Goal: Task Accomplishment & Management: Manage account settings

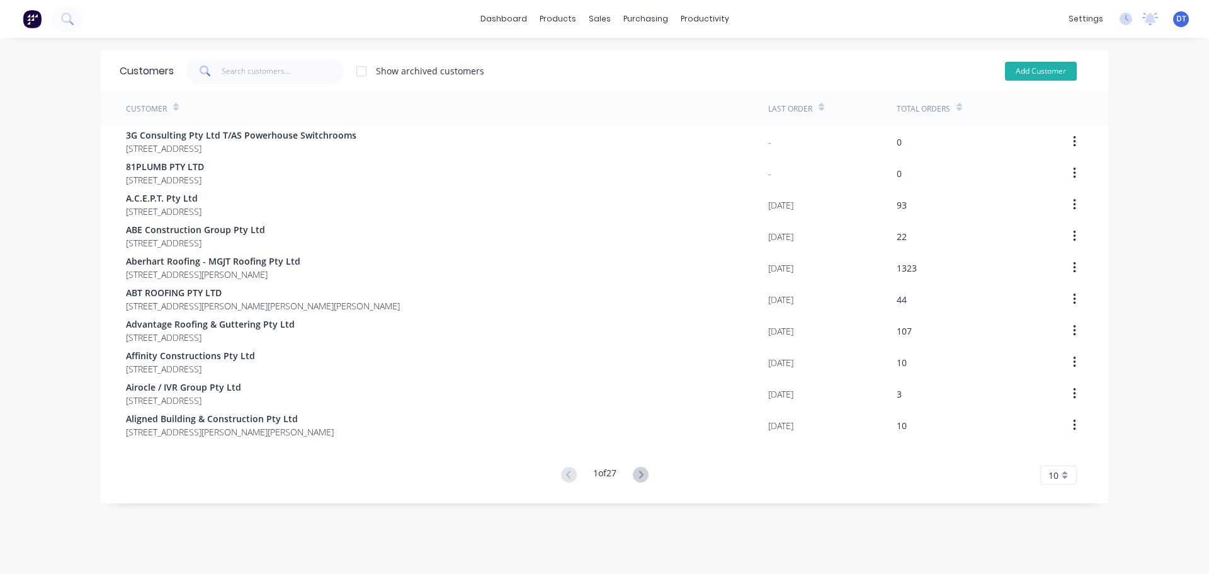
click at [801, 66] on button "Add Customer" at bounding box center [1041, 71] width 72 height 19
select select "AU"
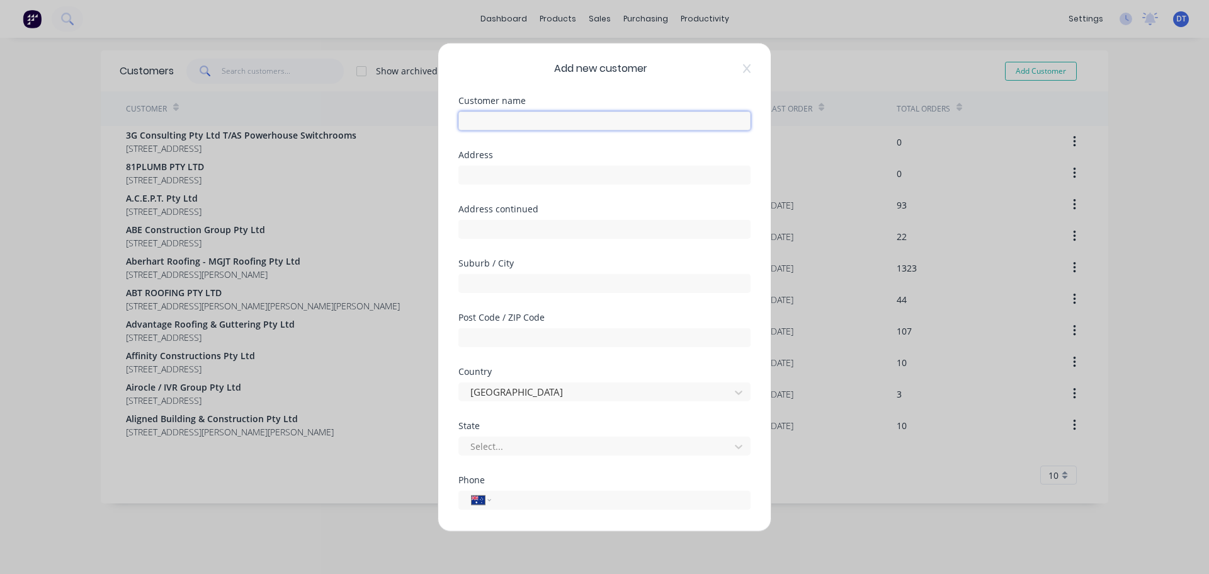
click at [518, 121] on input "text" at bounding box center [605, 120] width 292 height 19
type input "NTHSTAR Constructions Pty Ltd"
click at [496, 173] on input "text" at bounding box center [605, 174] width 292 height 19
click at [505, 172] on input "text" at bounding box center [605, 174] width 292 height 19
type input "[STREET_ADDRESS]"
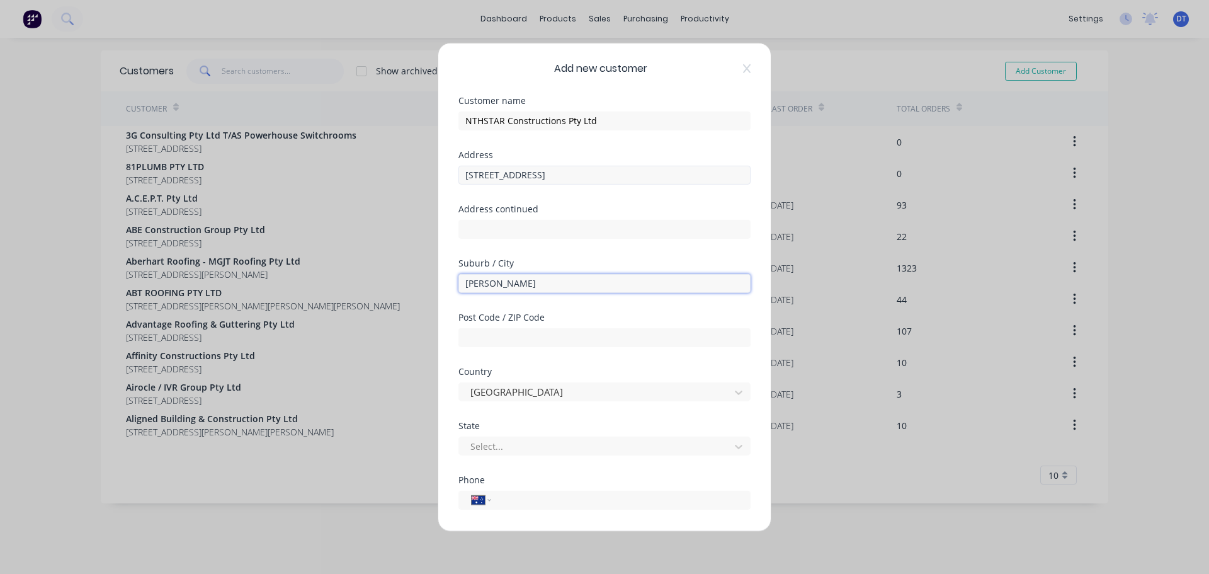
type input "[PERSON_NAME]"
type input "4119"
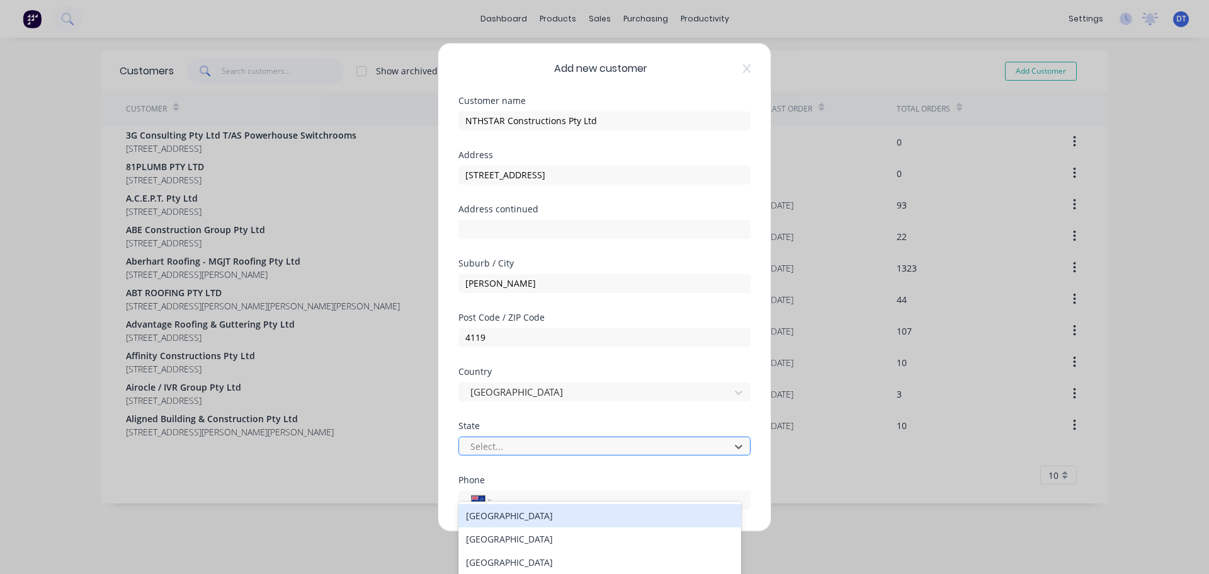
click at [503, 449] on div at bounding box center [596, 446] width 254 height 16
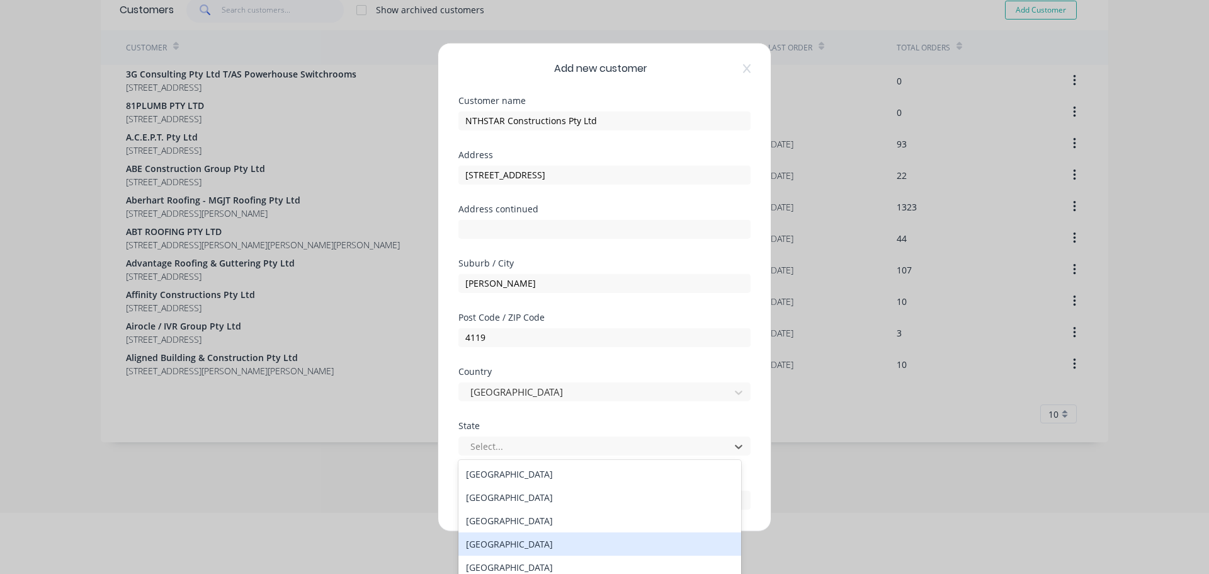
click at [481, 494] on div "Queensland" at bounding box center [600, 543] width 283 height 23
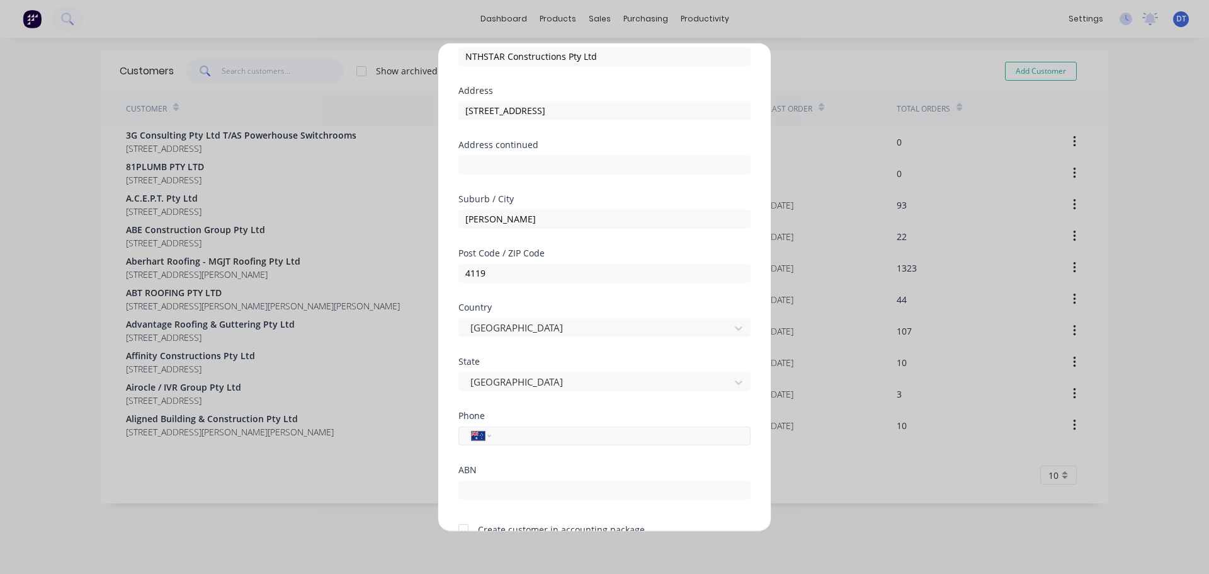
scroll to position [126, 0]
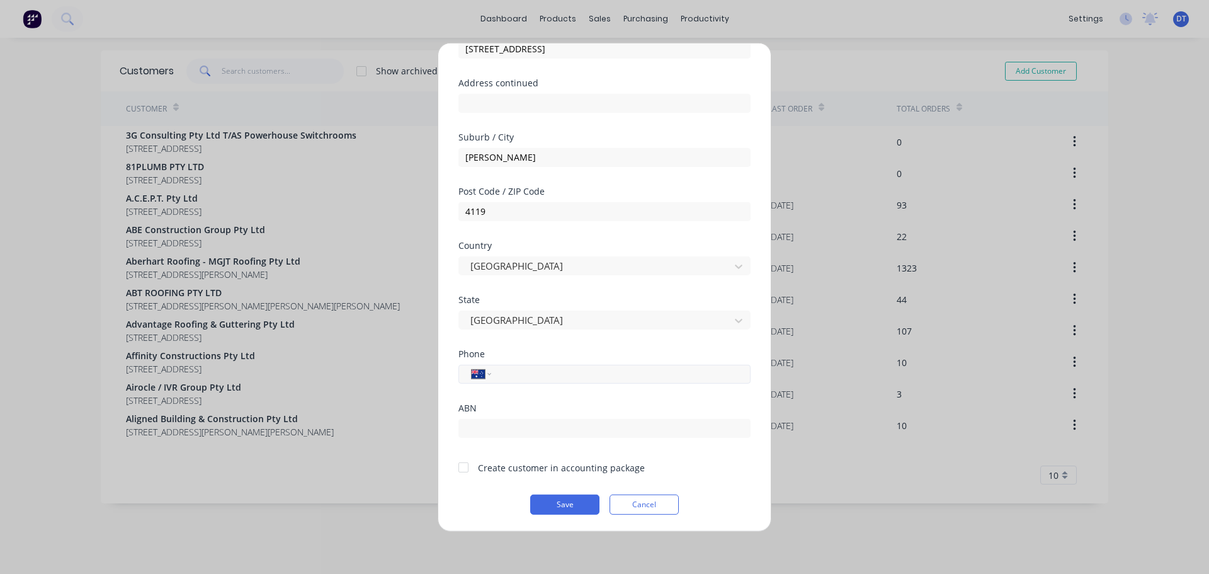
click at [537, 372] on input "tel" at bounding box center [618, 374] width 237 height 14
paste input "1300 504 667"
type input "1300 504 667"
click at [531, 423] on input "text" at bounding box center [605, 427] width 292 height 19
paste input "60608410475"
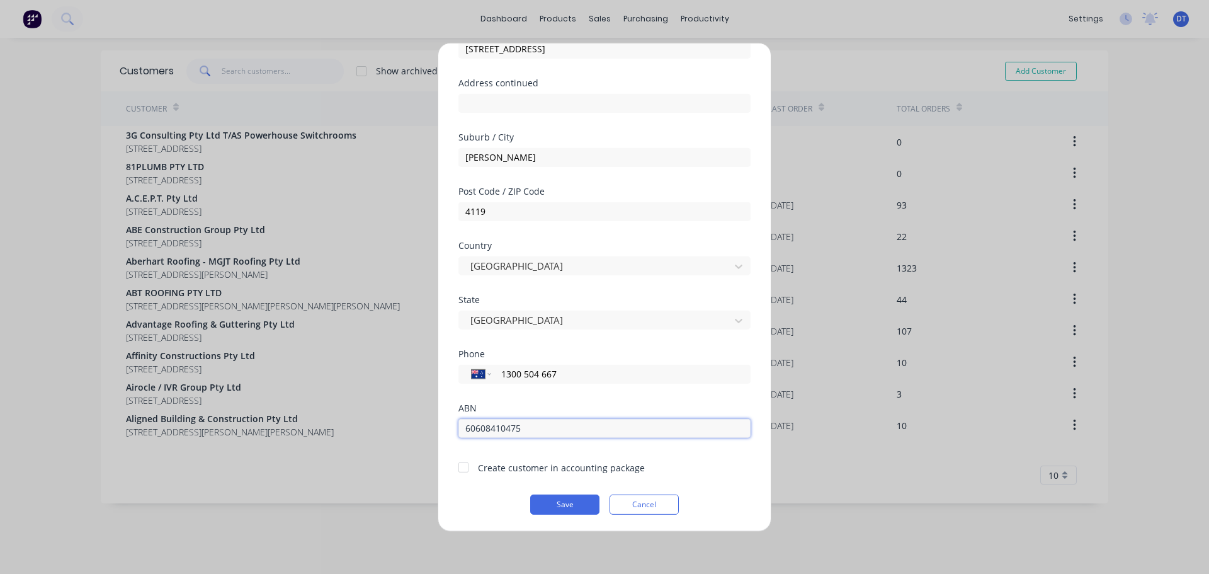
type input "60608410475"
click at [465, 465] on div at bounding box center [463, 467] width 25 height 25
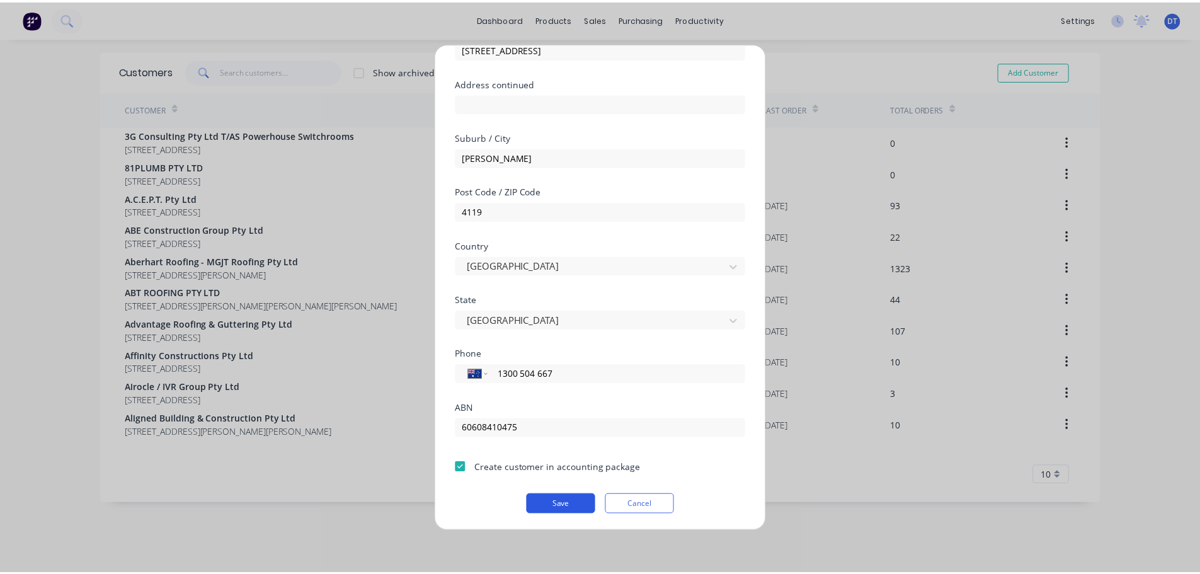
scroll to position [127, 0]
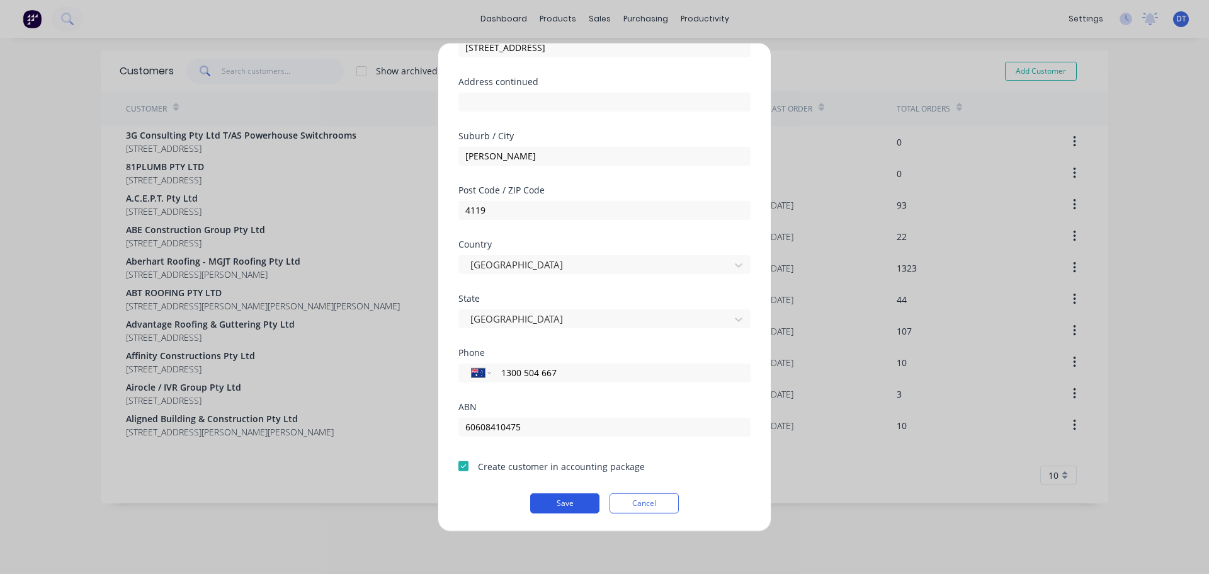
click at [569, 494] on button "Save" at bounding box center [564, 503] width 69 height 20
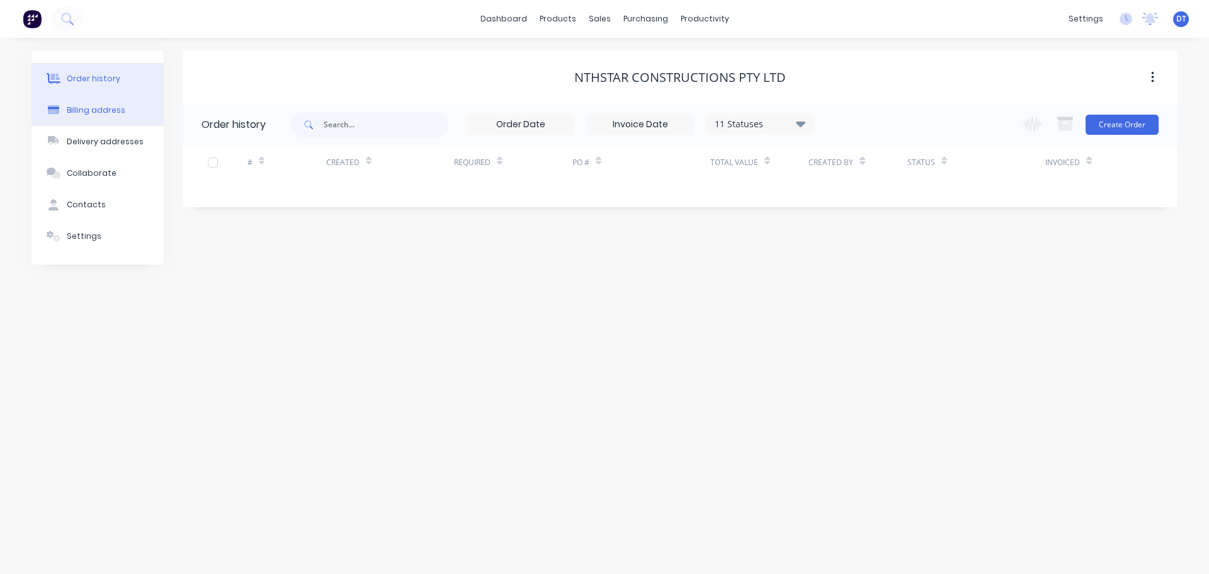
click at [120, 97] on button "Billing address" at bounding box center [97, 109] width 132 height 31
select select "AU"
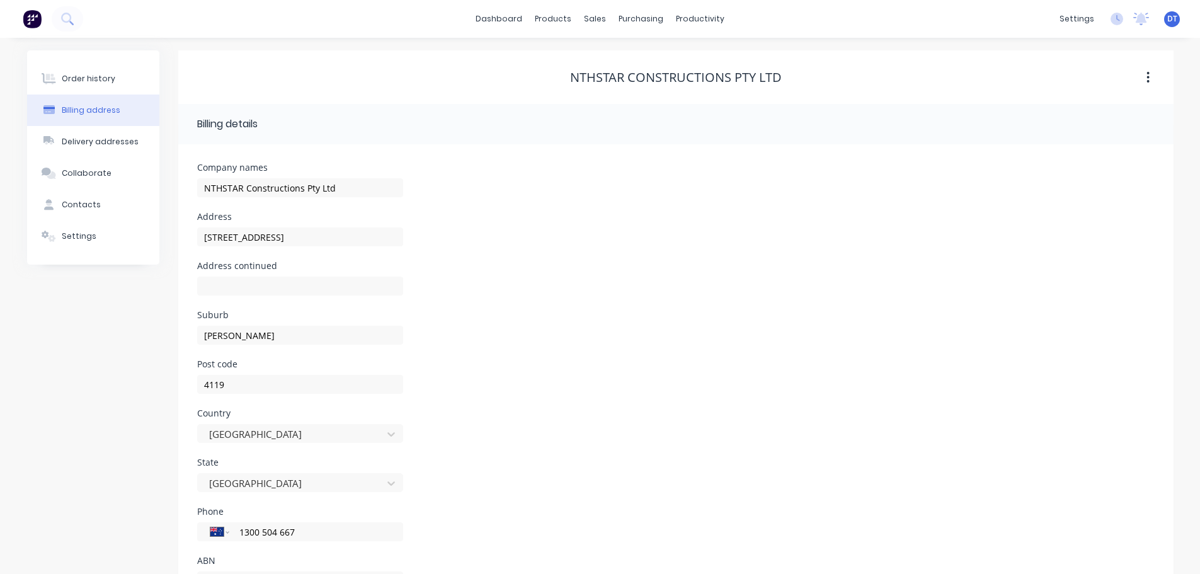
click at [91, 122] on button "Billing address" at bounding box center [93, 109] width 132 height 31
click at [89, 144] on div "Delivery addresses" at bounding box center [100, 141] width 77 height 11
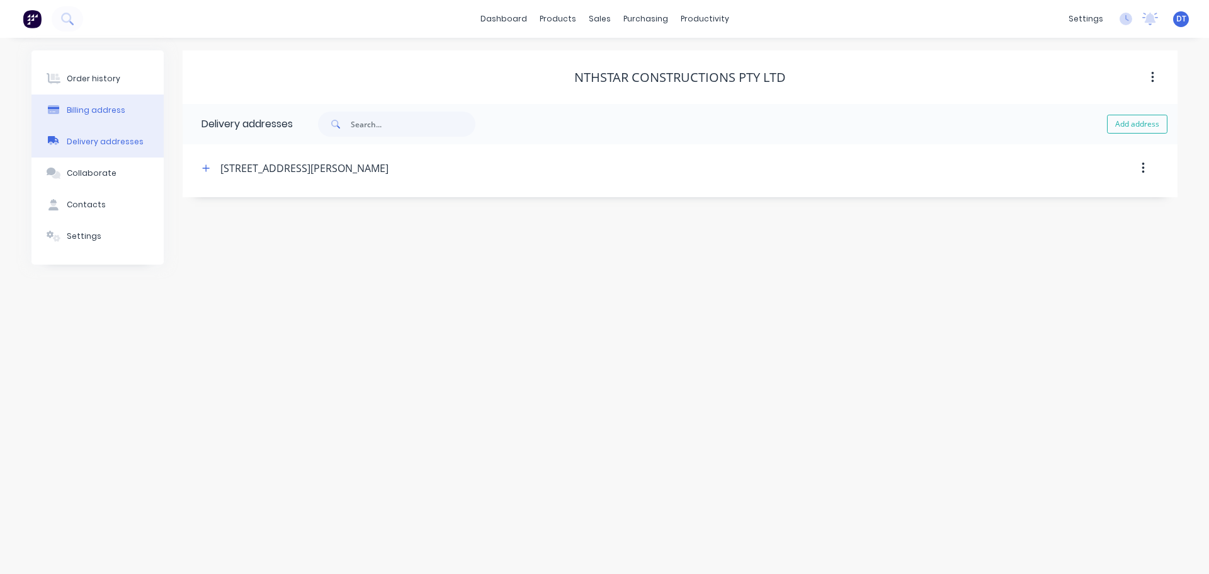
click at [126, 108] on button "Billing address" at bounding box center [97, 109] width 132 height 31
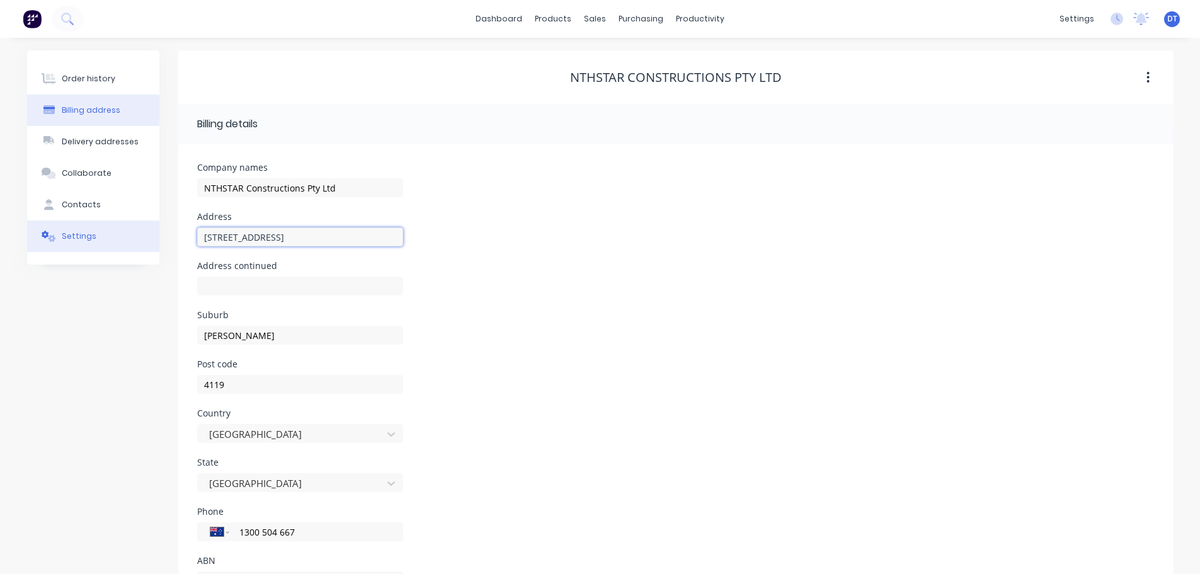
drag, startPoint x: 279, startPoint y: 234, endPoint x: 114, endPoint y: 223, distance: 165.4
click at [125, 221] on div "Order history Billing address Delivery addresses Collaborate Contacts Settings …" at bounding box center [600, 333] width 1146 height 567
click at [302, 235] on input "13/3 Fermont Rd" at bounding box center [300, 236] width 206 height 19
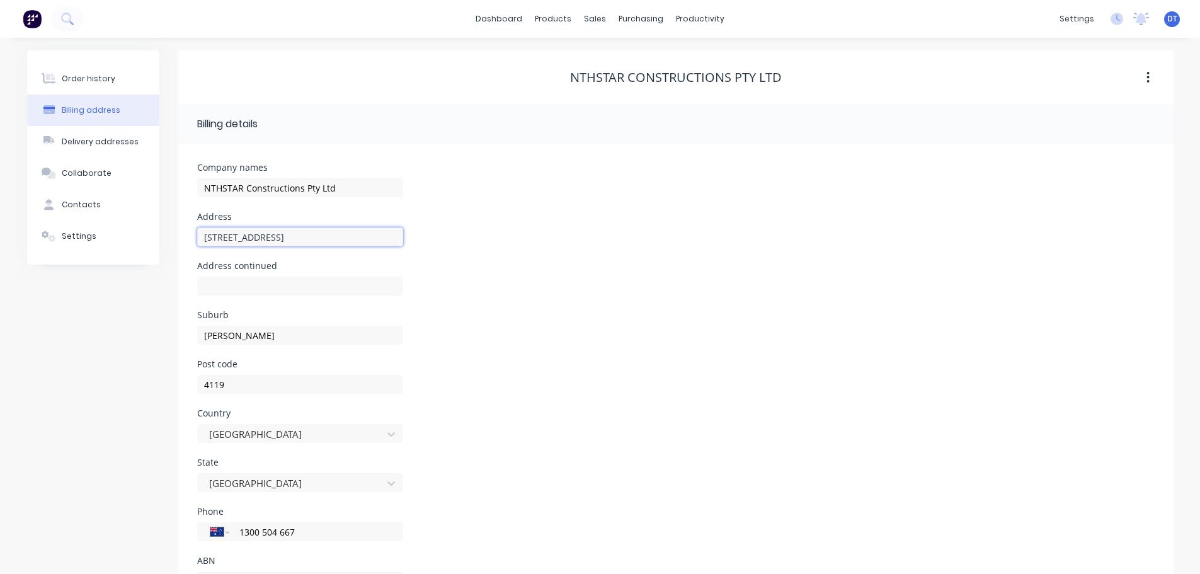
paste input "PO Box 1159 Springwoo"
drag, startPoint x: 312, startPoint y: 237, endPoint x: 255, endPoint y: 244, distance: 57.1
click at [255, 244] on input "PO Box 1159 Springwood" at bounding box center [300, 236] width 206 height 19
type input "PO Box 1159"
drag, startPoint x: 197, startPoint y: 328, endPoint x: 167, endPoint y: 328, distance: 30.2
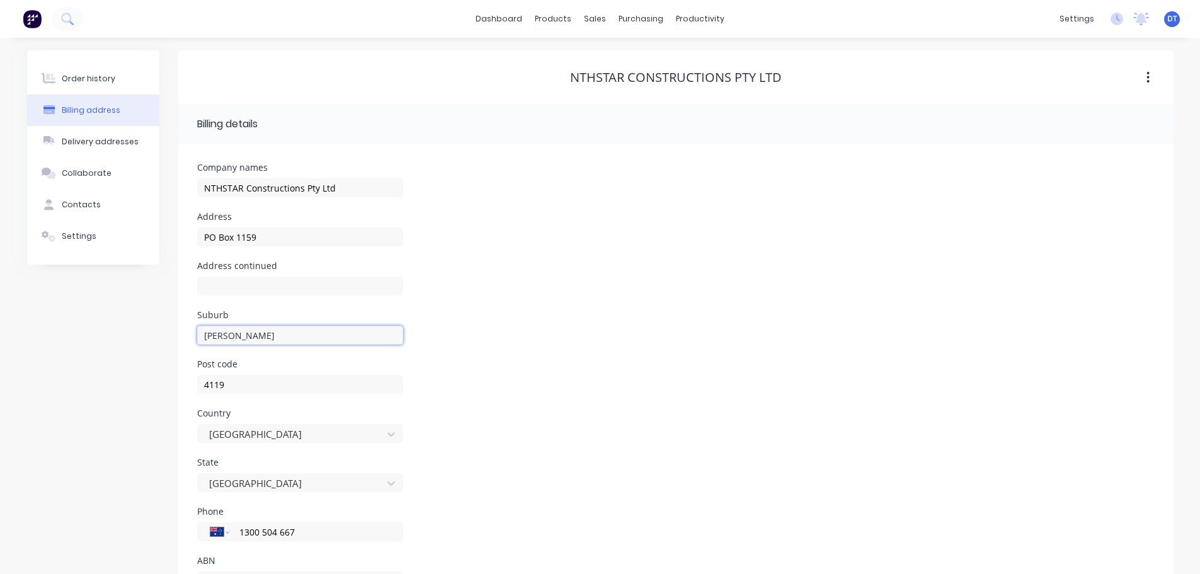
click at [167, 328] on div "Order history Billing address Delivery addresses Collaborate Contacts Settings …" at bounding box center [600, 333] width 1146 height 567
paste input "Spring"
type input "Springwood"
drag, startPoint x: 177, startPoint y: 391, endPoint x: 169, endPoint y: 391, distance: 8.2
click at [169, 391] on div "Order history Billing address Delivery addresses Collaborate Contacts Settings …" at bounding box center [600, 333] width 1146 height 567
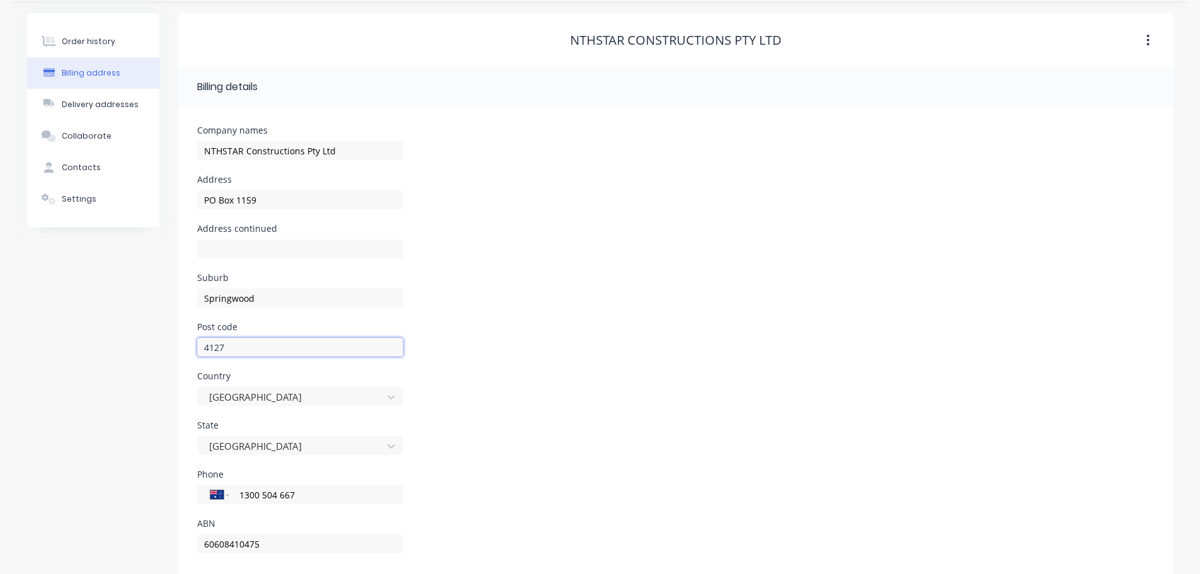
scroll to position [57, 0]
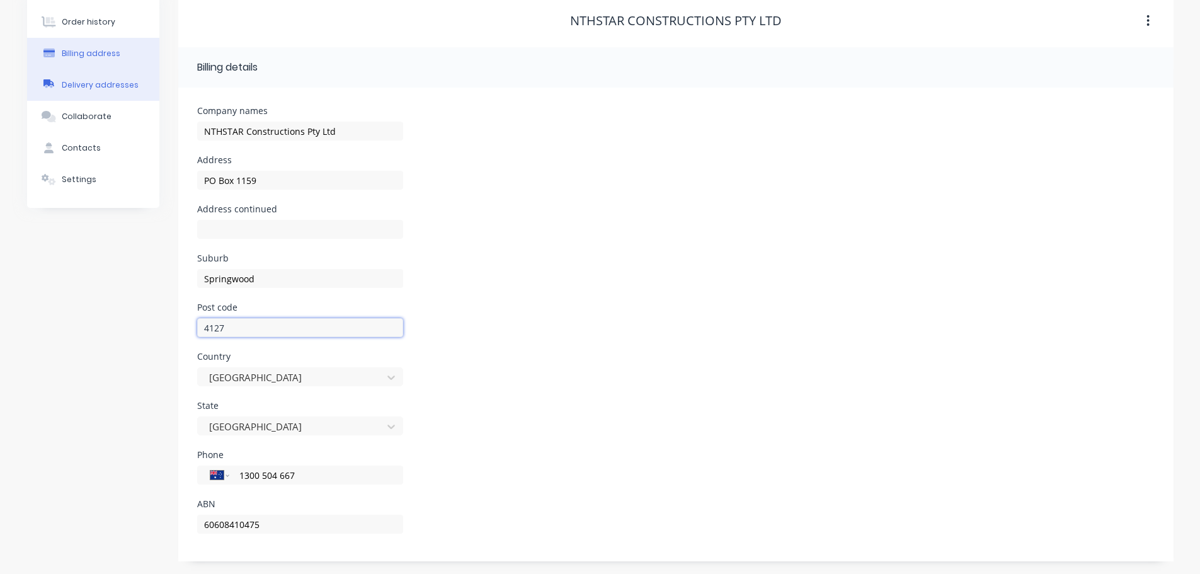
type input "4127"
click at [81, 76] on button "Delivery addresses" at bounding box center [93, 84] width 132 height 31
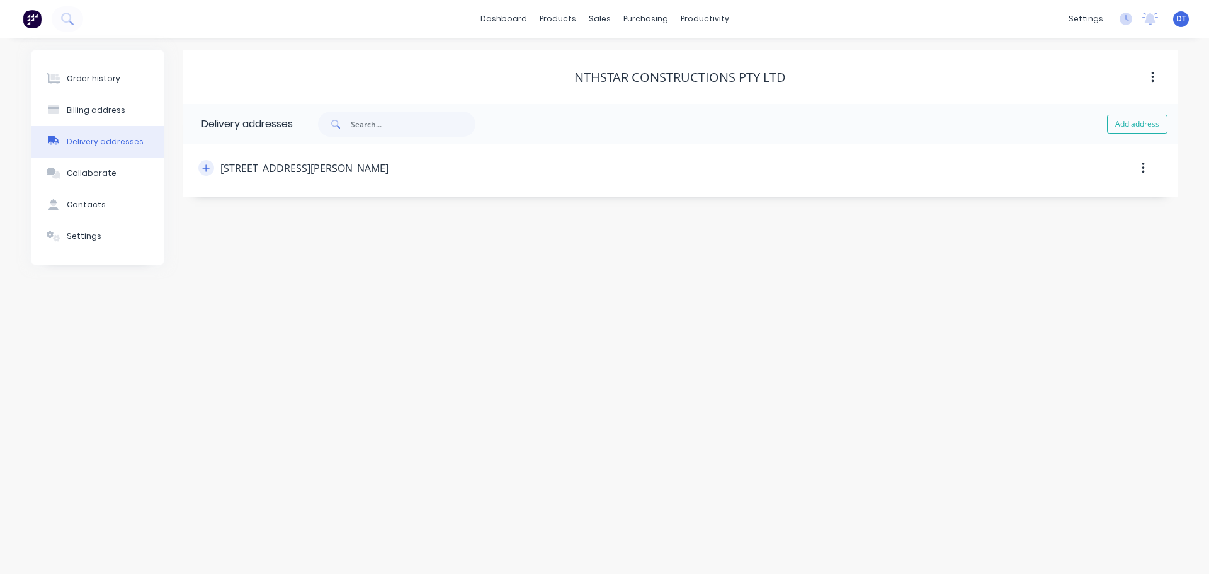
click at [203, 168] on icon "button" at bounding box center [206, 168] width 8 height 9
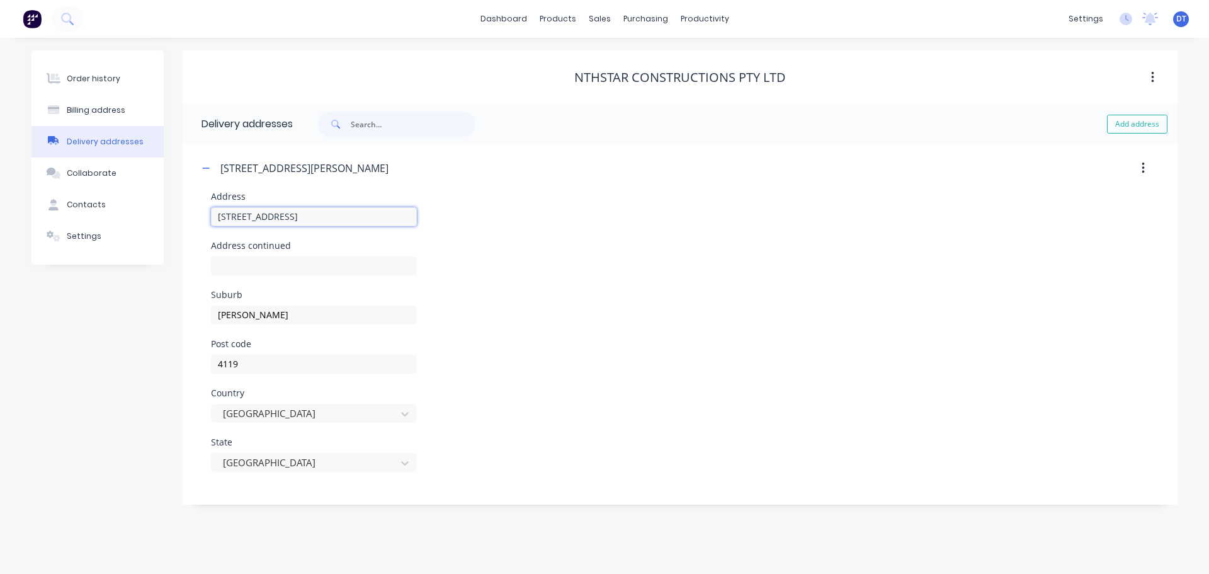
click at [302, 218] on input "13/3 Fermont Rd" at bounding box center [314, 216] width 206 height 19
type input "13/3 Fermont Rd (STORE)"
click at [207, 168] on icon "button" at bounding box center [206, 168] width 7 height 1
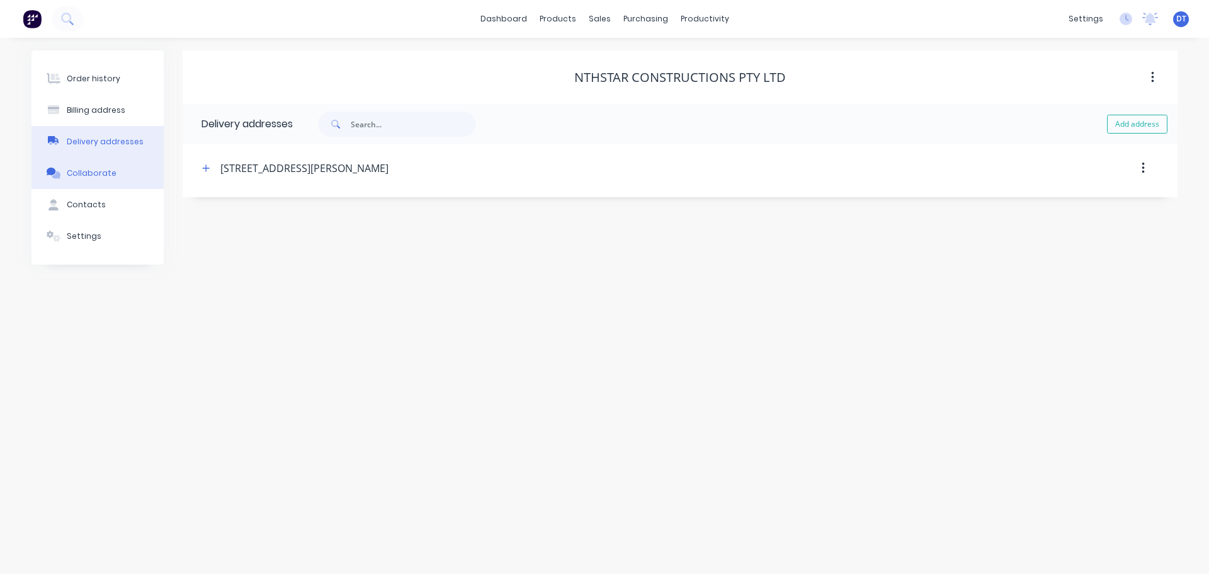
click at [94, 183] on button "Collaborate" at bounding box center [97, 172] width 132 height 31
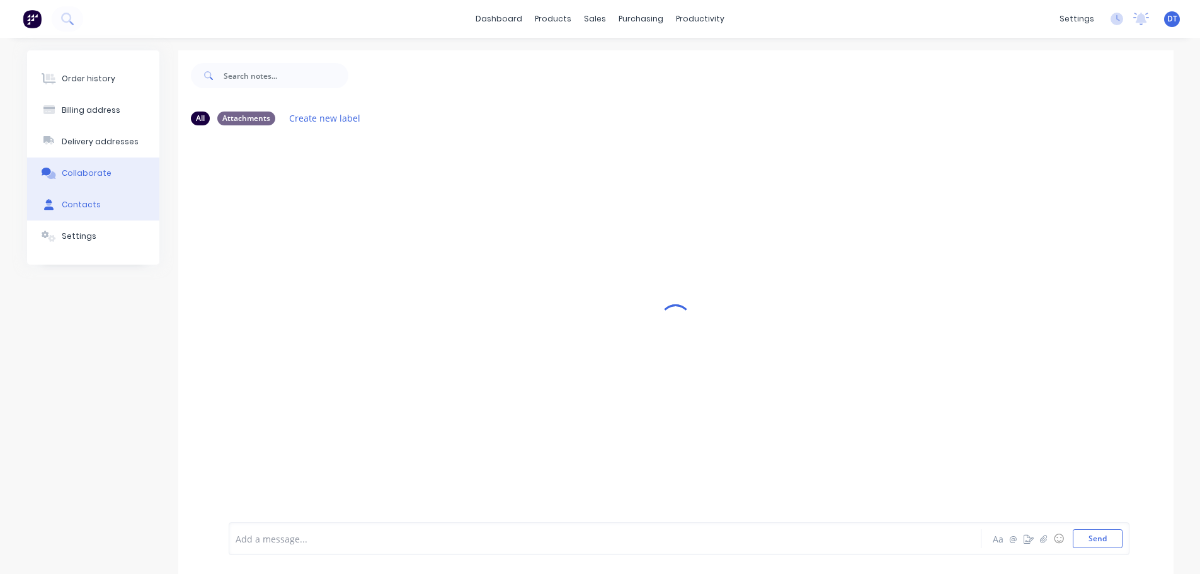
click at [84, 199] on div "Contacts" at bounding box center [81, 204] width 39 height 11
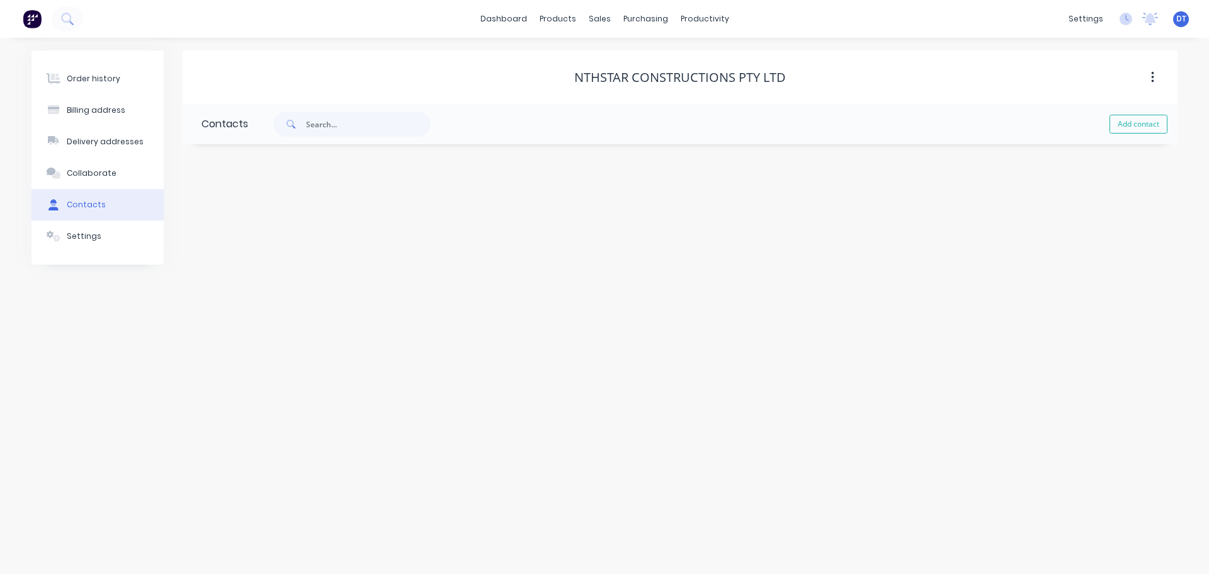
click at [801, 114] on div "Add contact" at bounding box center [713, 124] width 930 height 40
click at [801, 119] on button "Add contact" at bounding box center [1139, 124] width 58 height 19
select select "AU"
click at [242, 220] on input "text" at bounding box center [305, 216] width 206 height 19
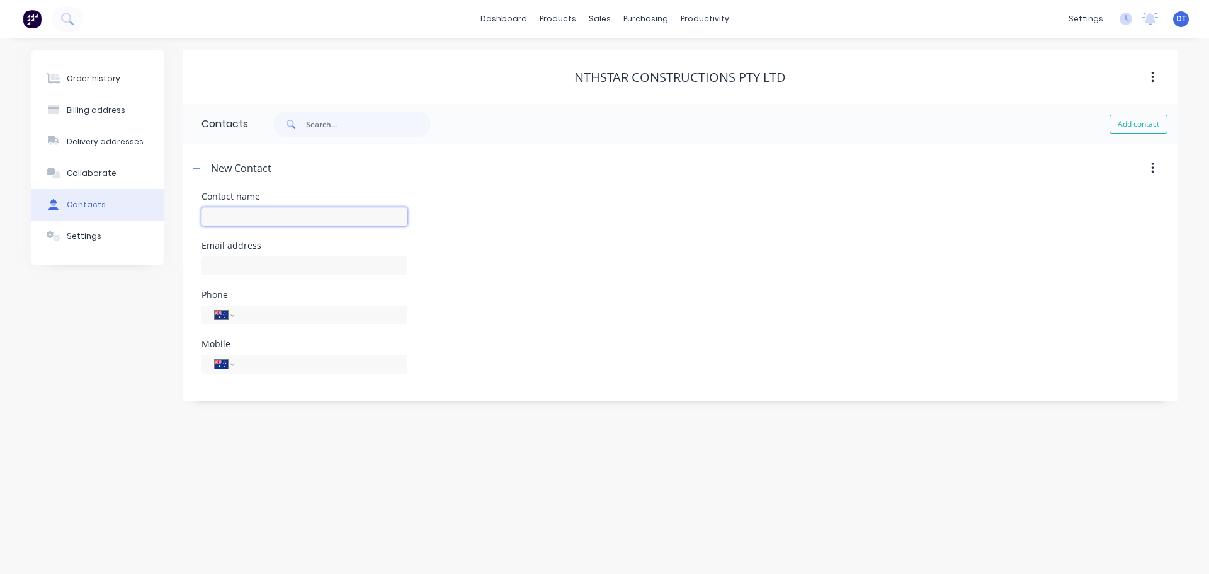
paste input "Chloe Turner"
type input "Chloe Turner"
select select "AU"
click at [225, 259] on input "text" at bounding box center [305, 265] width 206 height 19
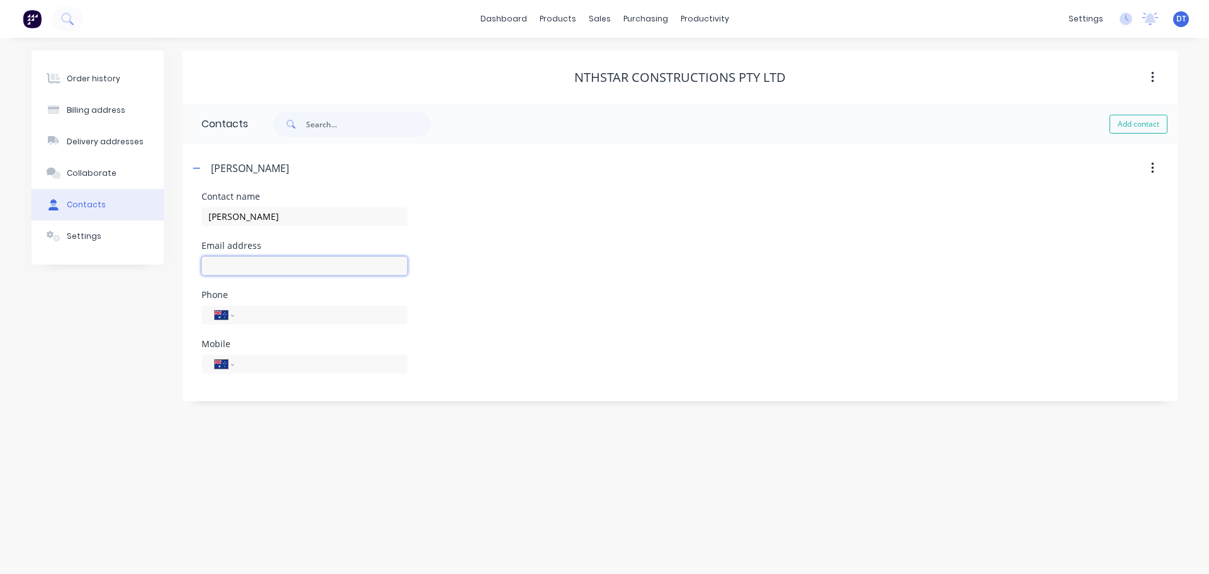
paste input "payables@nthstar.com.au"
type input "payables@nthstar.com.au"
click at [276, 320] on input "tel" at bounding box center [318, 314] width 151 height 14
paste input "1300 504 667"
type input "1300 504 667"
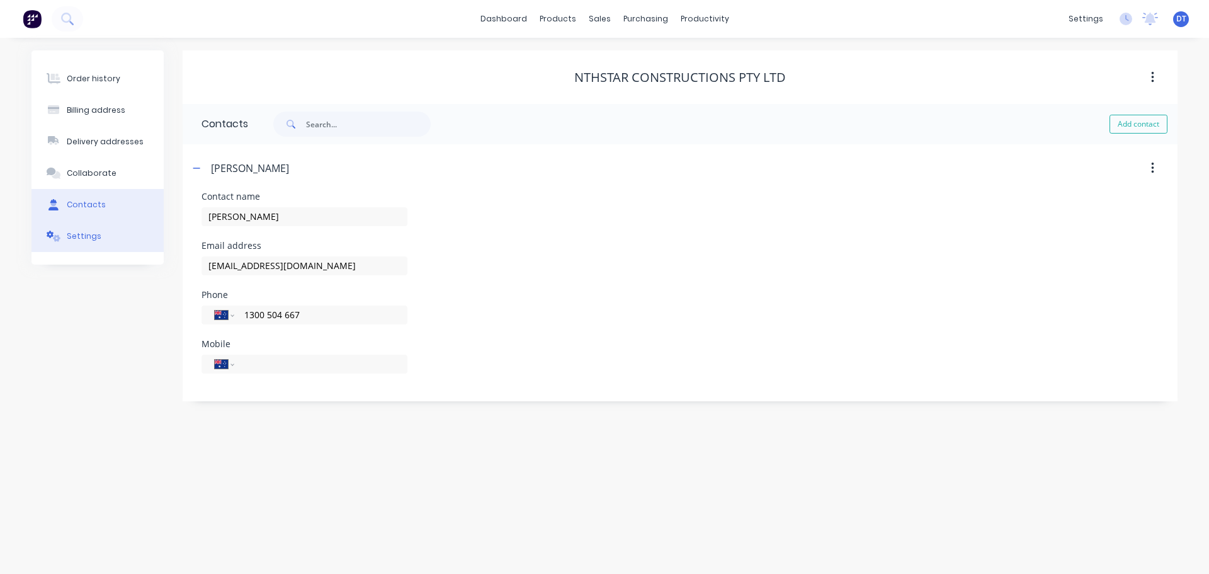
click at [78, 235] on div "Settings" at bounding box center [84, 236] width 35 height 11
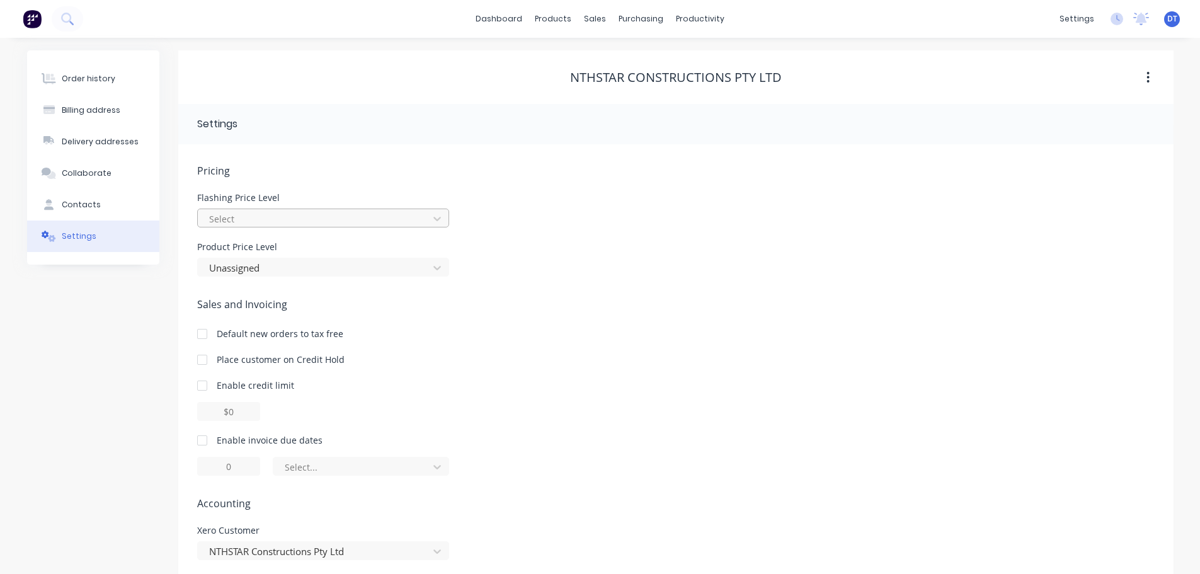
click at [247, 216] on div at bounding box center [315, 219] width 214 height 16
click at [241, 221] on div at bounding box center [315, 219] width 214 height 16
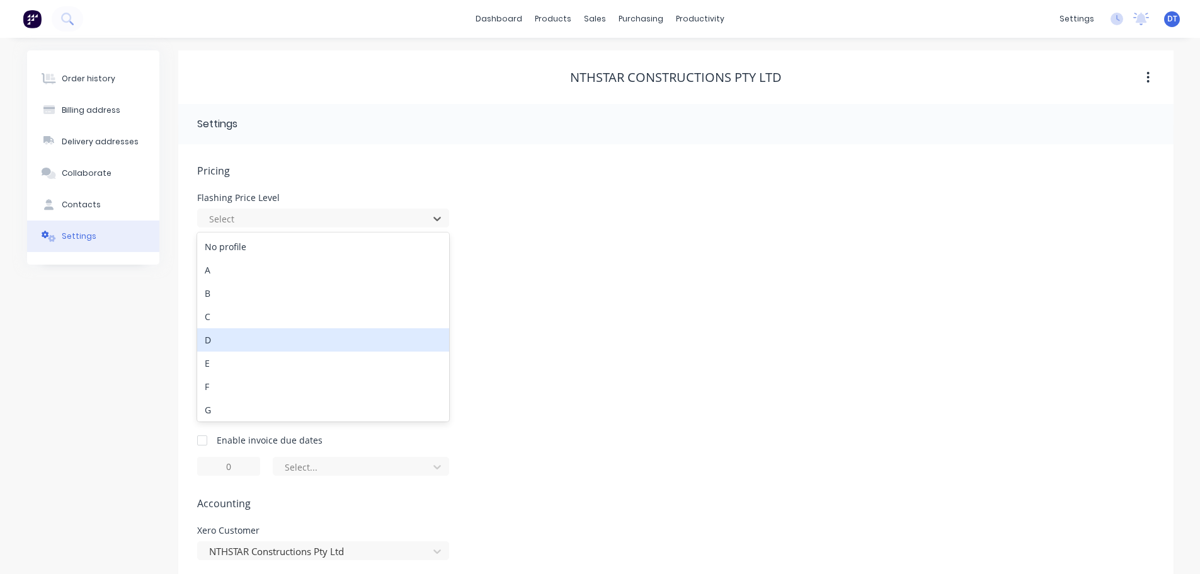
click at [215, 365] on div "E" at bounding box center [323, 362] width 252 height 23
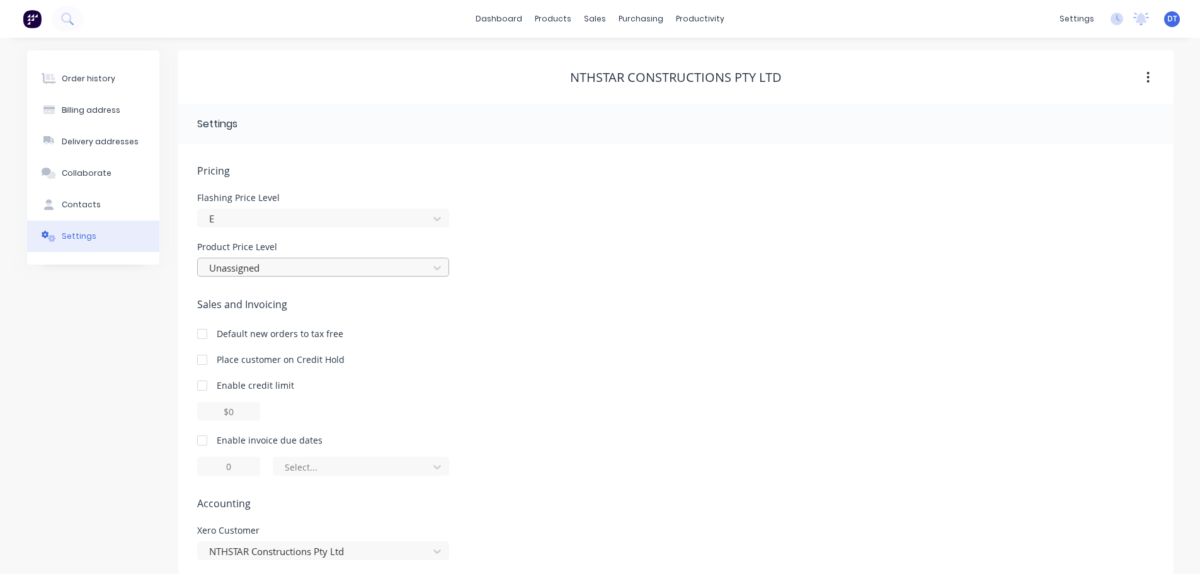
click at [281, 268] on div at bounding box center [315, 268] width 214 height 16
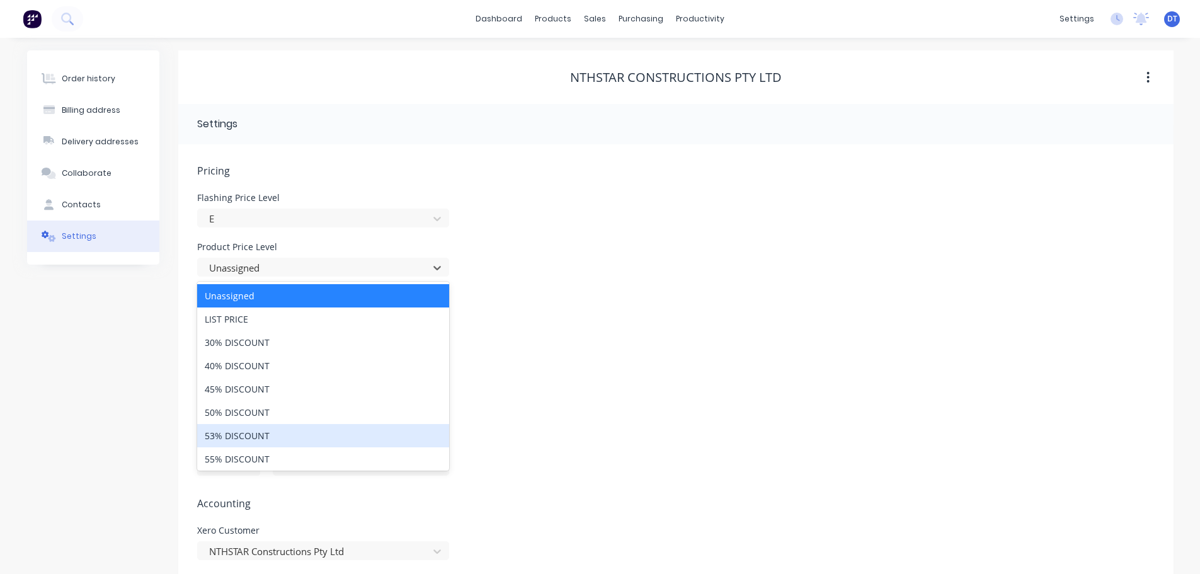
click at [241, 429] on div "53% DISCOUNT" at bounding box center [323, 435] width 252 height 23
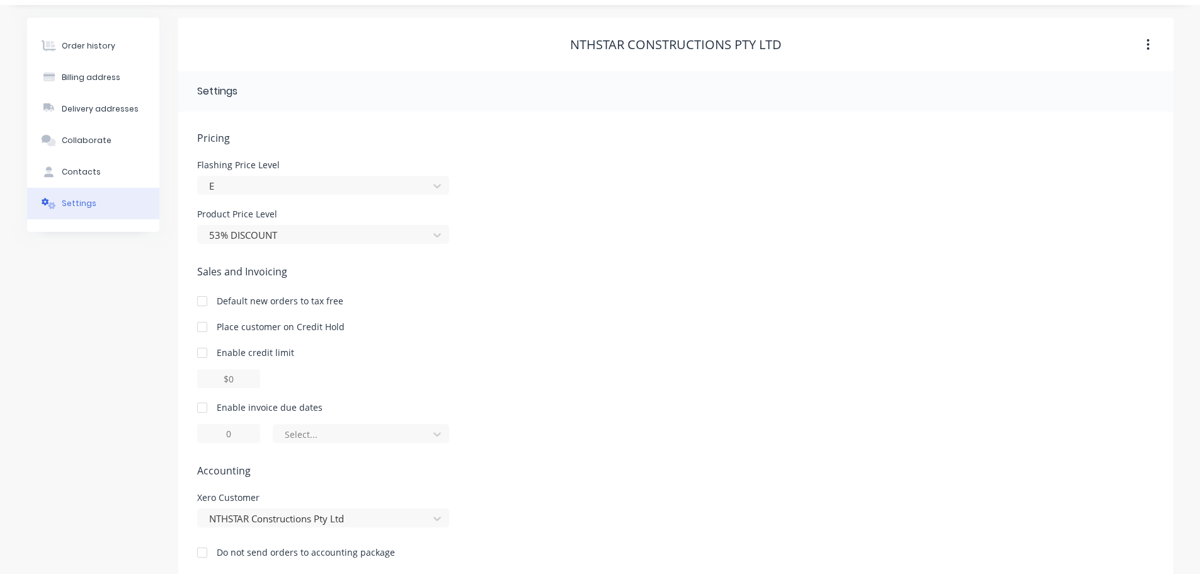
scroll to position [50, 0]
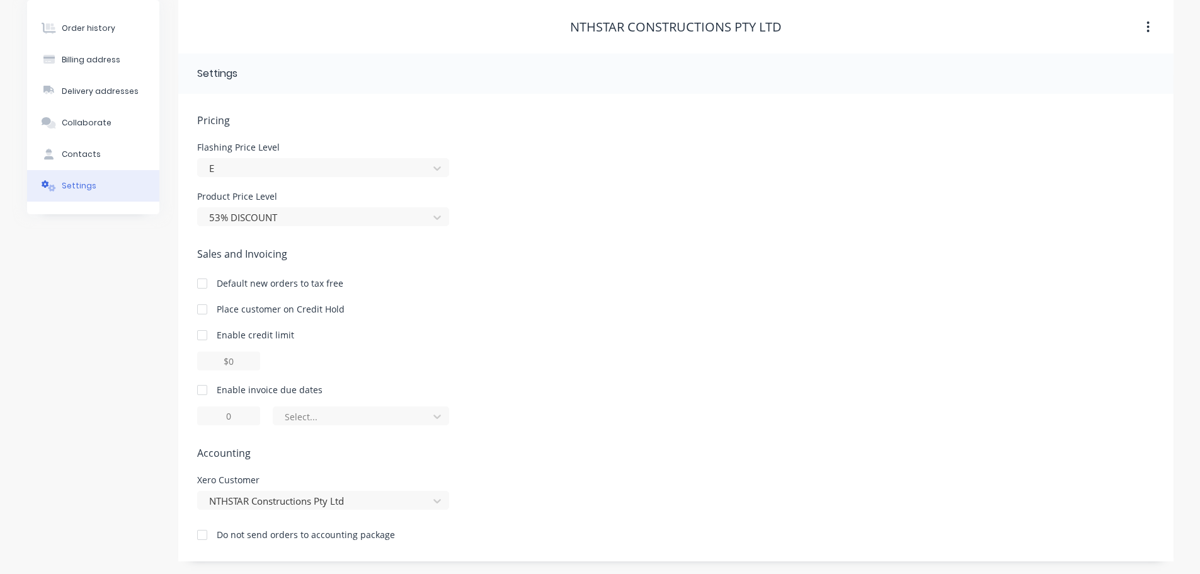
click at [204, 333] on div at bounding box center [202, 334] width 25 height 25
click at [252, 358] on input "$0.00" at bounding box center [228, 360] width 63 height 19
drag, startPoint x: 254, startPoint y: 358, endPoint x: 202, endPoint y: 365, distance: 52.7
click at [202, 365] on input "$0.00" at bounding box center [228, 360] width 63 height 19
type input "$20000.00"
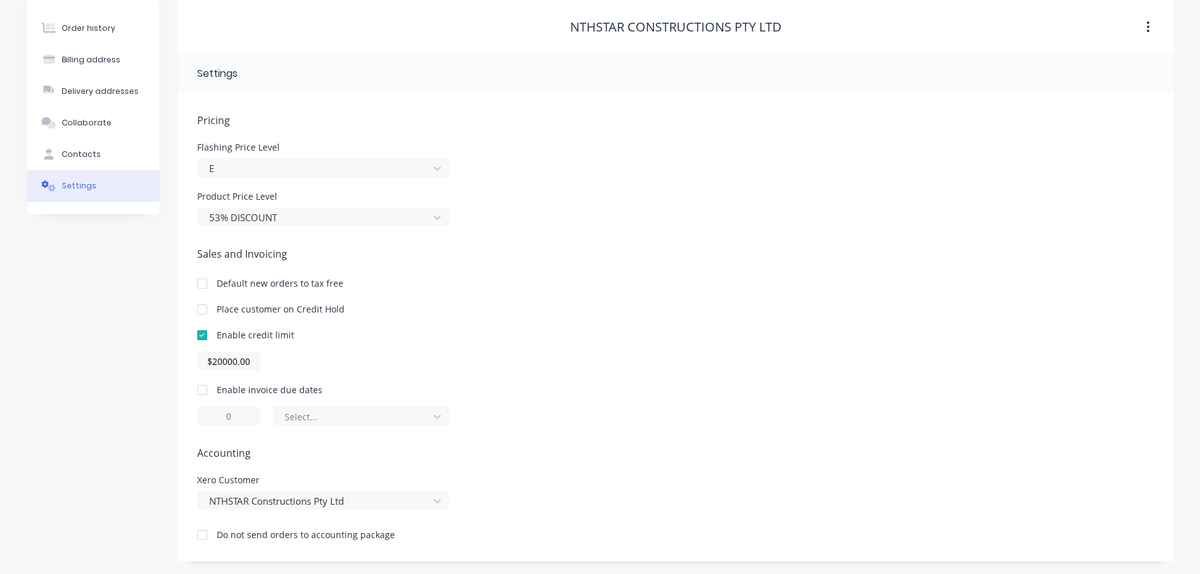
click at [202, 389] on div at bounding box center [202, 389] width 25 height 25
click at [377, 423] on div at bounding box center [352, 417] width 139 height 16
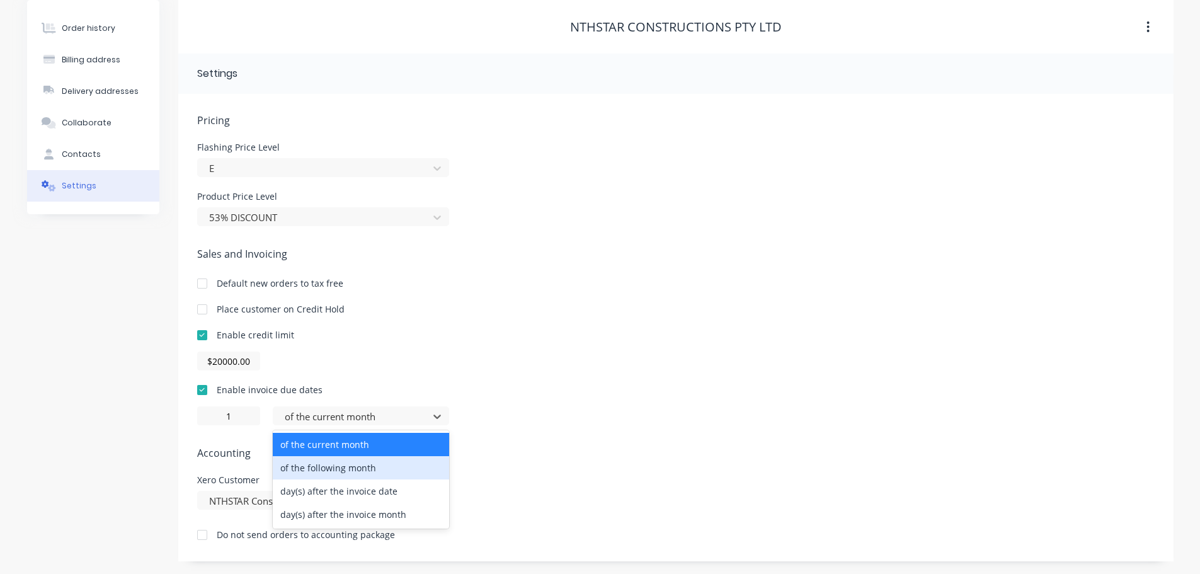
click at [346, 461] on div "of the following month" at bounding box center [361, 467] width 176 height 23
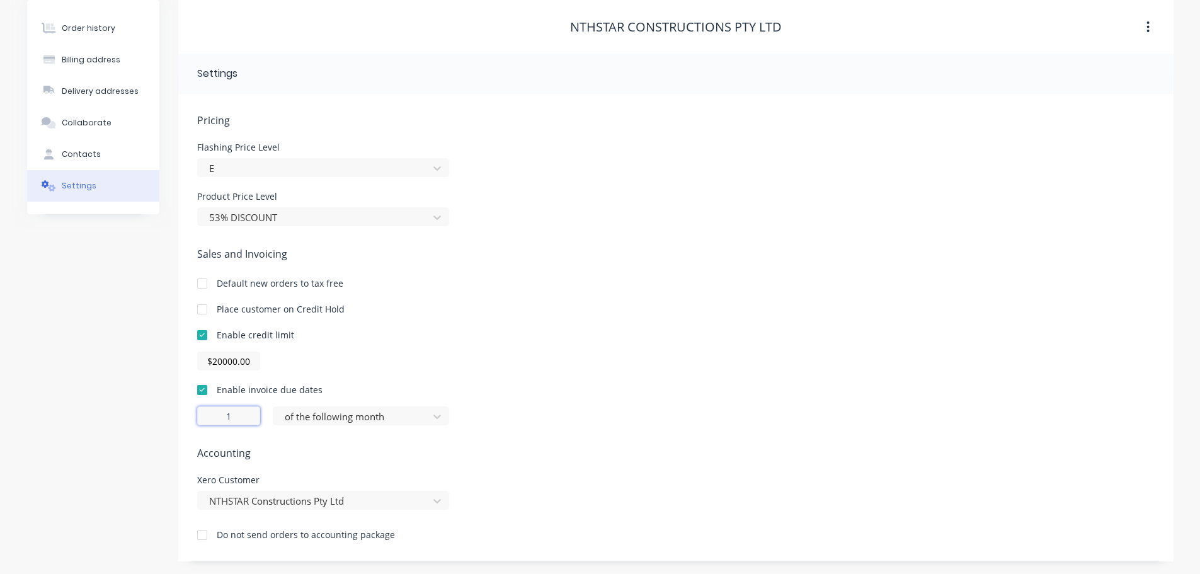
drag, startPoint x: 240, startPoint y: 418, endPoint x: 223, endPoint y: 418, distance: 17.0
click at [223, 418] on input "1" at bounding box center [228, 415] width 63 height 19
type input "0"
type input "30"
click at [461, 324] on div "Sales and Invoicing Default new orders to tax free Place customer on Credit Hol…" at bounding box center [675, 335] width 957 height 179
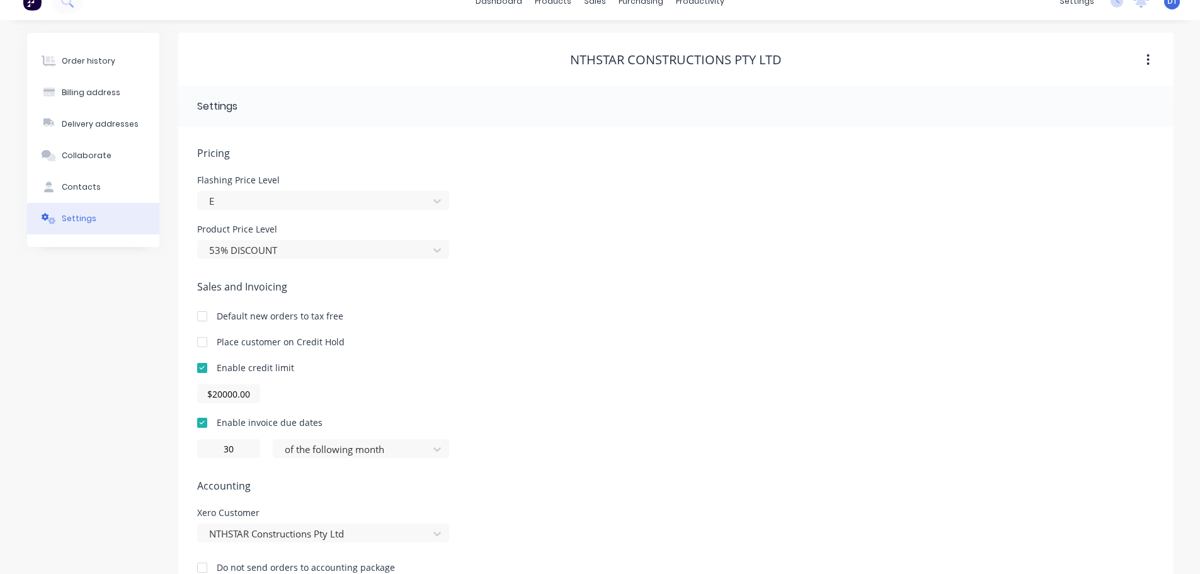
scroll to position [0, 0]
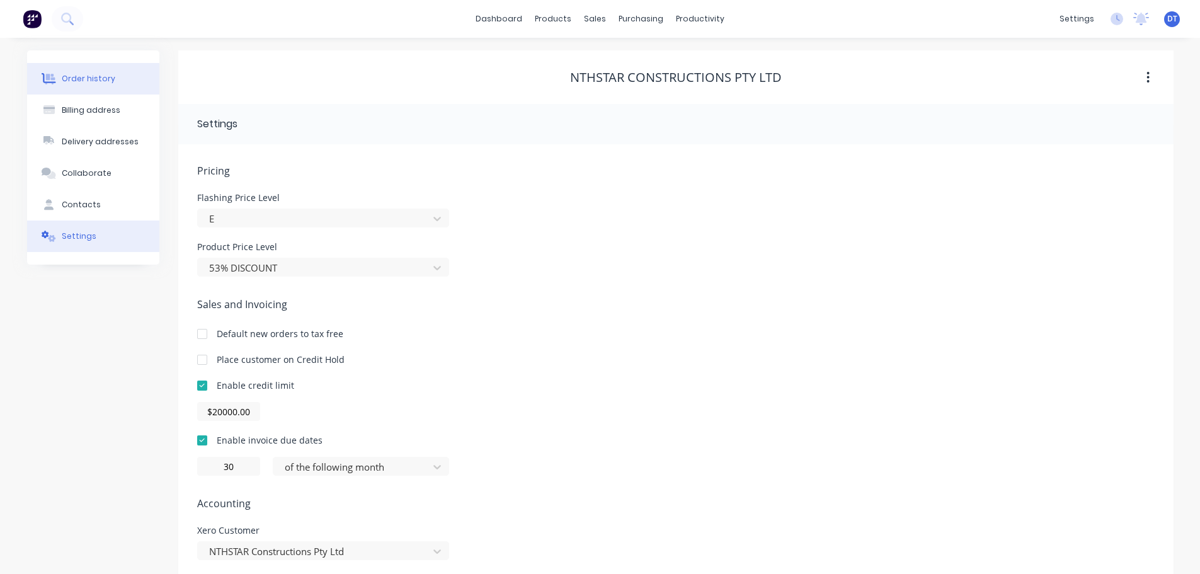
click at [71, 86] on button "Order history" at bounding box center [93, 78] width 132 height 31
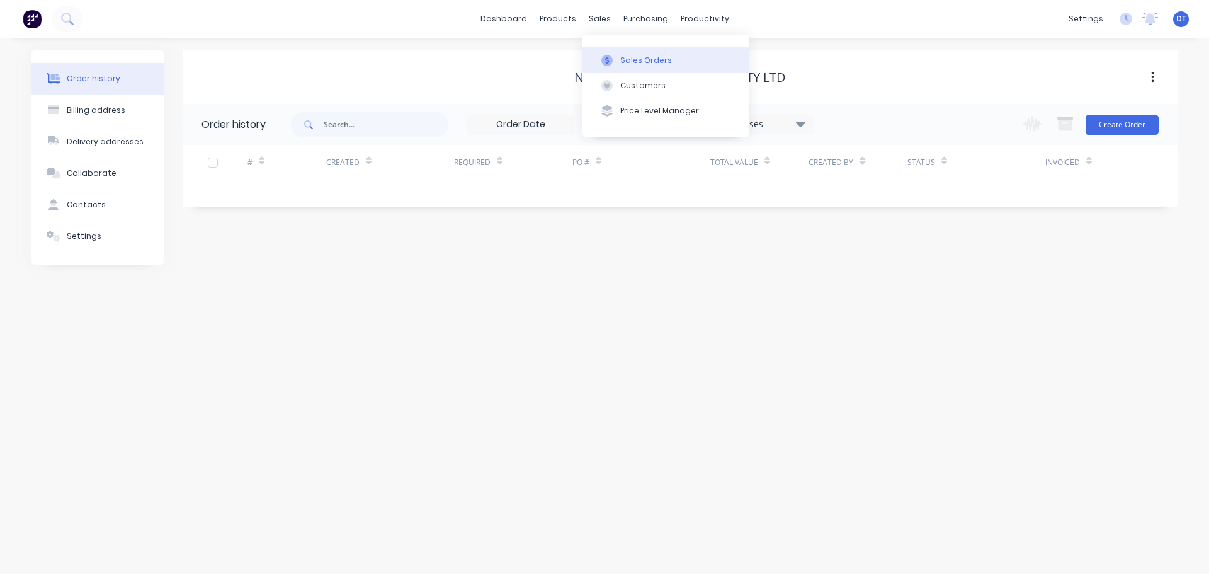
click at [642, 60] on div "Sales Orders" at bounding box center [646, 60] width 52 height 11
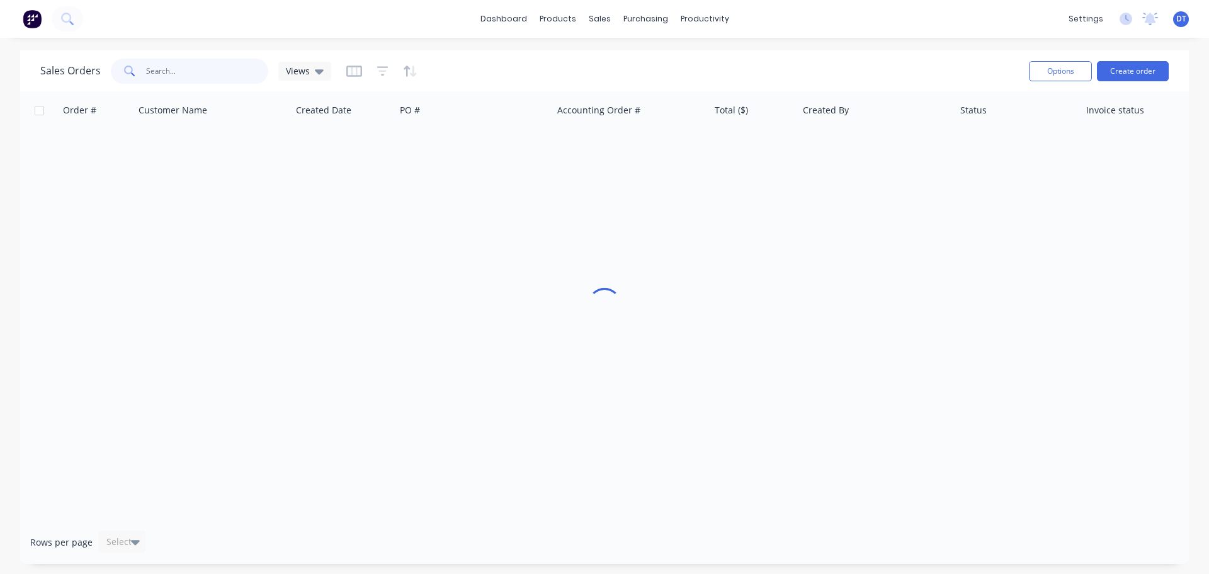
click at [179, 77] on input "text" at bounding box center [207, 71] width 123 height 25
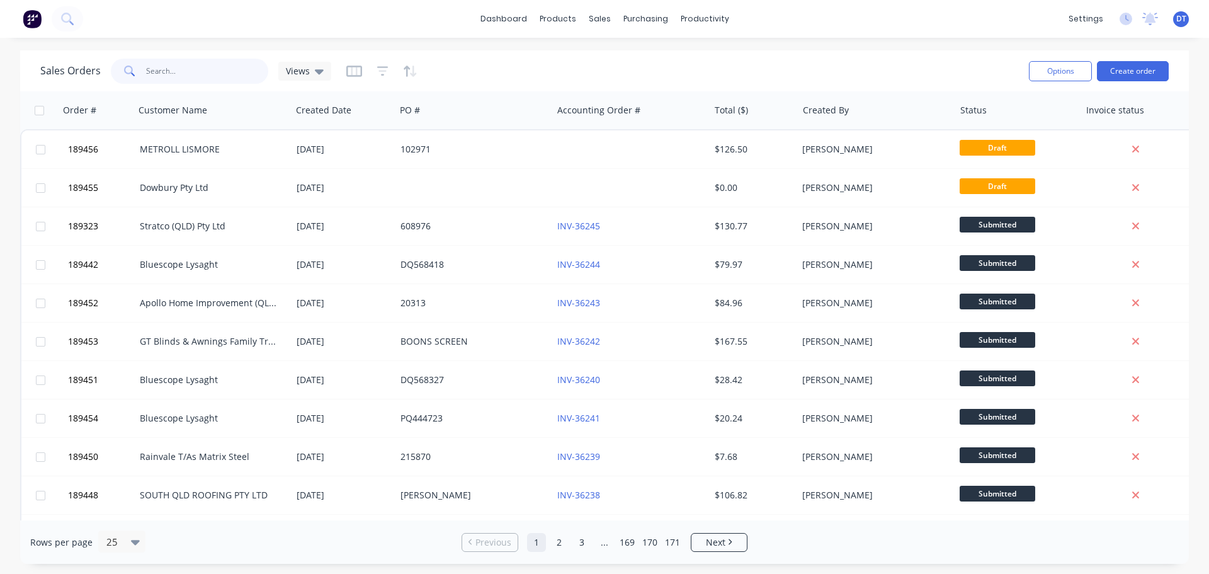
click at [184, 64] on input "text" at bounding box center [207, 71] width 123 height 25
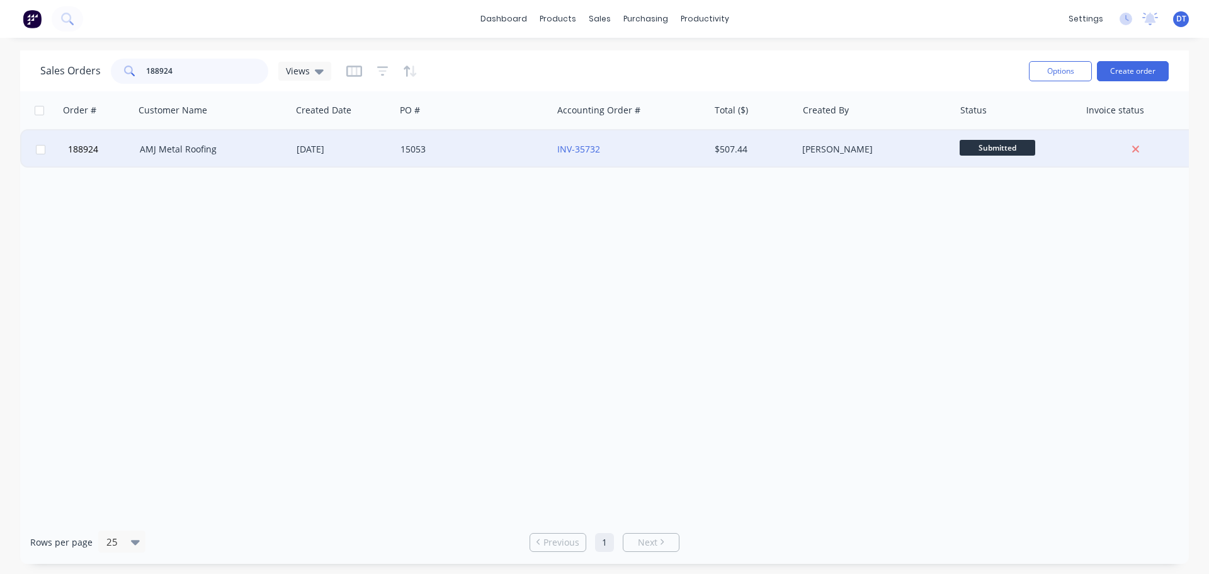
type input "188924"
click at [193, 141] on div "AMJ Metal Roofing" at bounding box center [213, 149] width 157 height 38
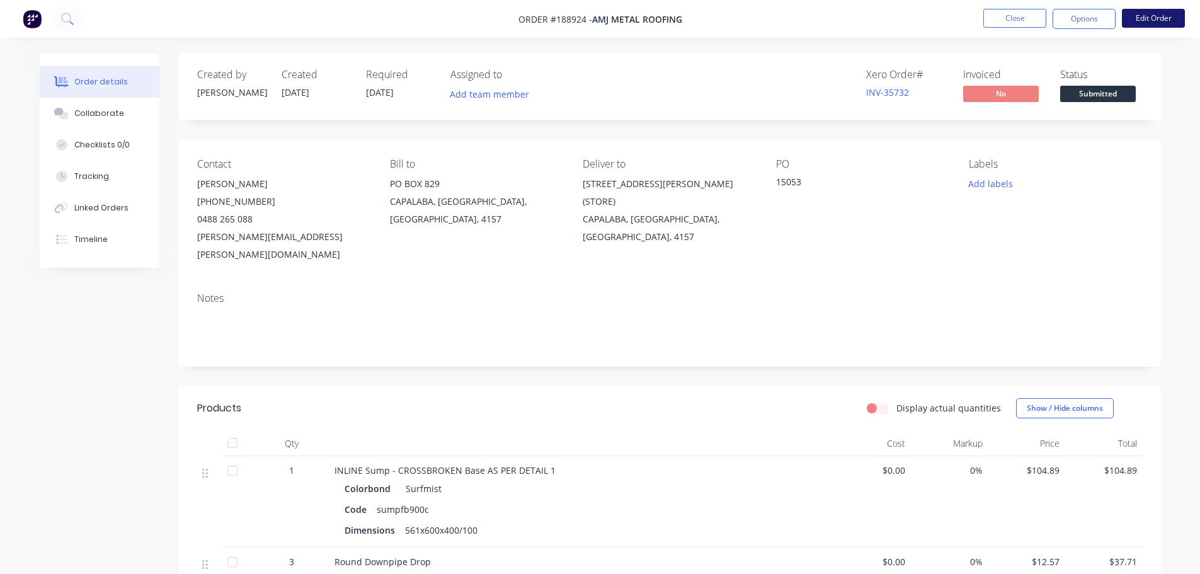
click at [801, 16] on button "Edit Order" at bounding box center [1153, 18] width 63 height 19
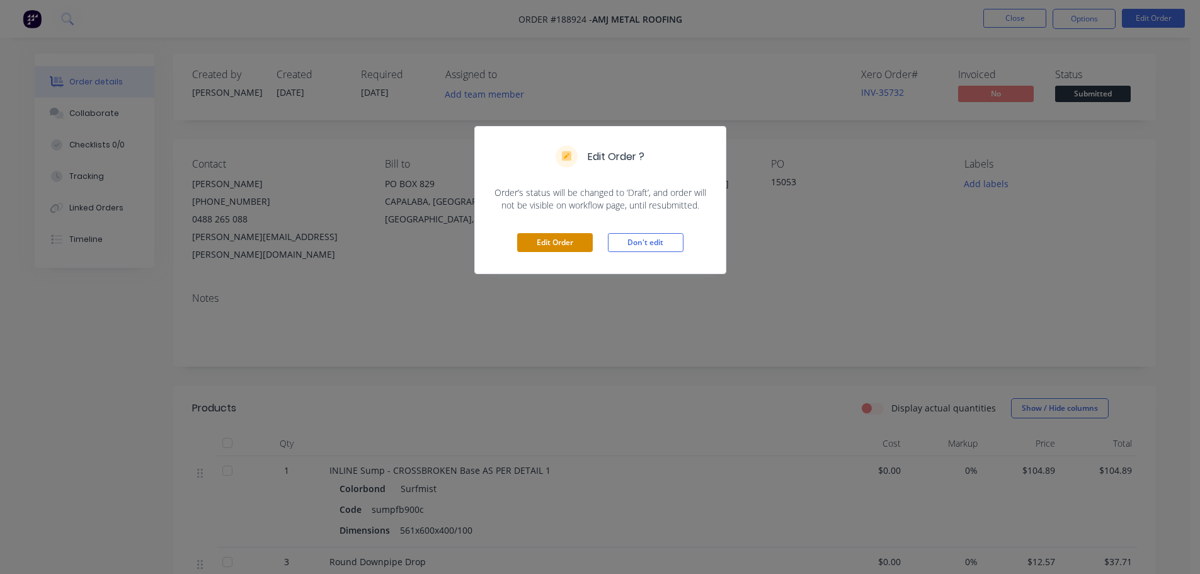
click at [566, 241] on button "Edit Order" at bounding box center [555, 242] width 76 height 19
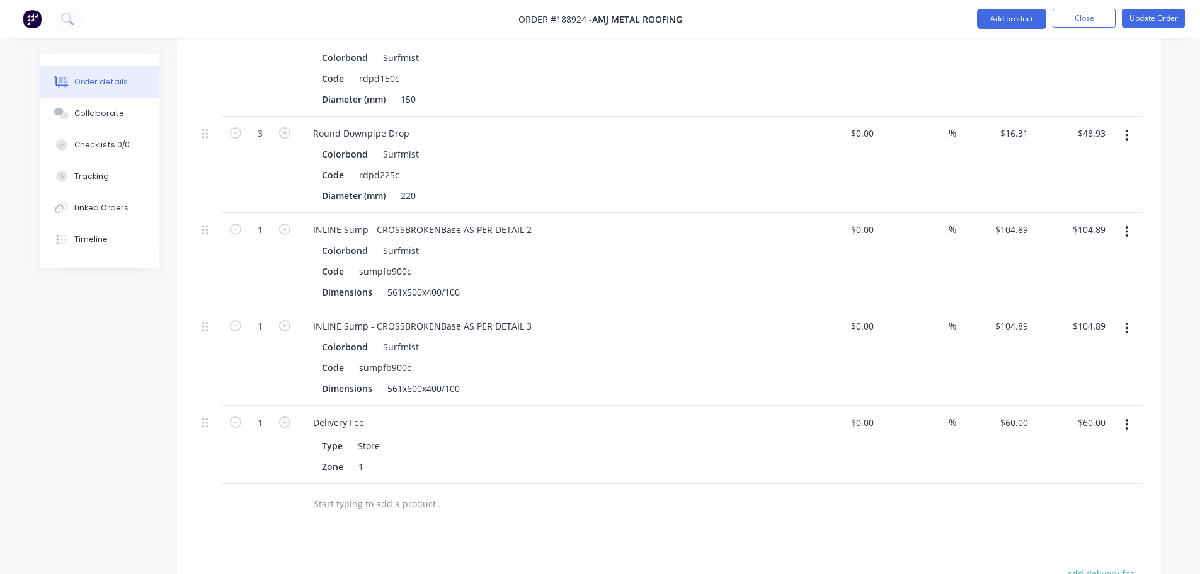
scroll to position [630, 0]
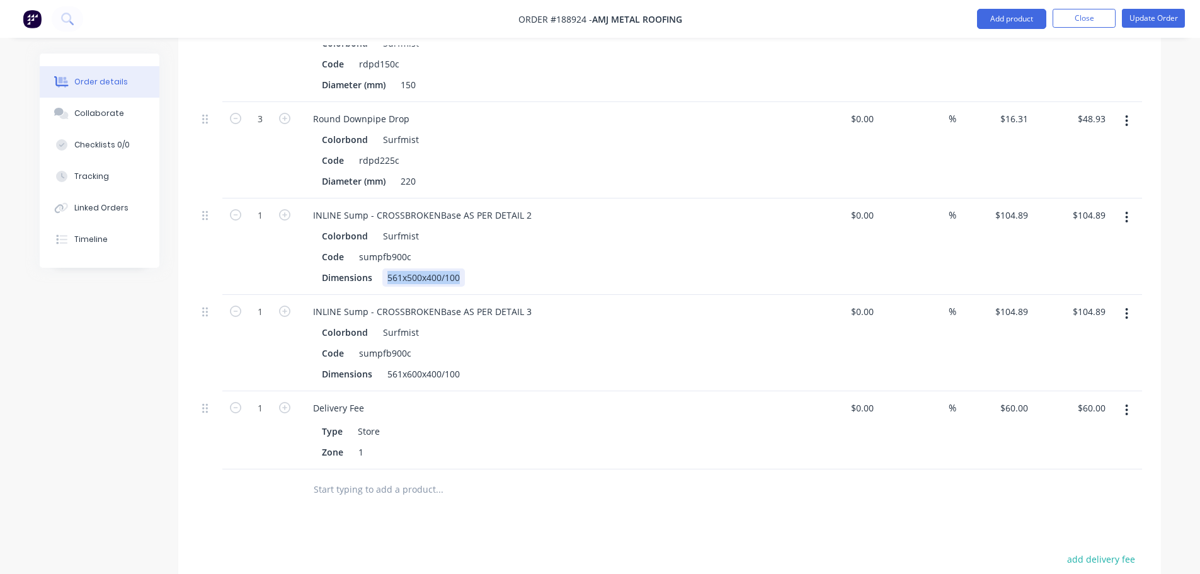
drag, startPoint x: 386, startPoint y: 225, endPoint x: 474, endPoint y: 220, distance: 88.3
click at [474, 268] on div "Dimensions 561x500x400/100" at bounding box center [547, 277] width 461 height 18
copy div "561x500x400/100"
click at [801, 210] on icon "button" at bounding box center [1126, 217] width 3 height 14
click at [801, 241] on div "Edit" at bounding box center [1082, 250] width 97 height 18
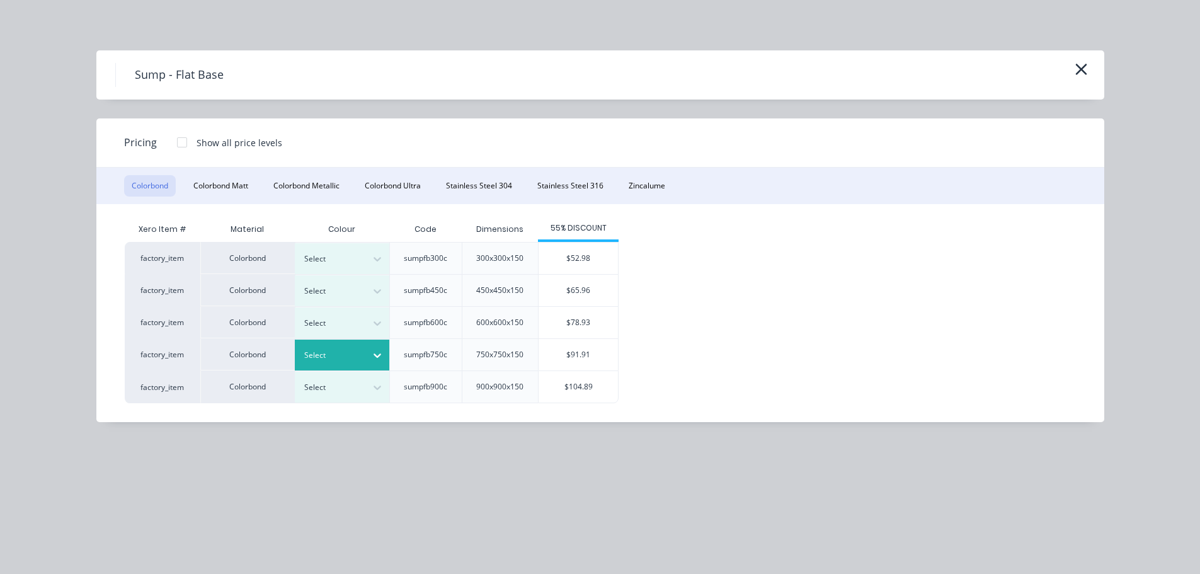
click at [341, 360] on div at bounding box center [332, 355] width 57 height 14
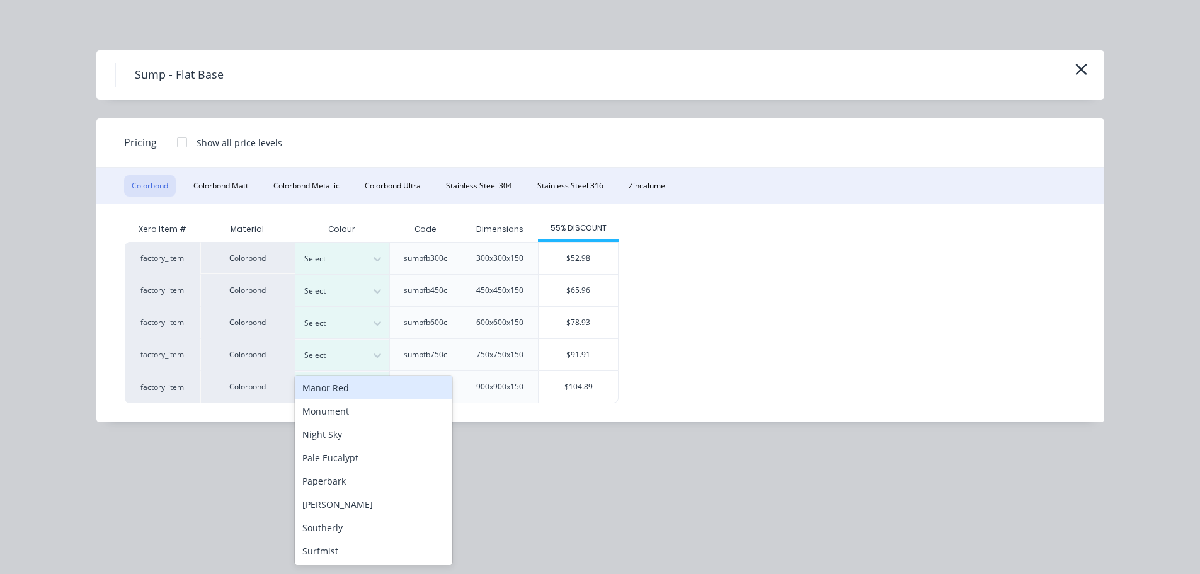
scroll to position [315, 0]
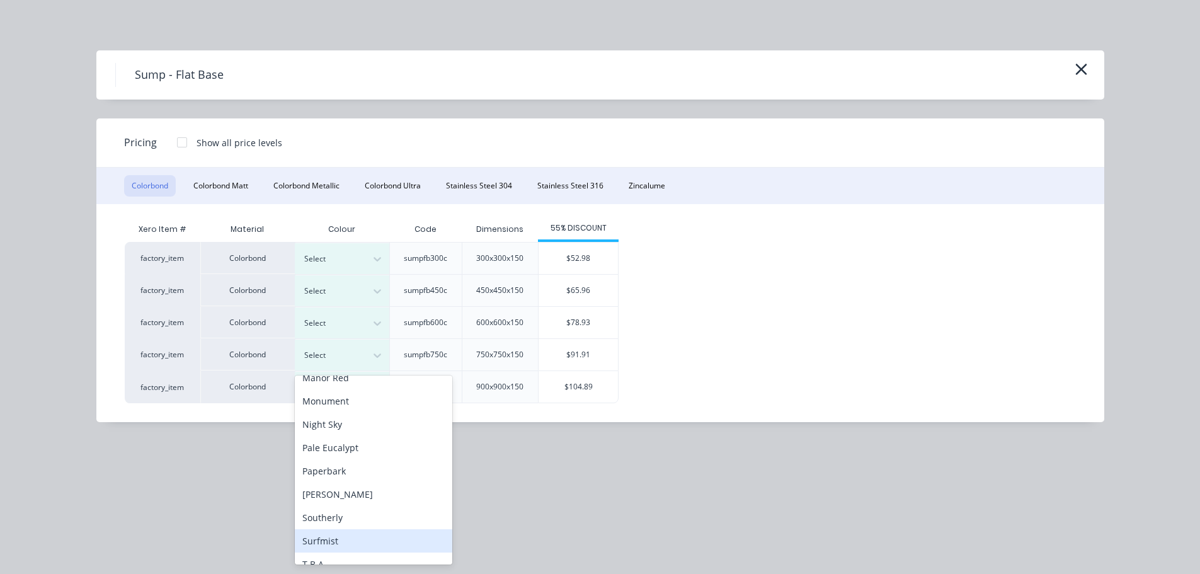
click at [336, 494] on div "Surfmist" at bounding box center [373, 540] width 157 height 23
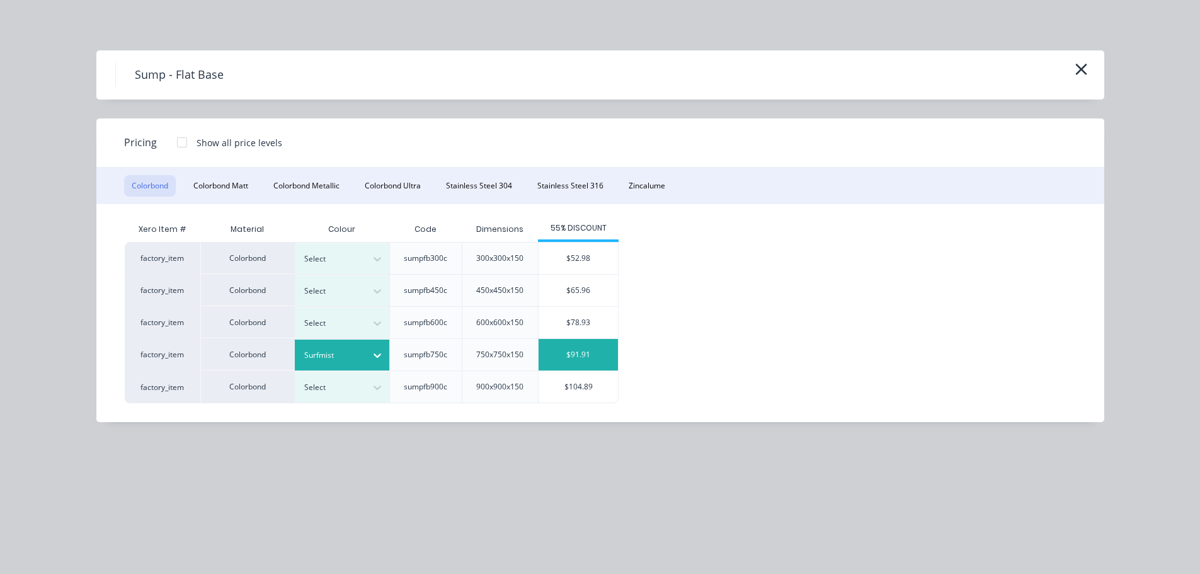
click at [598, 356] on div "$91.91" at bounding box center [578, 354] width 79 height 31
type input "$91.91"
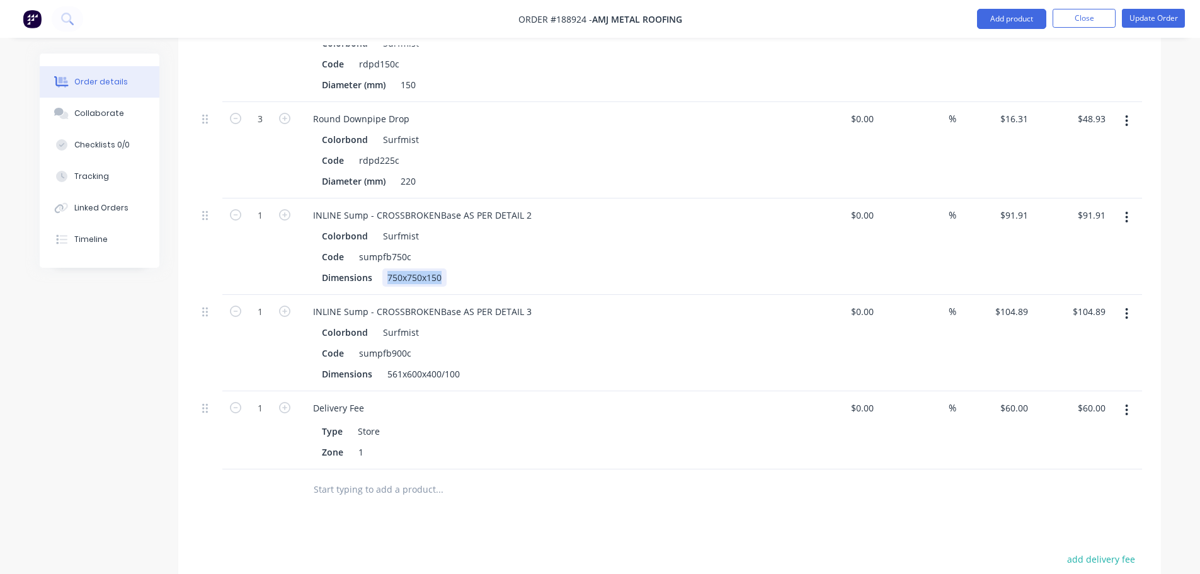
drag, startPoint x: 386, startPoint y: 224, endPoint x: 477, endPoint y: 222, distance: 90.7
click at [477, 268] on div "Dimensions 750x750x150" at bounding box center [547, 277] width 461 height 18
paste div
click at [630, 248] on div "Code sumpfb750c" at bounding box center [547, 257] width 461 height 18
click at [801, 20] on button "Update Order" at bounding box center [1153, 18] width 63 height 19
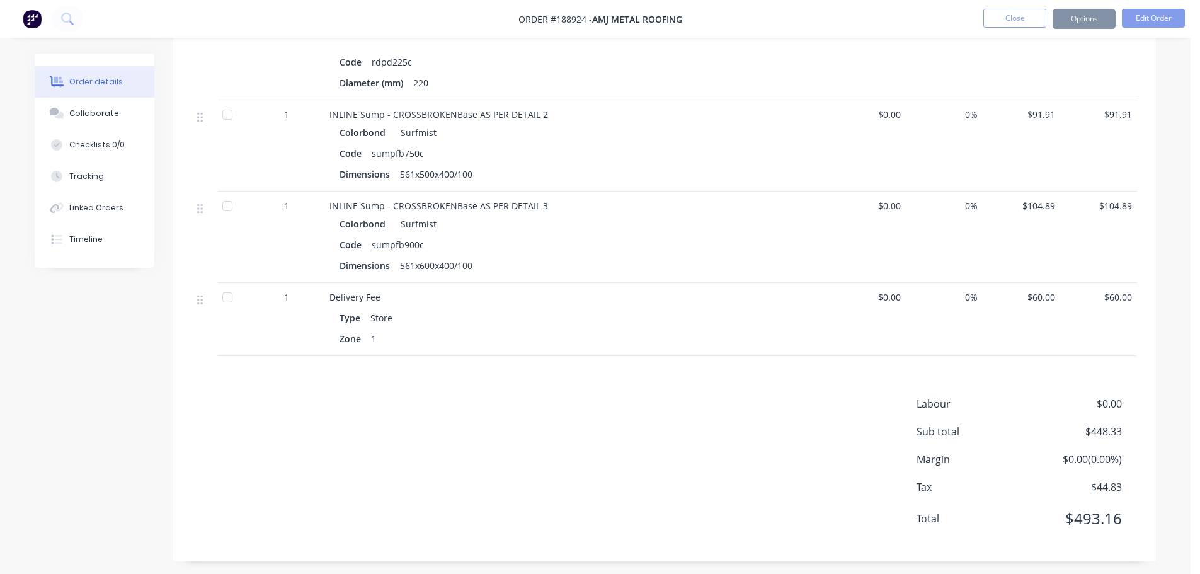
scroll to position [0, 0]
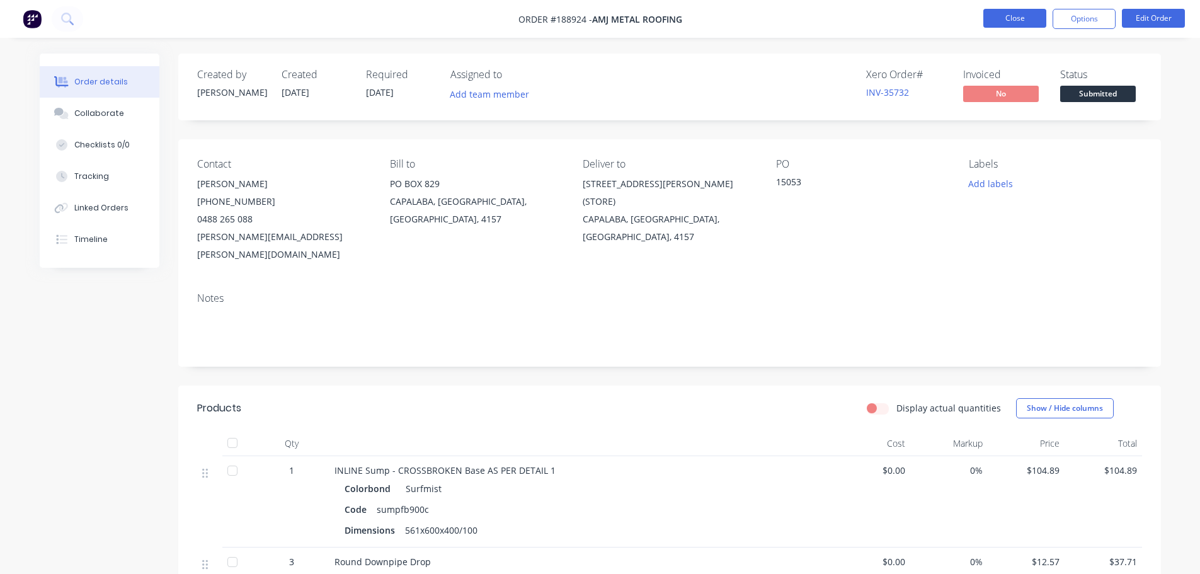
click at [801, 14] on button "Close" at bounding box center [1014, 18] width 63 height 19
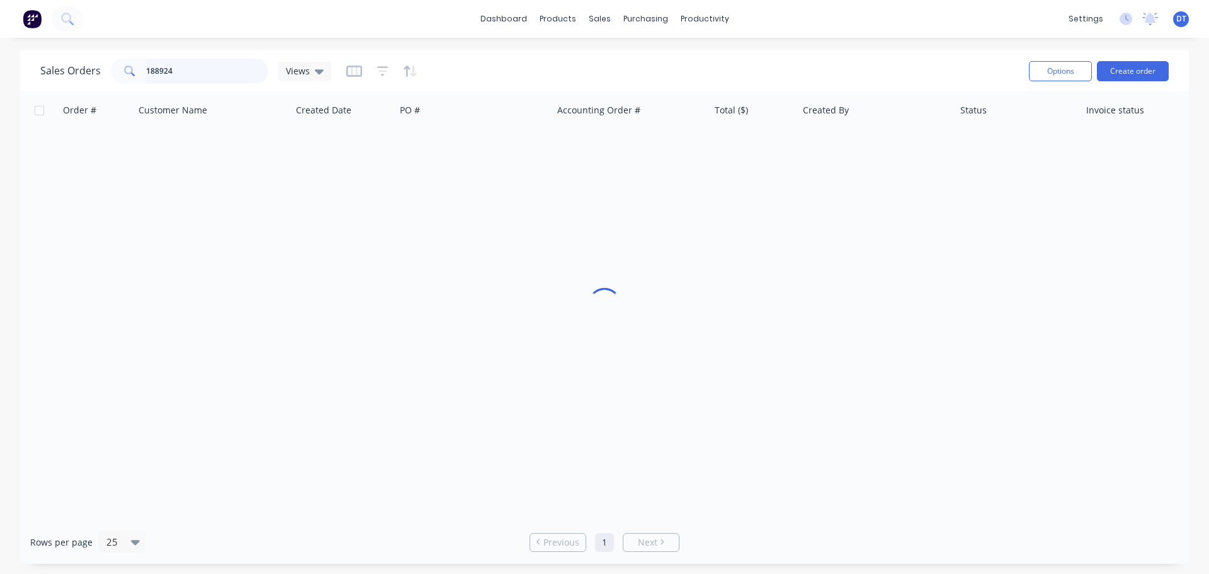
click at [201, 63] on input "188924" at bounding box center [207, 71] width 123 height 25
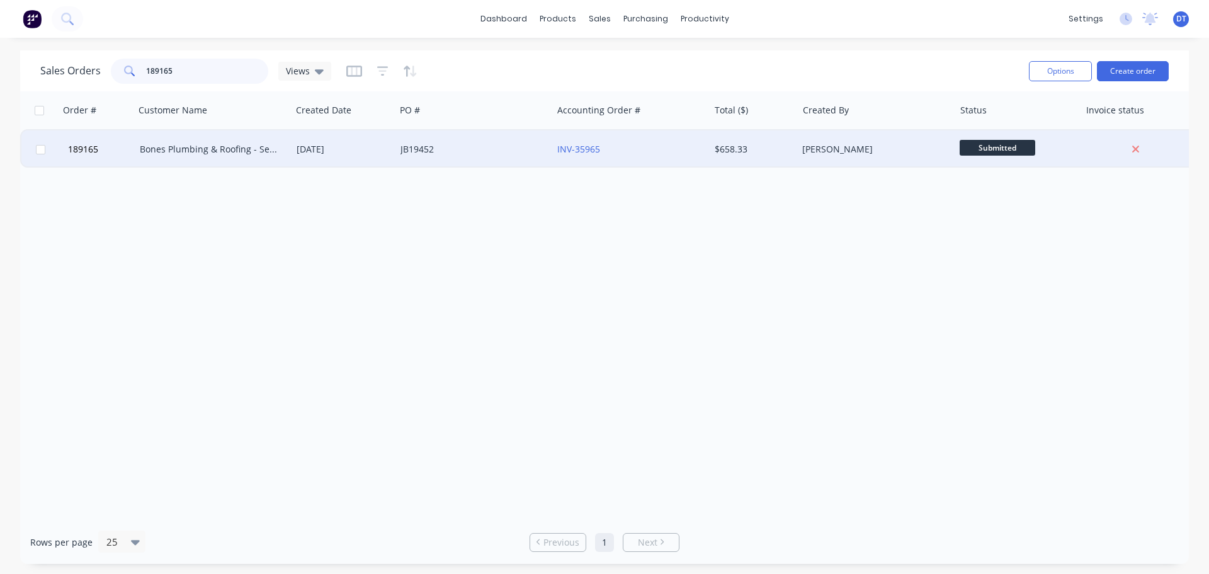
type input "189165"
click at [194, 137] on div "Bones Plumbing & Roofing - Seigus Pty Ltd" at bounding box center [213, 149] width 157 height 38
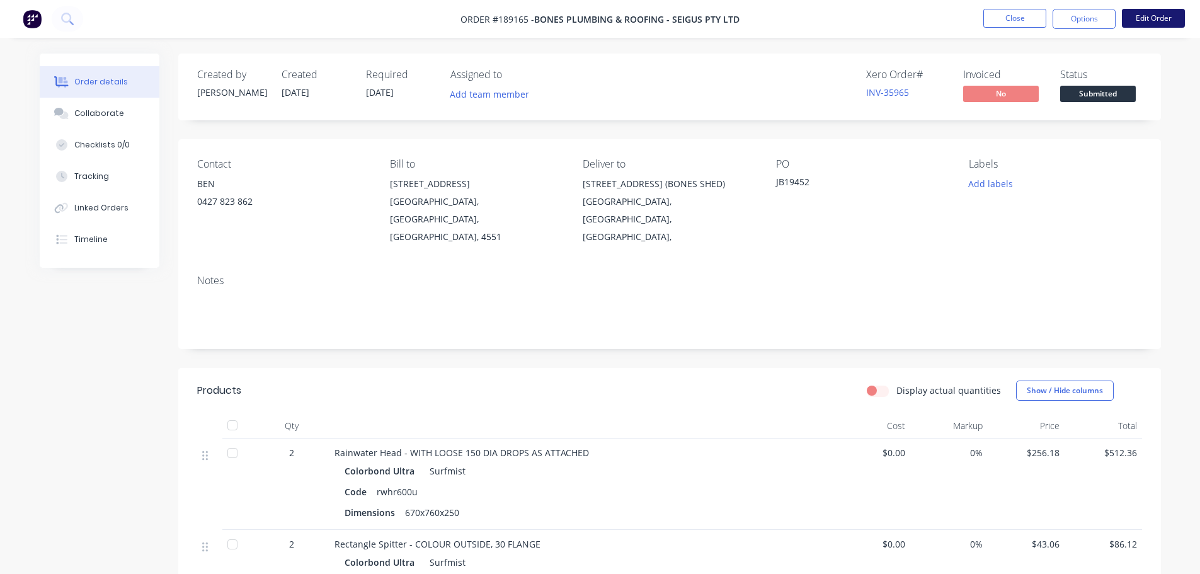
click at [801, 14] on button "Edit Order" at bounding box center [1153, 18] width 63 height 19
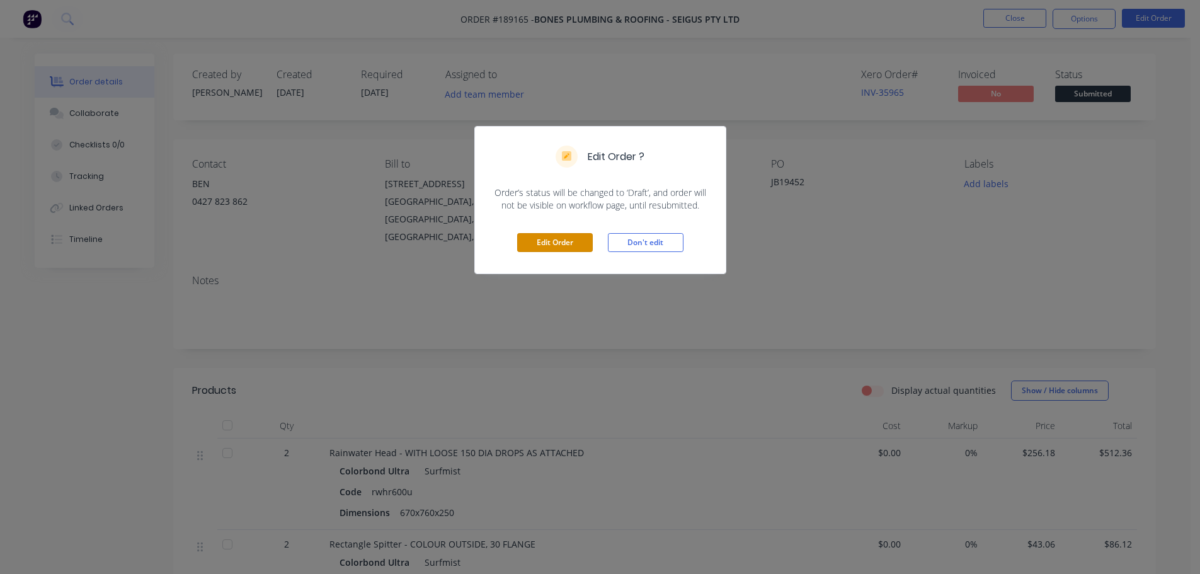
click at [566, 244] on button "Edit Order" at bounding box center [555, 242] width 76 height 19
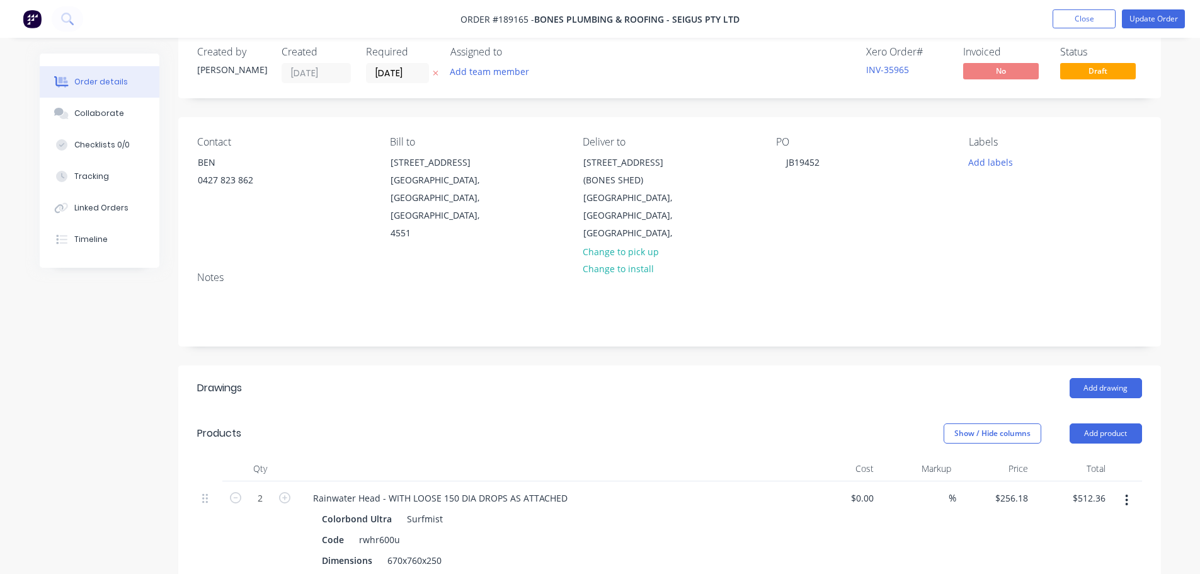
scroll to position [63, 0]
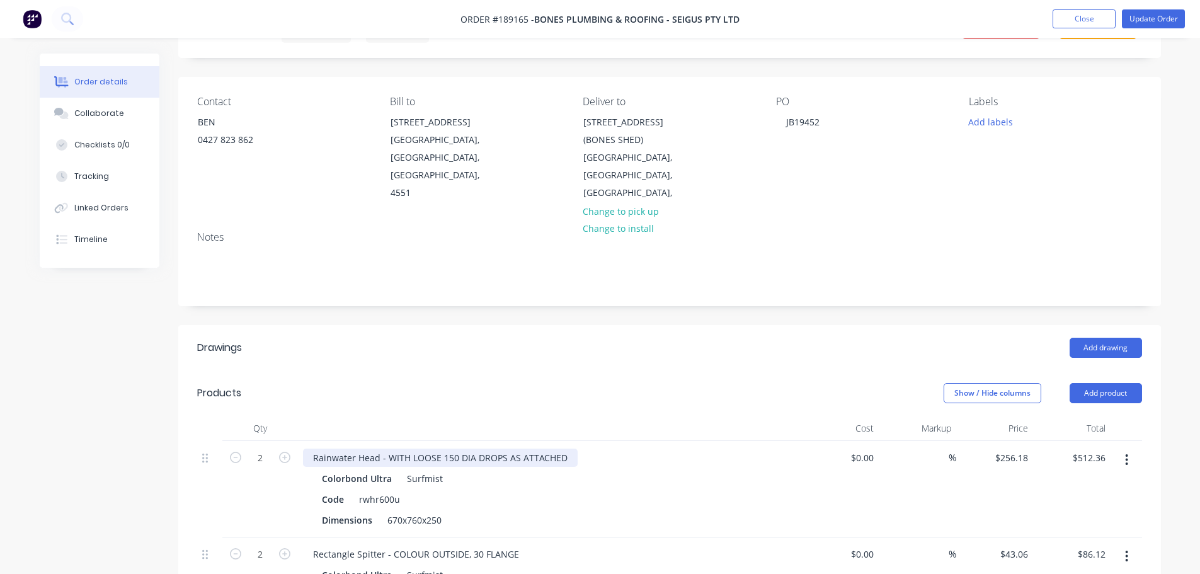
click at [315, 448] on div "Rainwater Head - WITH LOOSE 150 DIA DROPS AS ATTACHED" at bounding box center [440, 457] width 275 height 18
click at [801, 448] on input "256.18" at bounding box center [1013, 457] width 39 height 18
type input "$278.38"
type input "$556.76"
click at [801, 383] on div "Show / Hide columns Add product" at bounding box center [769, 393] width 744 height 20
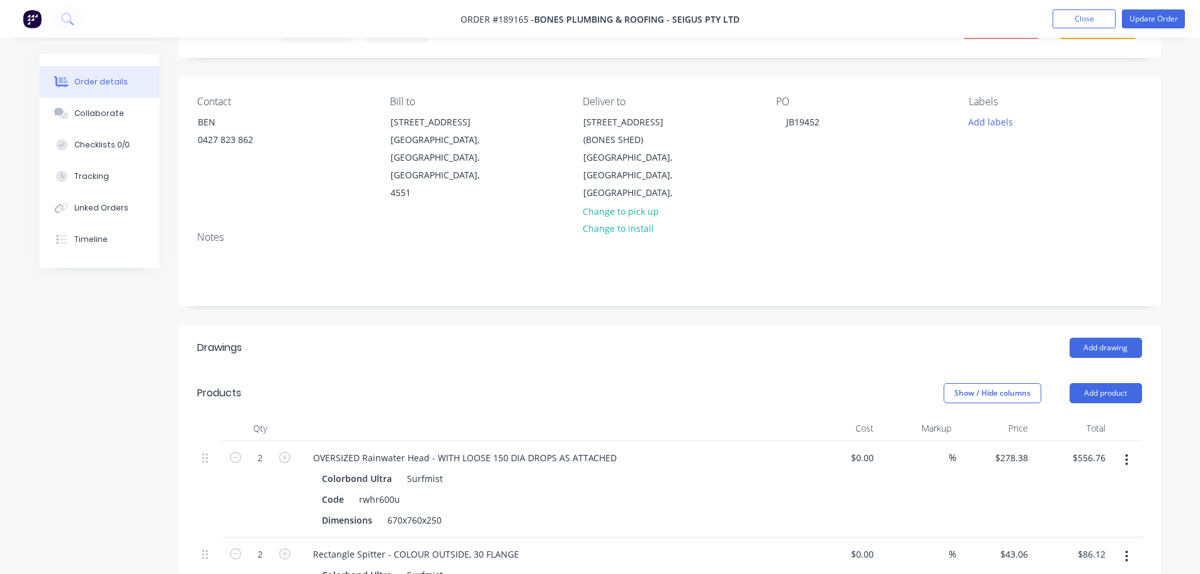
click at [801, 454] on icon "button" at bounding box center [1127, 459] width 3 height 11
click at [801, 484] on div "Edit" at bounding box center [1082, 493] width 97 height 18
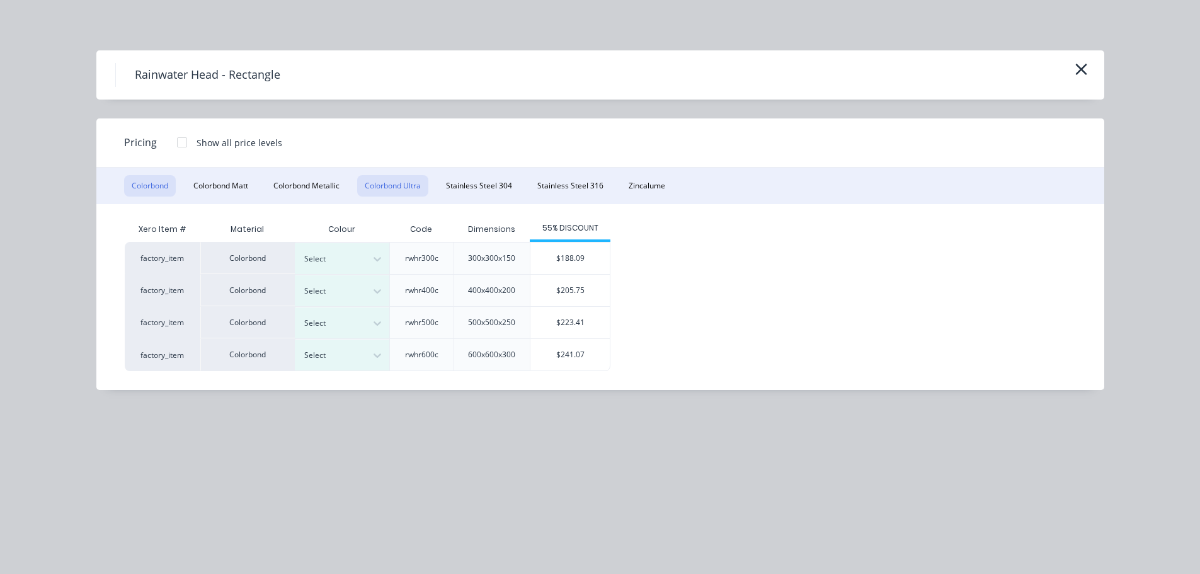
click at [415, 179] on button "Colorbond Ultra" at bounding box center [392, 185] width 71 height 21
click at [801, 72] on icon "button" at bounding box center [1080, 69] width 11 height 11
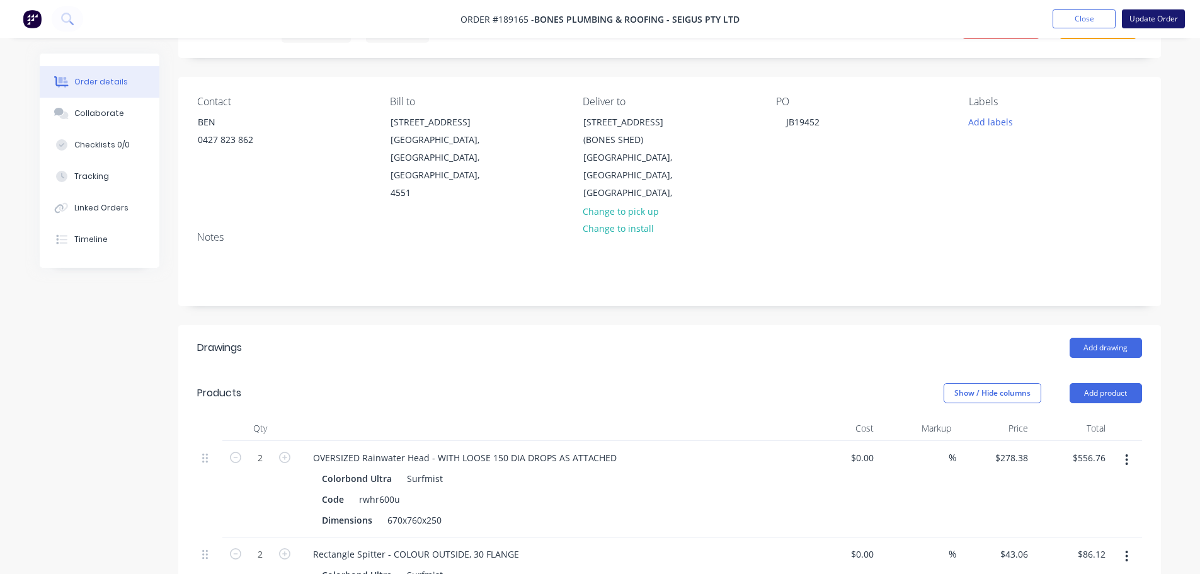
click at [801, 21] on button "Update Order" at bounding box center [1153, 18] width 63 height 19
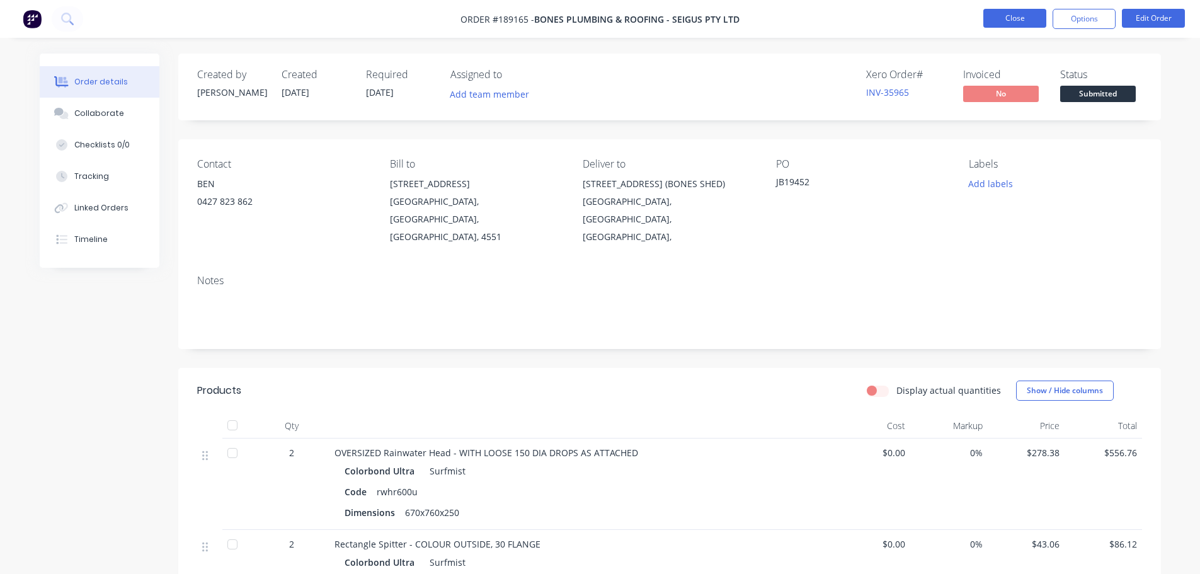
click at [801, 20] on button "Close" at bounding box center [1014, 18] width 63 height 19
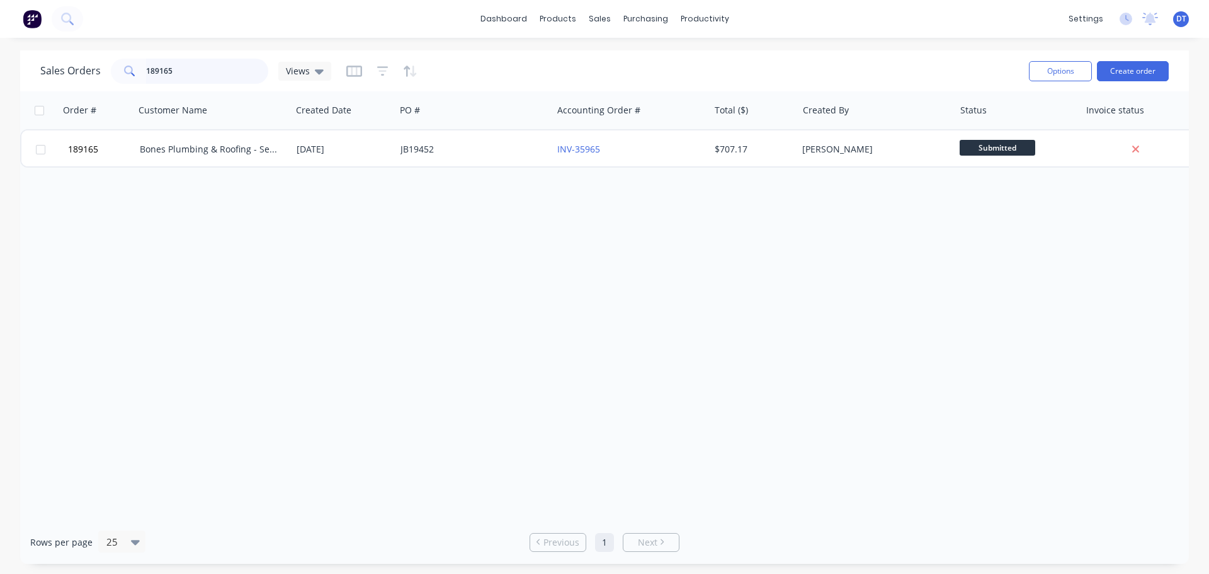
click at [218, 77] on input "189165" at bounding box center [207, 71] width 123 height 25
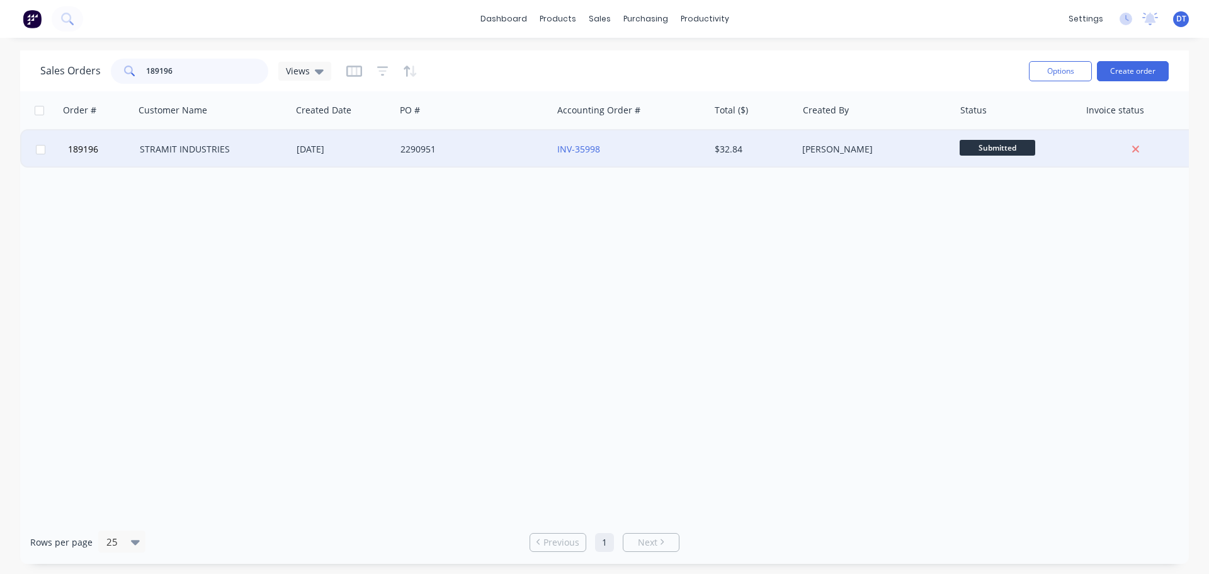
type input "189196"
click at [286, 150] on div "STRAMIT INDUSTRIES" at bounding box center [213, 149] width 147 height 13
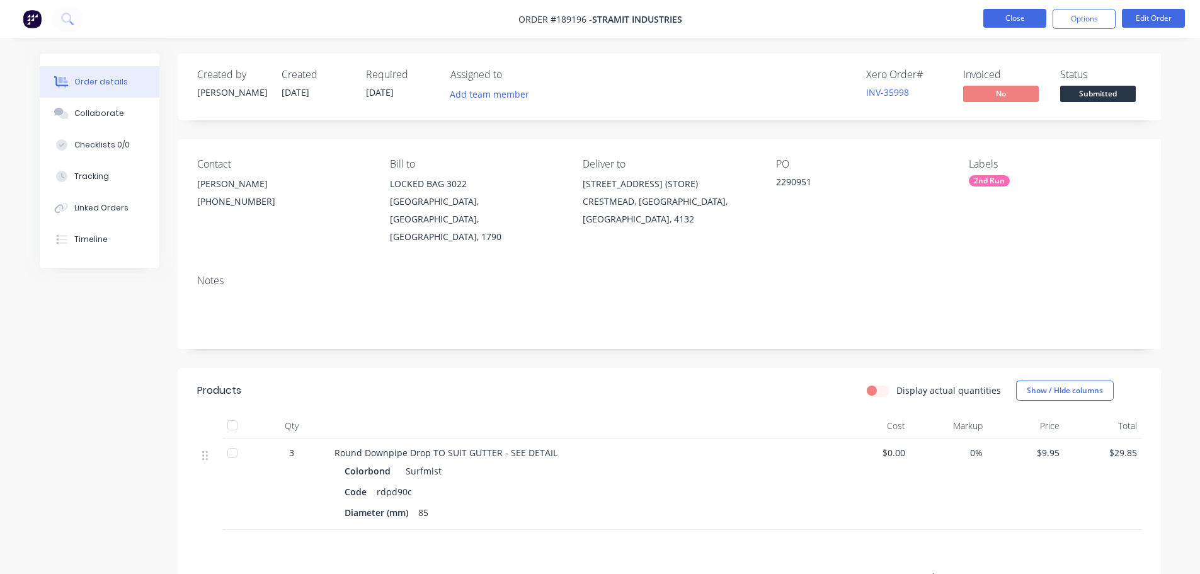
click at [801, 13] on button "Close" at bounding box center [1014, 18] width 63 height 19
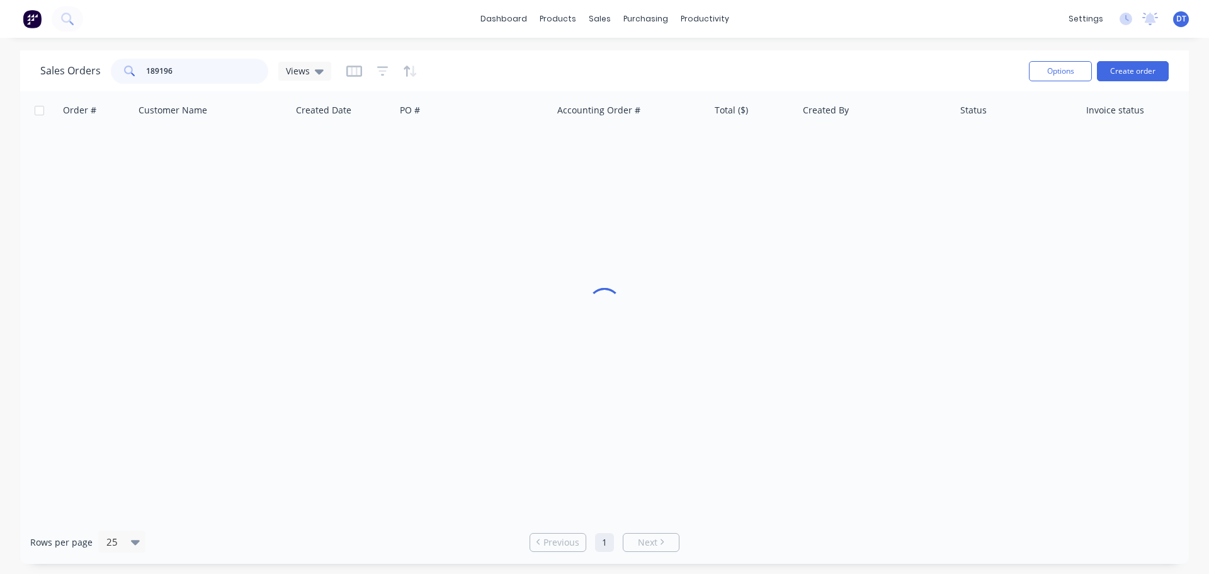
click at [164, 72] on input "189196" at bounding box center [207, 71] width 123 height 25
type input "189175"
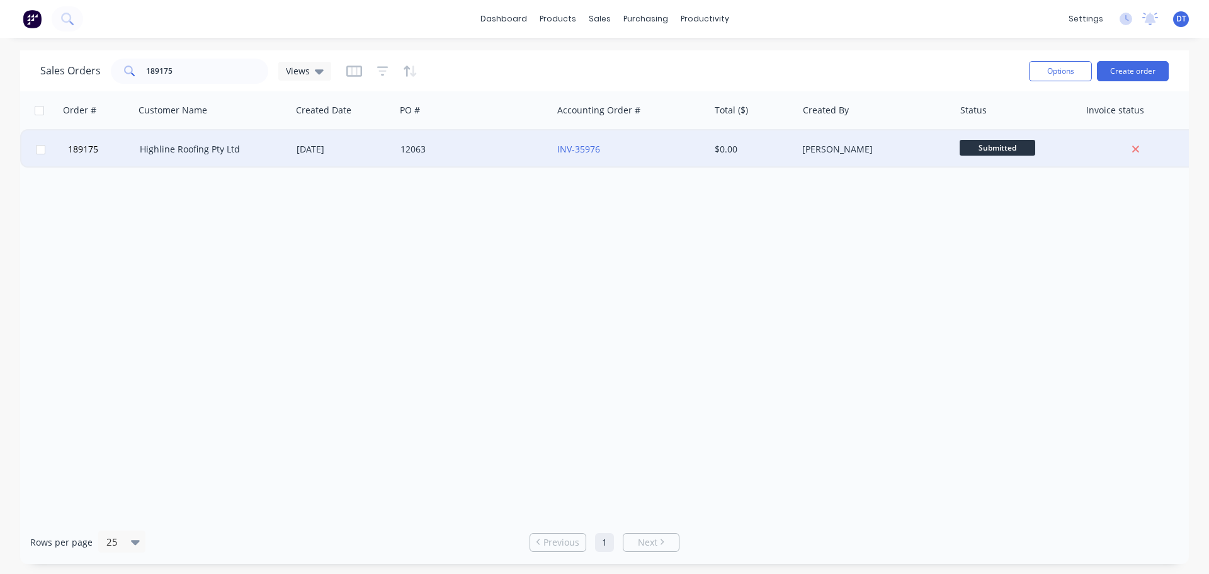
click at [244, 160] on div "Highline Roofing Pty Ltd" at bounding box center [213, 149] width 157 height 38
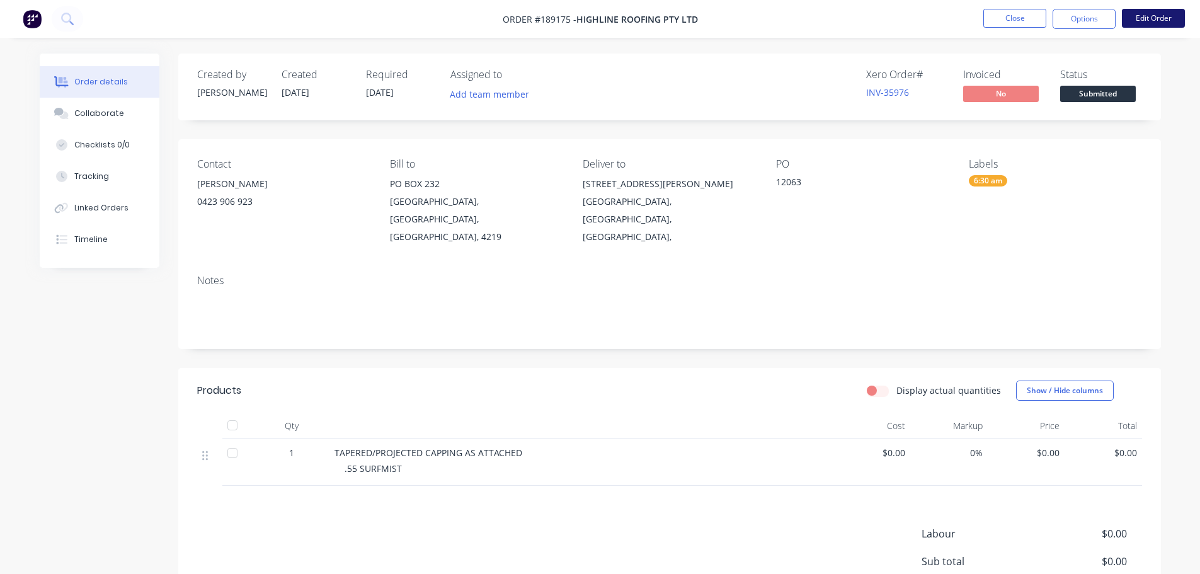
click at [801, 11] on button "Edit Order" at bounding box center [1153, 18] width 63 height 19
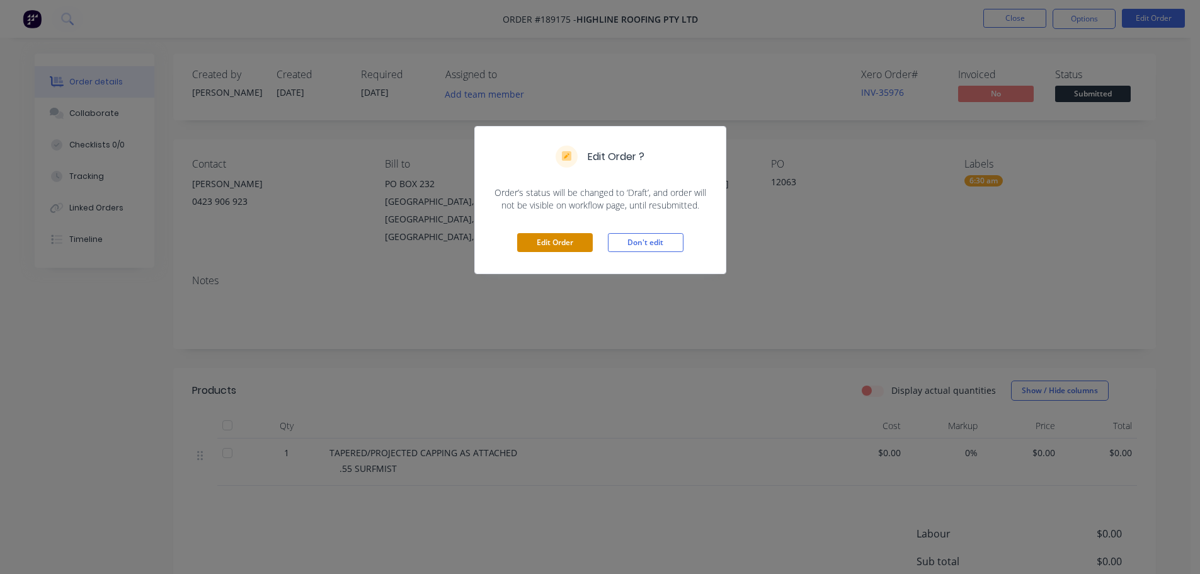
click at [568, 247] on button "Edit Order" at bounding box center [555, 242] width 76 height 19
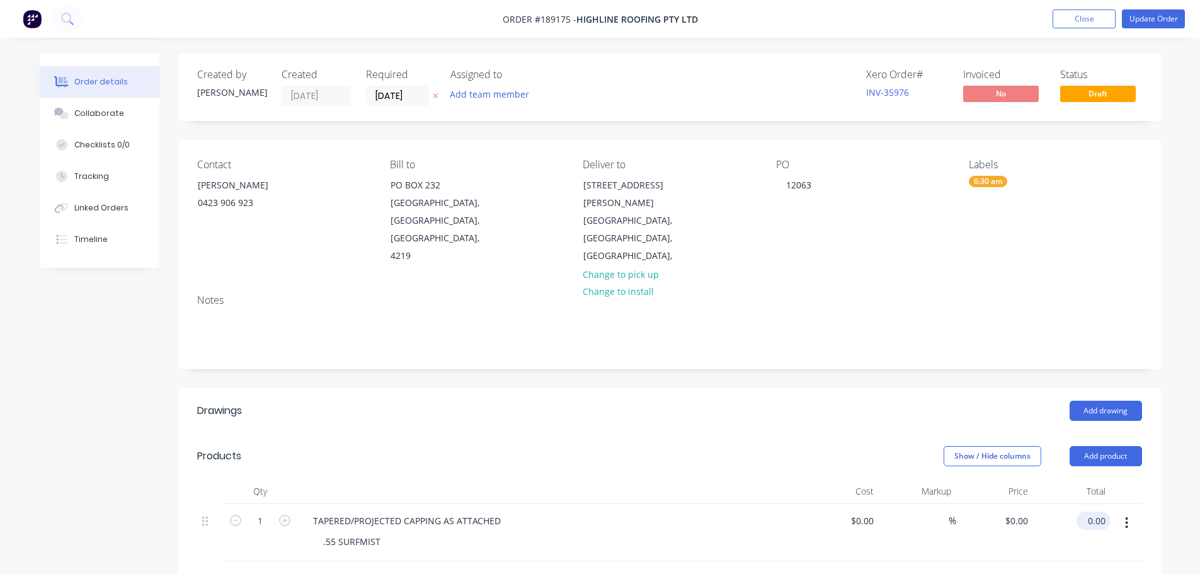
click at [801, 494] on input "0.00" at bounding box center [1095, 520] width 29 height 18
type input "54.59"
type input "$54.59"
click at [798, 446] on div "Show / Hide columns Add product" at bounding box center [769, 456] width 744 height 20
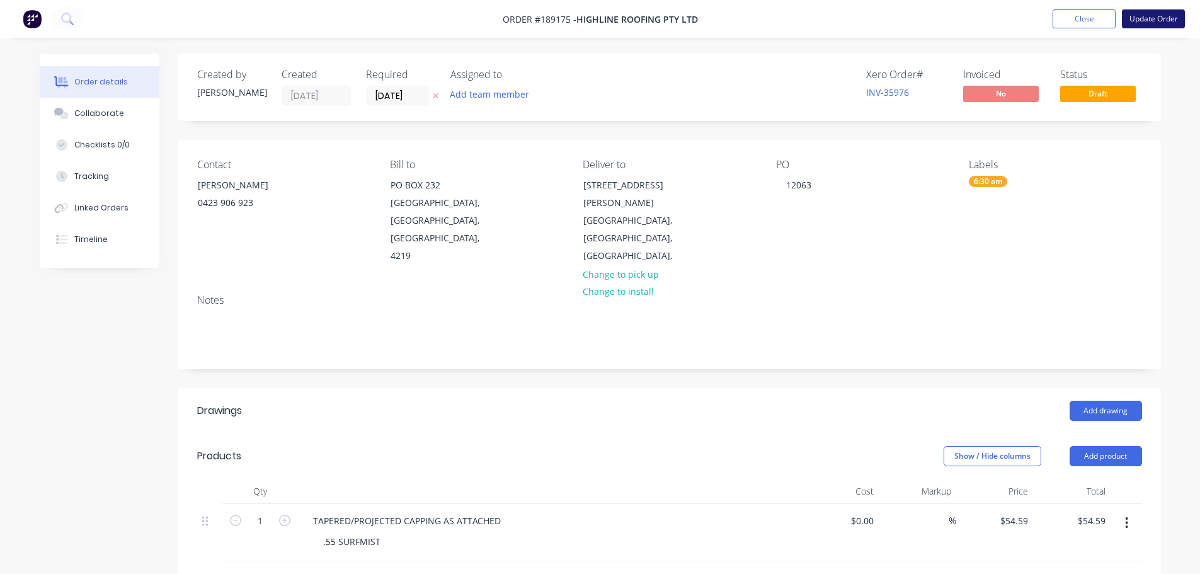
click at [801, 15] on button "Update Order" at bounding box center [1153, 18] width 63 height 19
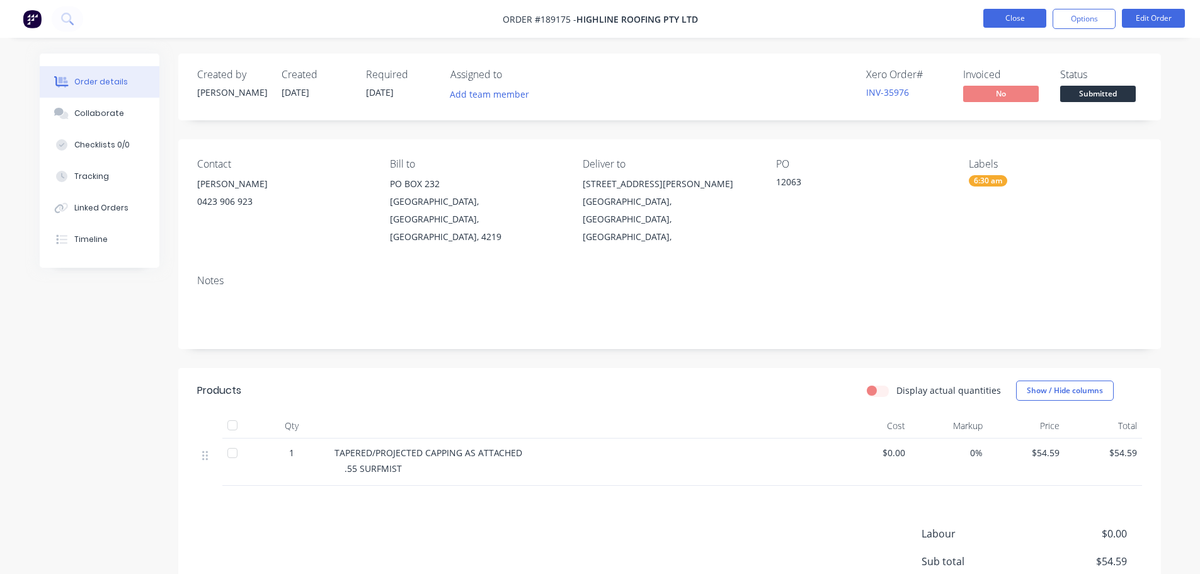
click at [801, 15] on button "Close" at bounding box center [1014, 18] width 63 height 19
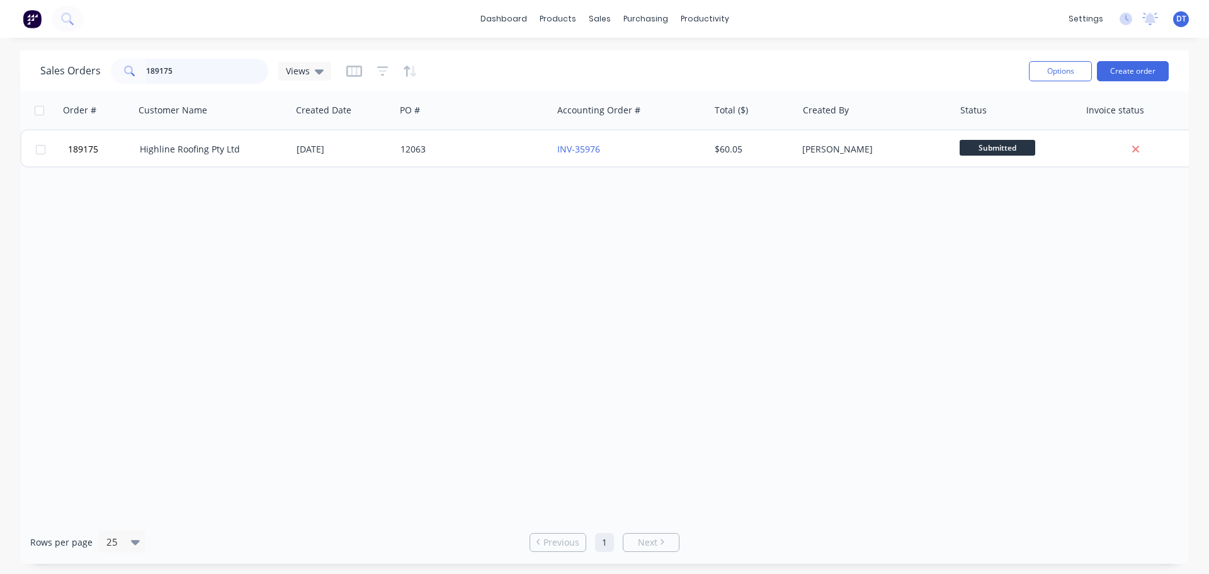
drag, startPoint x: 181, startPoint y: 68, endPoint x: 116, endPoint y: 75, distance: 65.9
click at [116, 75] on div "189175" at bounding box center [189, 71] width 157 height 25
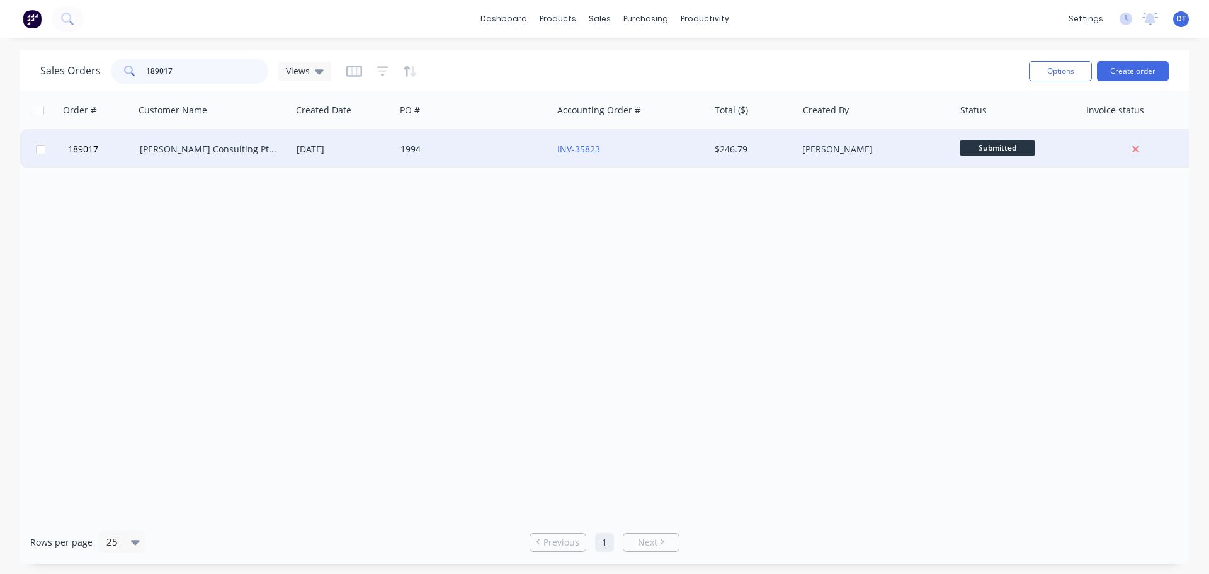
type input "189017"
click at [223, 148] on div "Lawton Consulting Pty Ltd" at bounding box center [210, 149] width 140 height 13
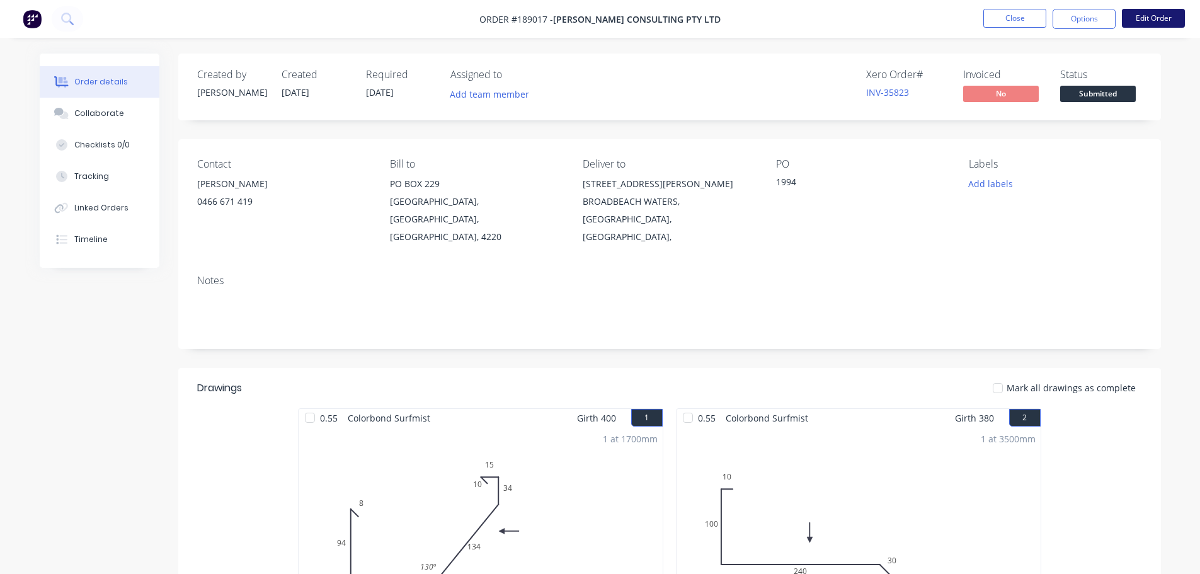
click at [801, 25] on button "Edit Order" at bounding box center [1153, 18] width 63 height 19
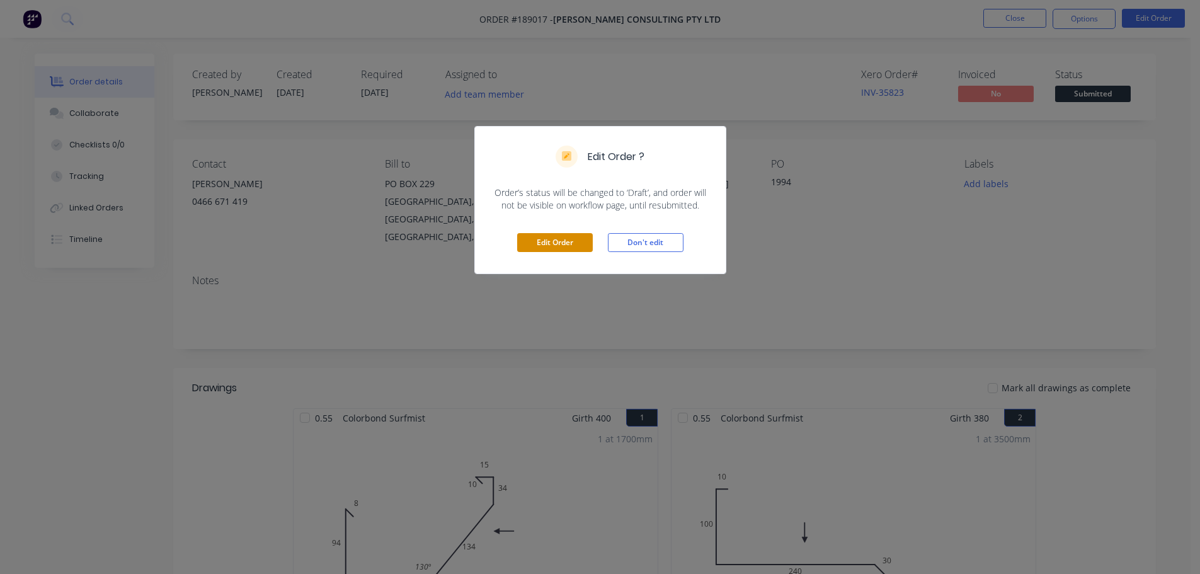
click at [545, 240] on button "Edit Order" at bounding box center [555, 242] width 76 height 19
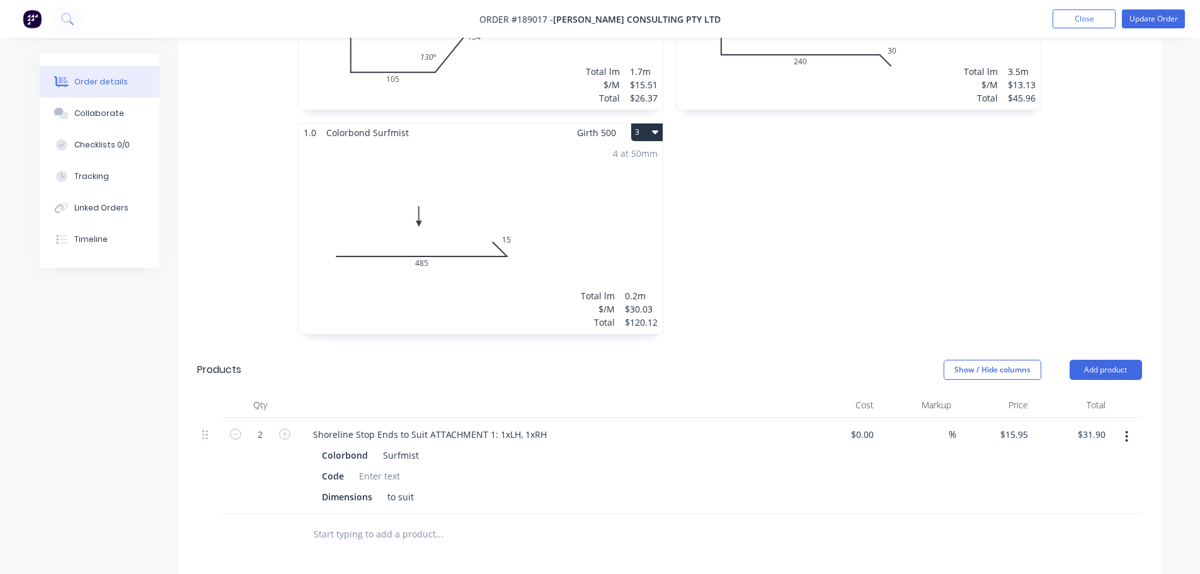
scroll to position [693, 0]
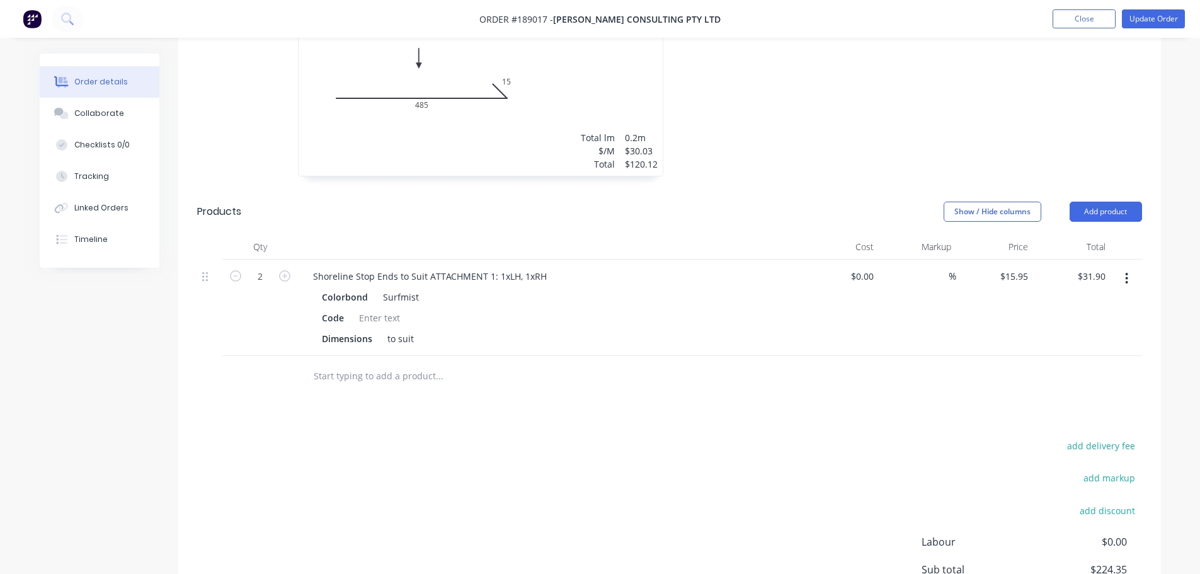
click at [358, 363] on input "text" at bounding box center [439, 375] width 252 height 25
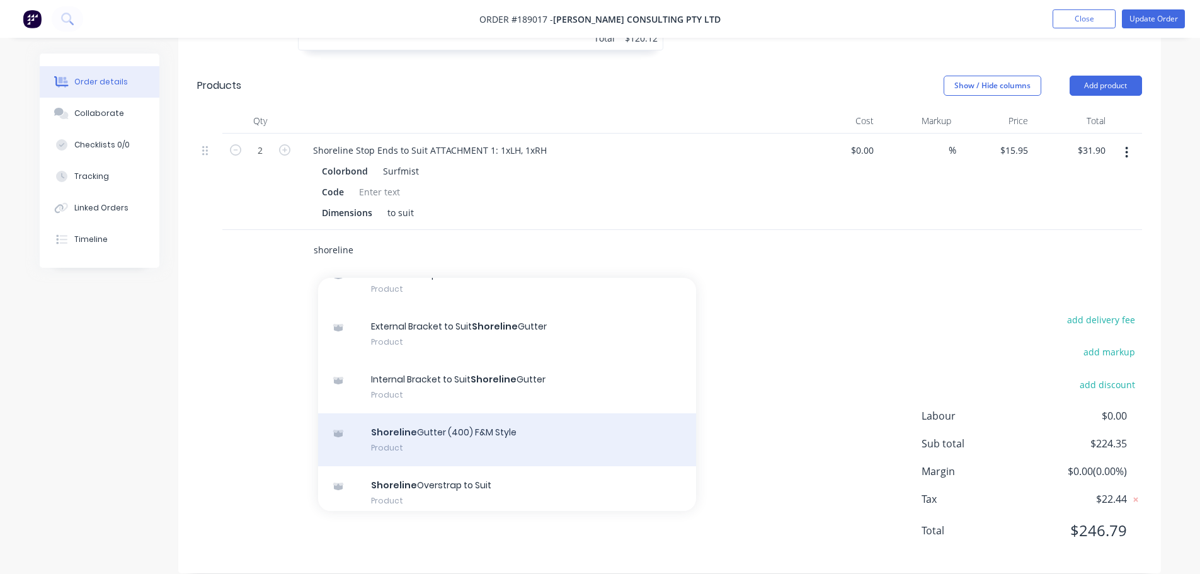
scroll to position [126, 0]
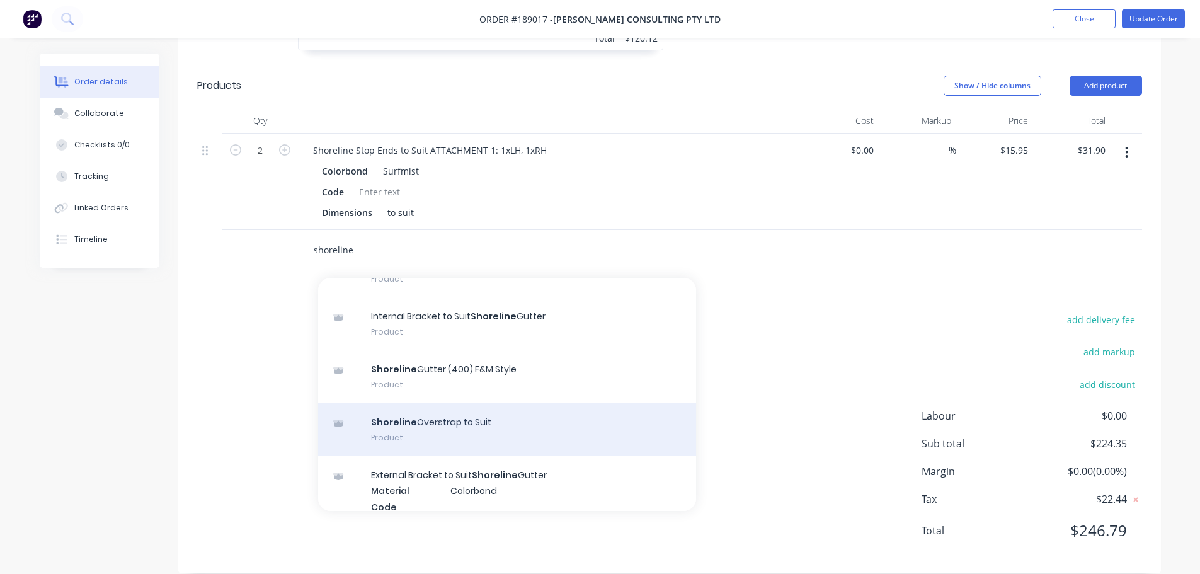
type input "shoreline"
click at [445, 406] on div "Shoreline Overstrap to Suit Product" at bounding box center [507, 429] width 378 height 53
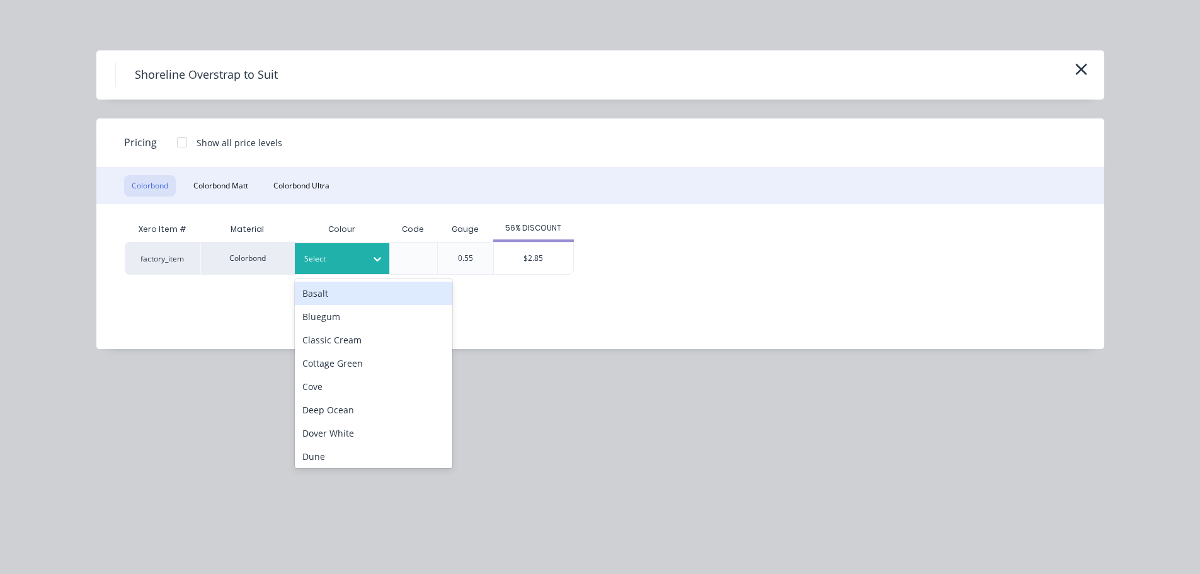
click at [329, 261] on div at bounding box center [332, 259] width 57 height 14
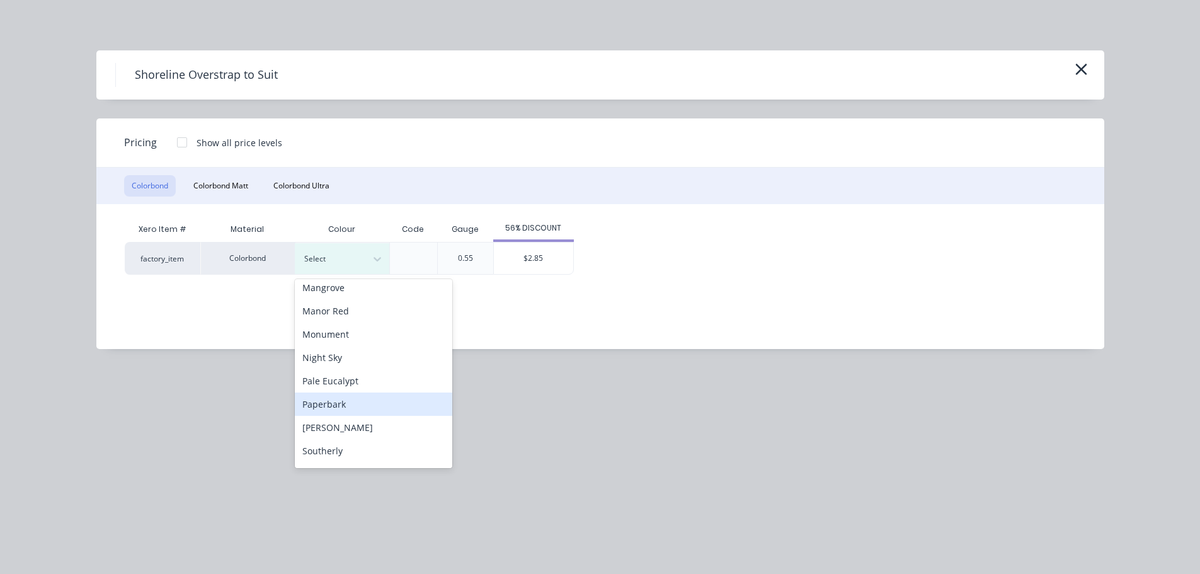
scroll to position [315, 0]
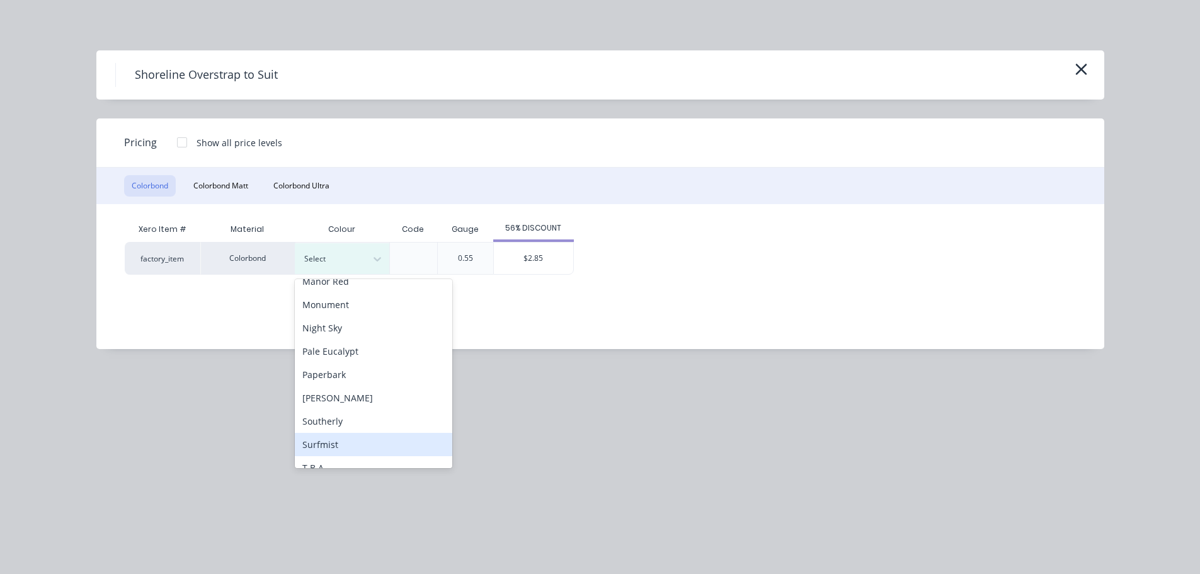
click at [337, 445] on div "Surfmist" at bounding box center [373, 444] width 157 height 23
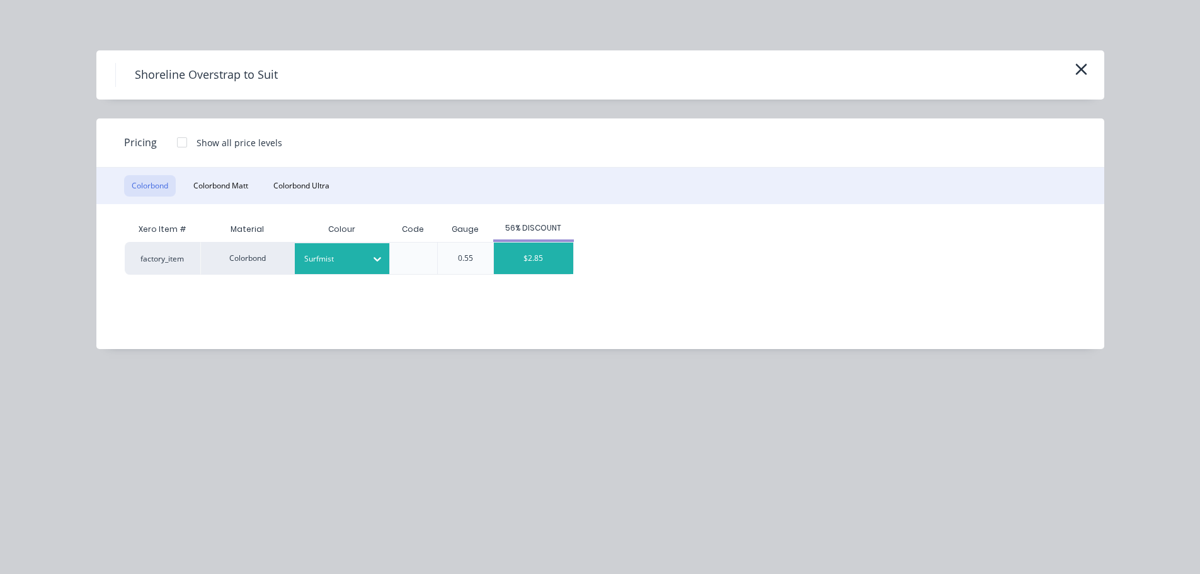
click at [561, 259] on div "$2.85" at bounding box center [533, 257] width 79 height 31
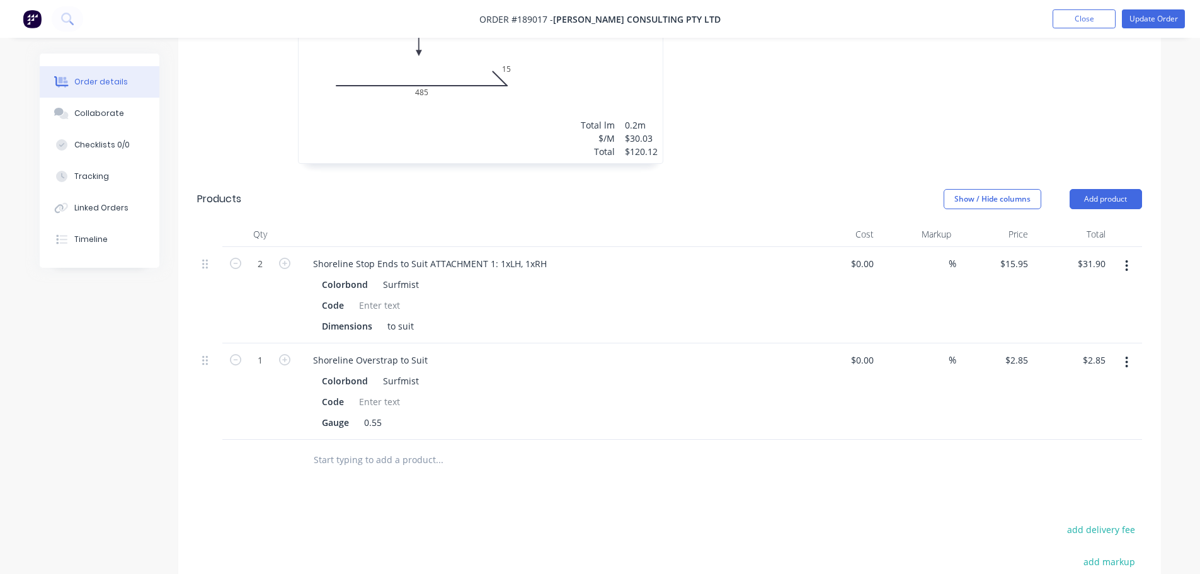
scroll to position [693, 0]
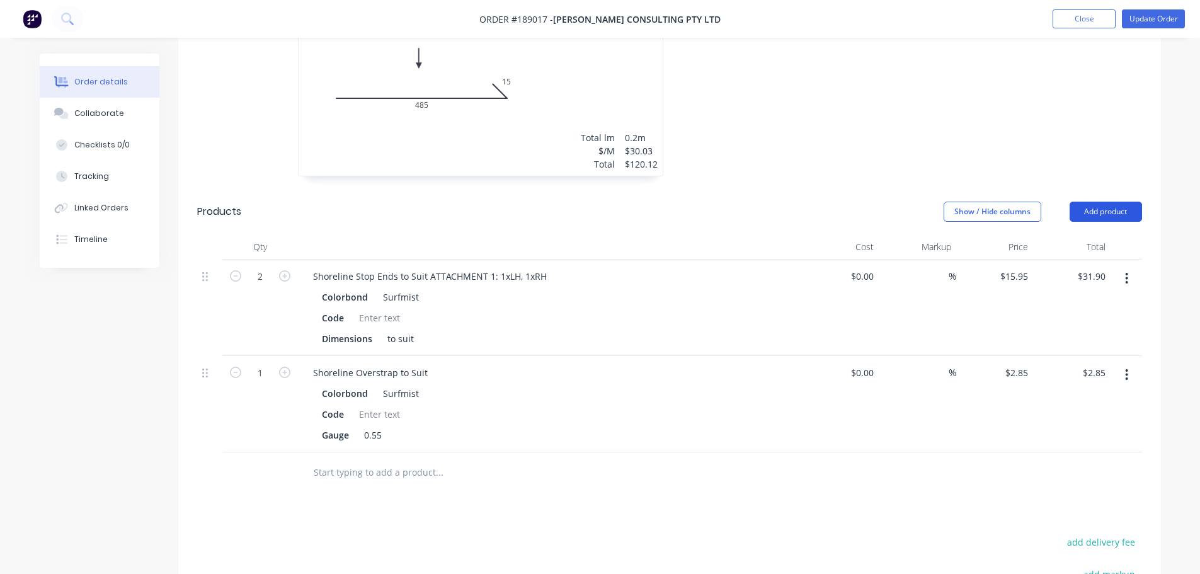
click at [801, 202] on button "Add product" at bounding box center [1105, 212] width 72 height 20
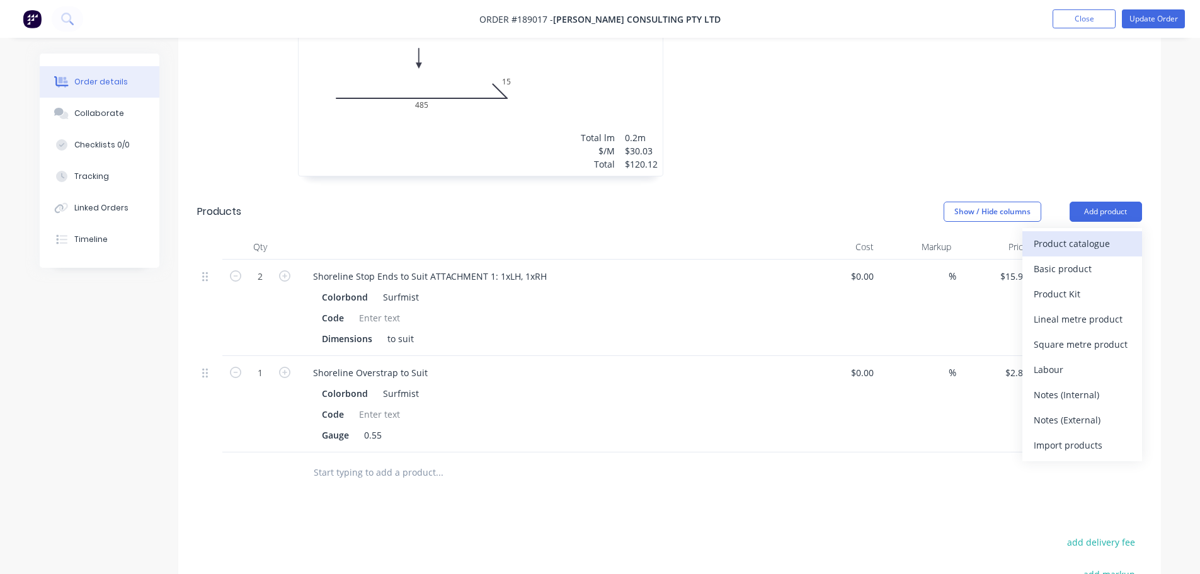
click at [801, 234] on div "Product catalogue" at bounding box center [1082, 243] width 97 height 18
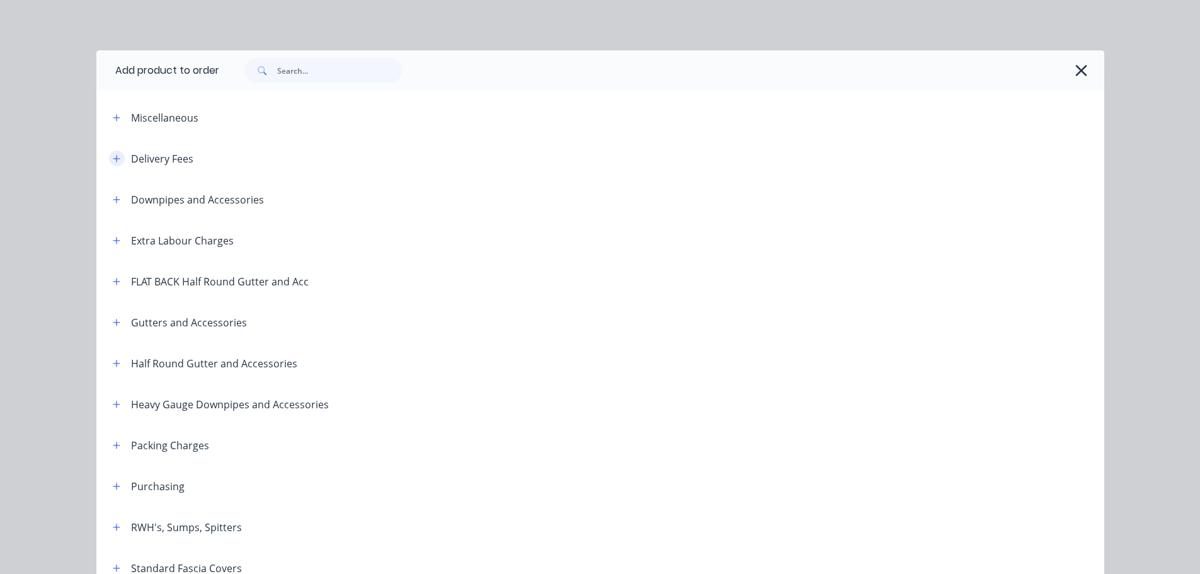
click at [109, 161] on button "button" at bounding box center [117, 159] width 16 height 16
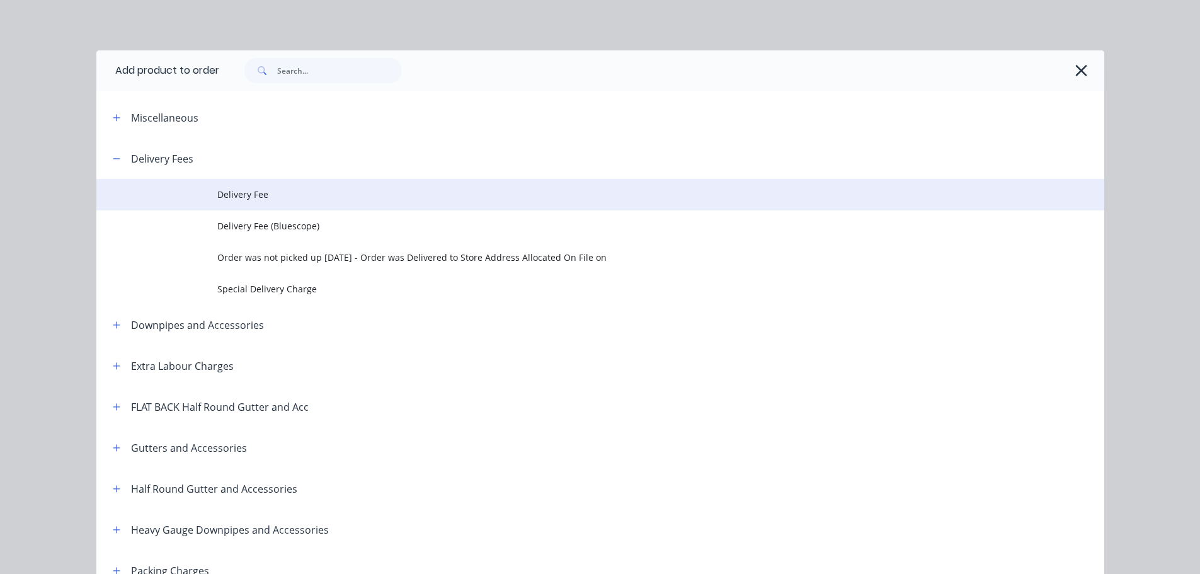
click at [236, 203] on td "Delivery Fee" at bounding box center [660, 194] width 887 height 31
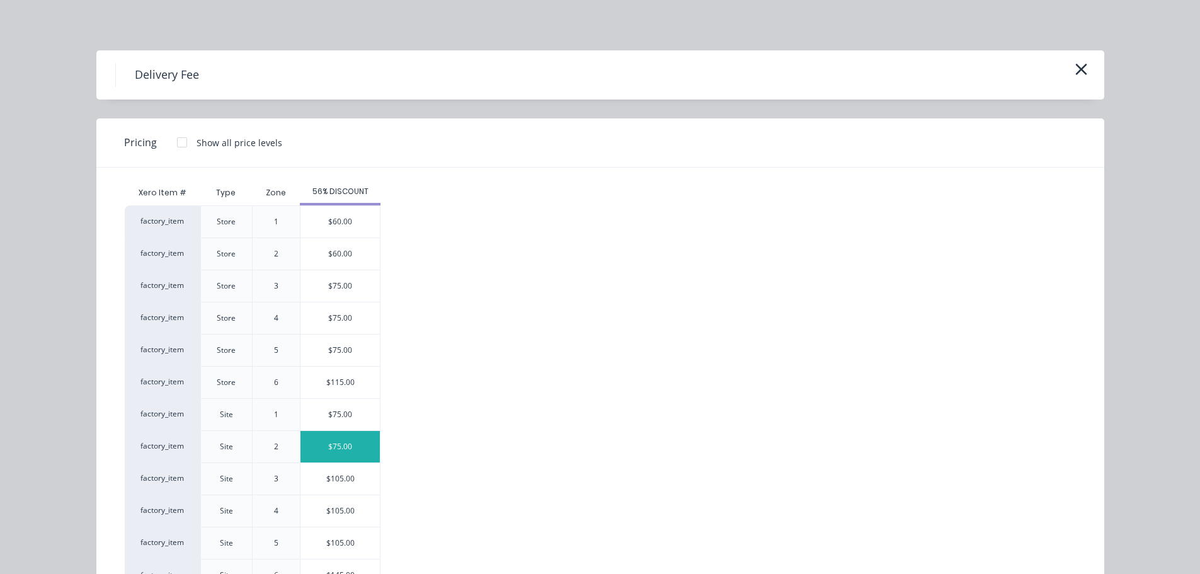
click at [331, 443] on div "$75.00" at bounding box center [339, 446] width 79 height 31
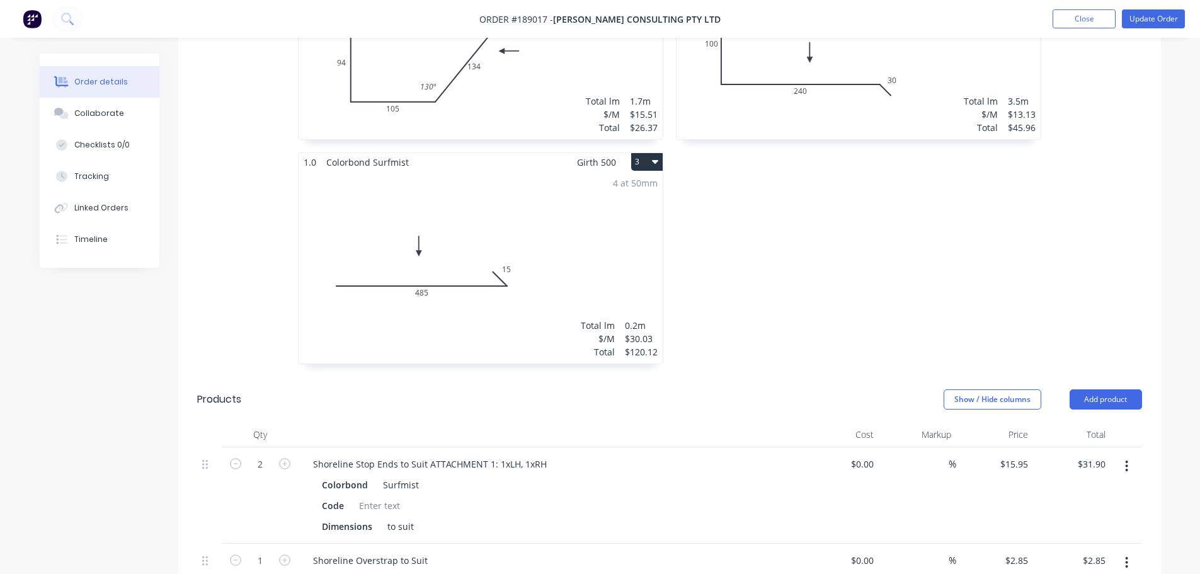
scroll to position [567, 0]
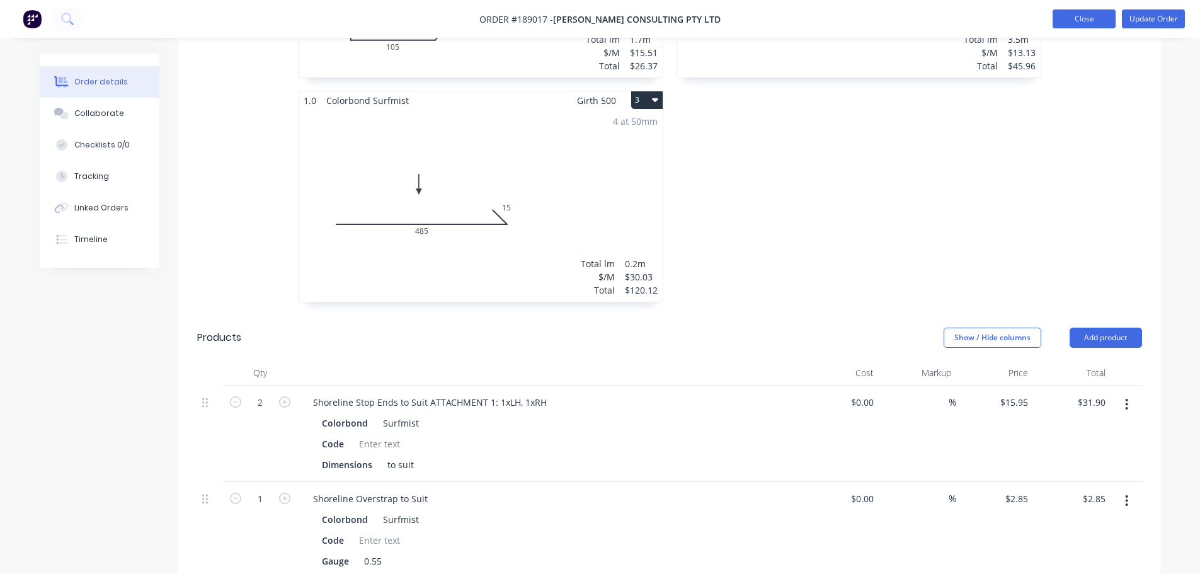
click at [801, 17] on button "Close" at bounding box center [1083, 18] width 63 height 19
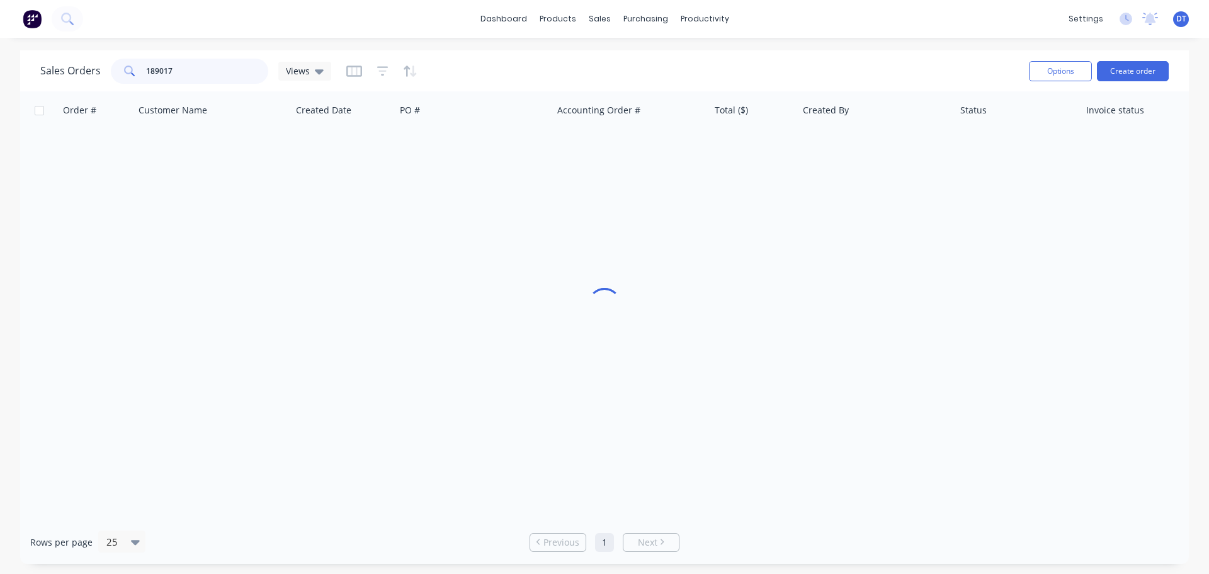
drag, startPoint x: 222, startPoint y: 59, endPoint x: 26, endPoint y: 60, distance: 195.3
click at [26, 60] on div "Sales Orders 189017 Views Options Create order" at bounding box center [604, 70] width 1169 height 41
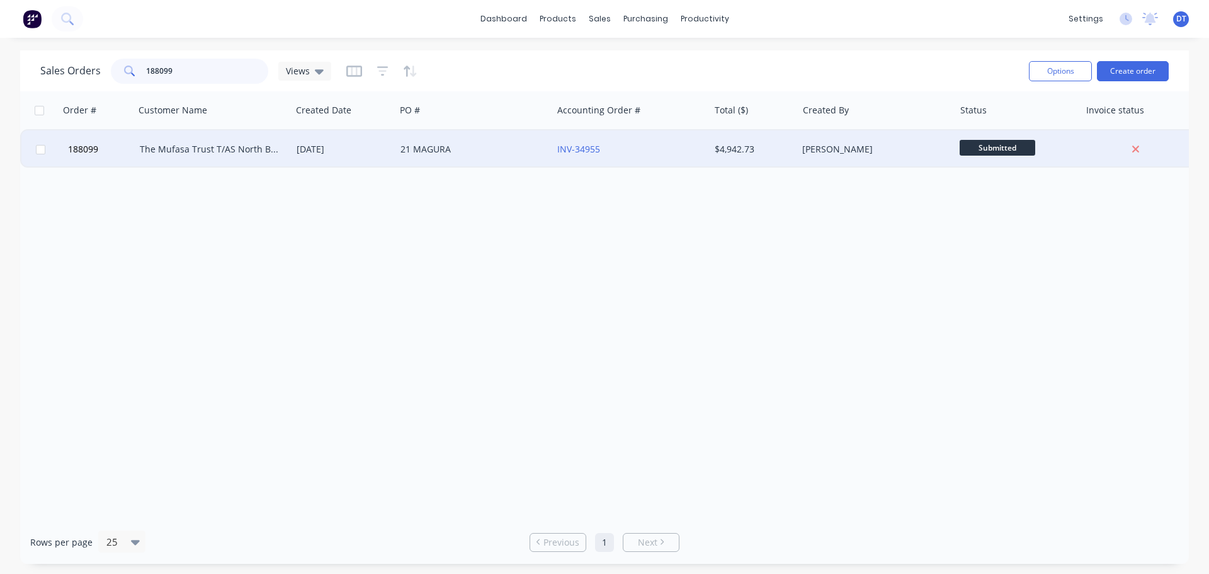
type input "188099"
click at [171, 150] on div "The Mufasa Trust T/AS North Brisbane Metal Roofing Pty Ltd" at bounding box center [210, 149] width 140 height 13
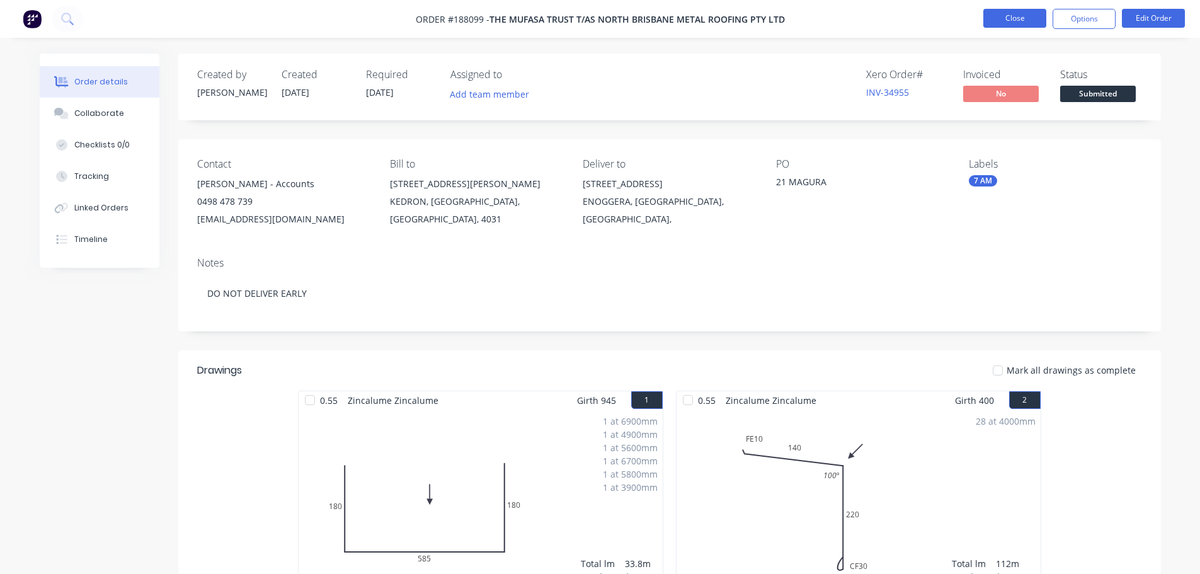
click at [801, 12] on button "Close" at bounding box center [1014, 18] width 63 height 19
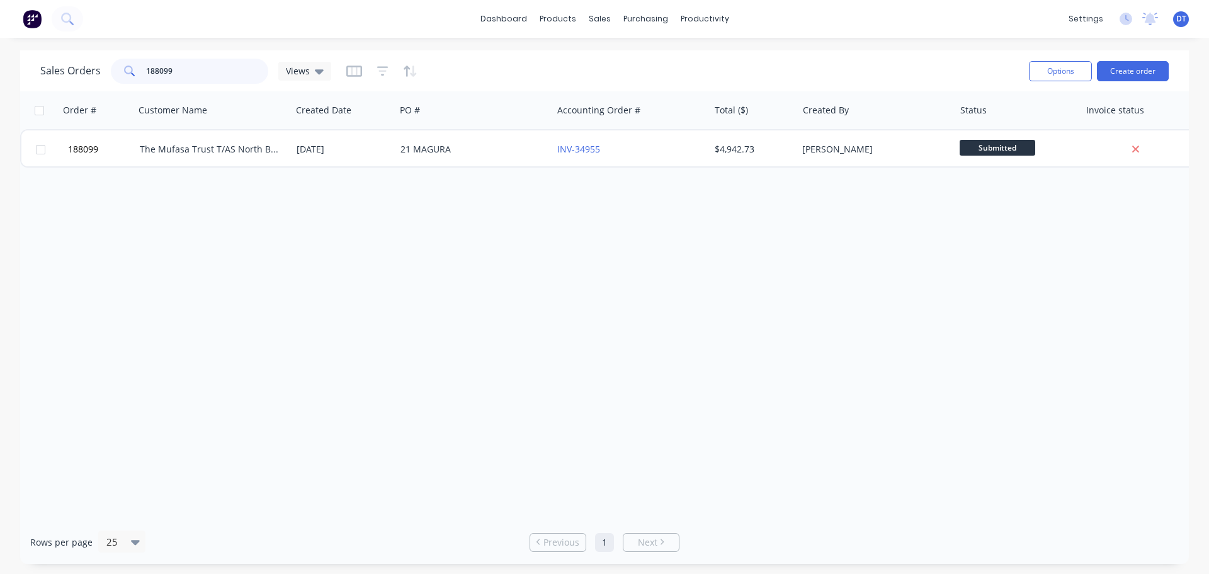
drag, startPoint x: 194, startPoint y: 71, endPoint x: 83, endPoint y: 74, distance: 111.5
click at [83, 74] on div "Sales Orders 188099 Views" at bounding box center [185, 71] width 291 height 25
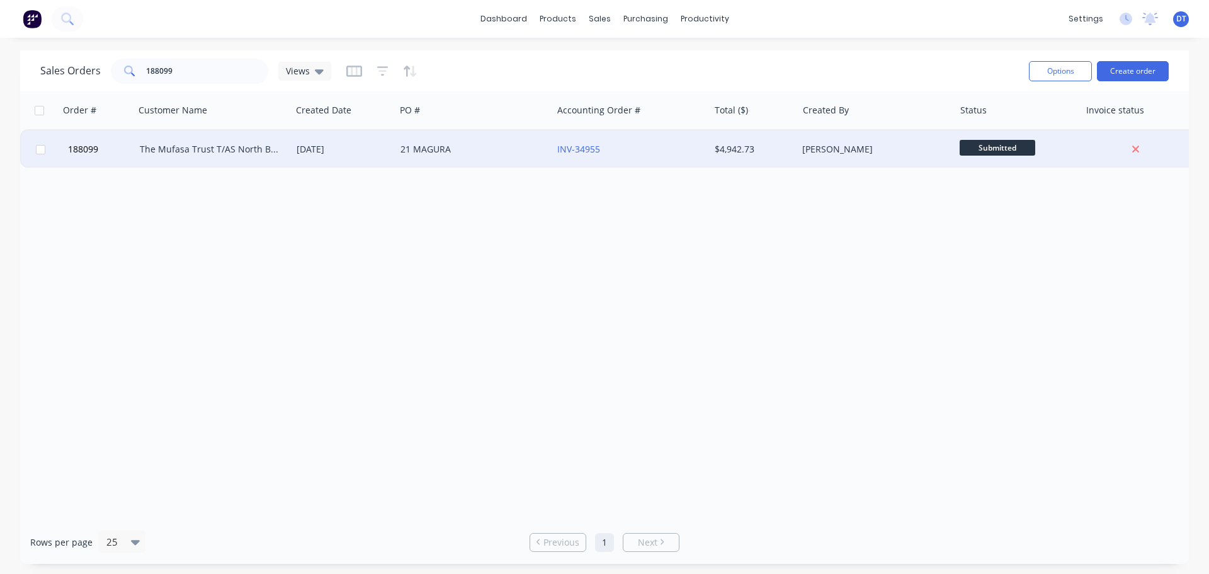
click at [207, 143] on div "The Mufasa Trust T/AS North Brisbane Metal Roofing Pty Ltd" at bounding box center [210, 149] width 140 height 13
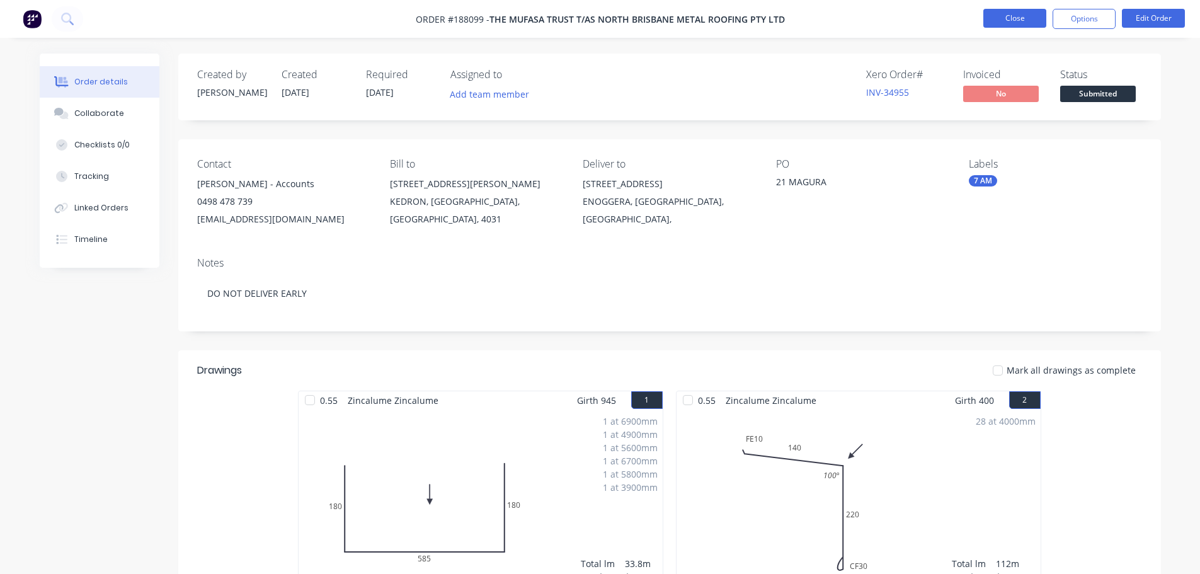
click at [801, 25] on button "Close" at bounding box center [1014, 18] width 63 height 19
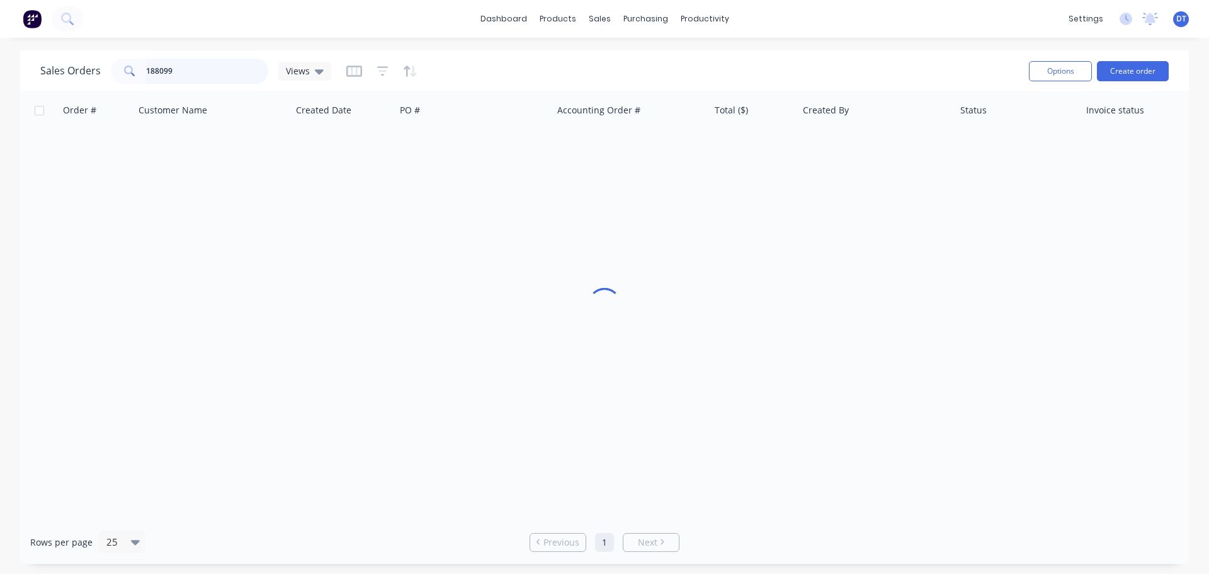
drag, startPoint x: 191, startPoint y: 62, endPoint x: 105, endPoint y: 62, distance: 86.3
click at [105, 62] on div "Sales Orders 188099 Views" at bounding box center [185, 71] width 291 height 25
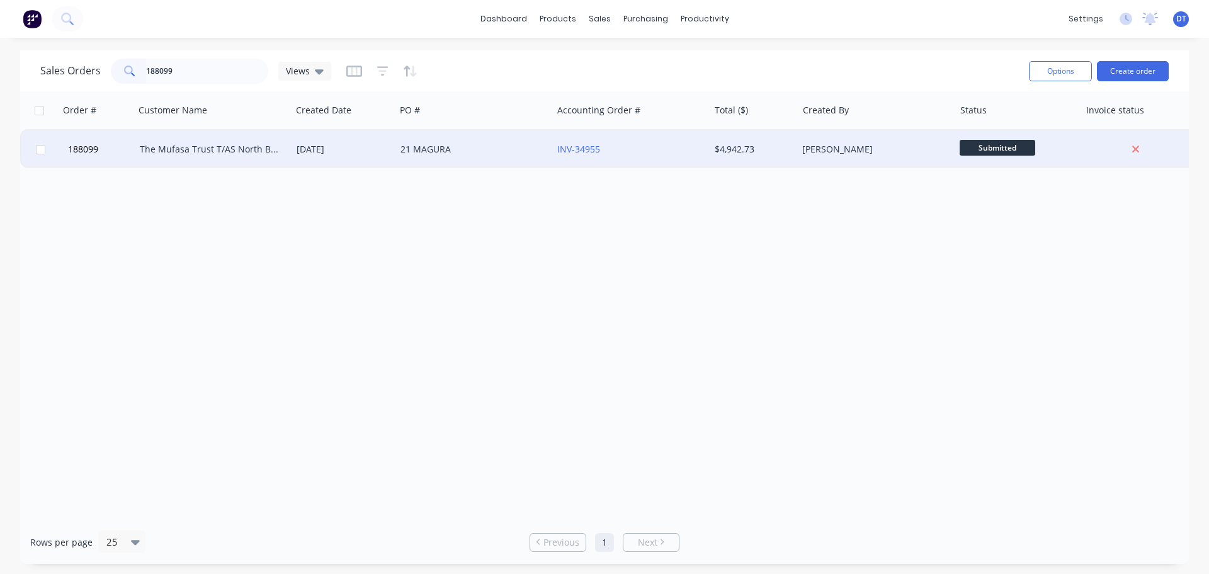
click at [180, 149] on div "The Mufasa Trust T/AS North Brisbane Metal Roofing Pty Ltd" at bounding box center [210, 149] width 140 height 13
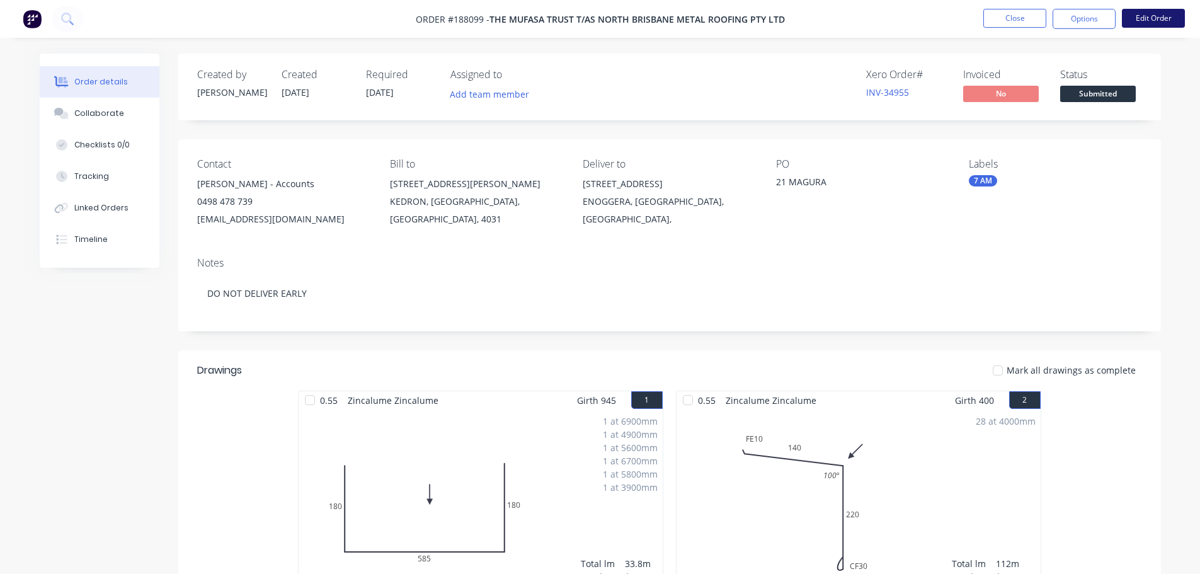
click at [801, 25] on button "Edit Order" at bounding box center [1153, 18] width 63 height 19
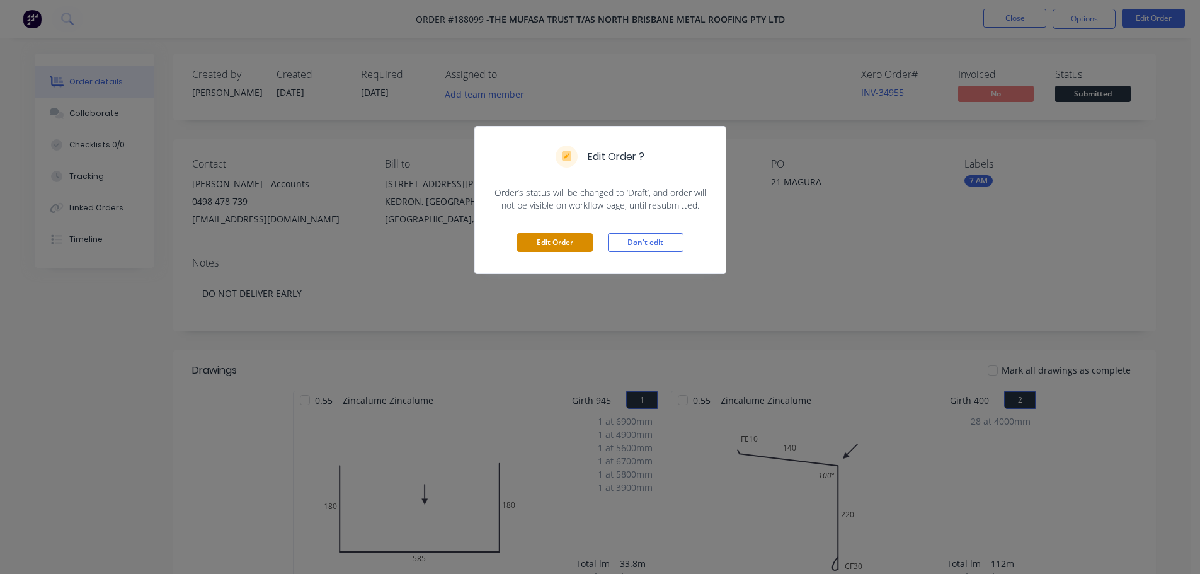
click at [549, 237] on button "Edit Order" at bounding box center [555, 242] width 76 height 19
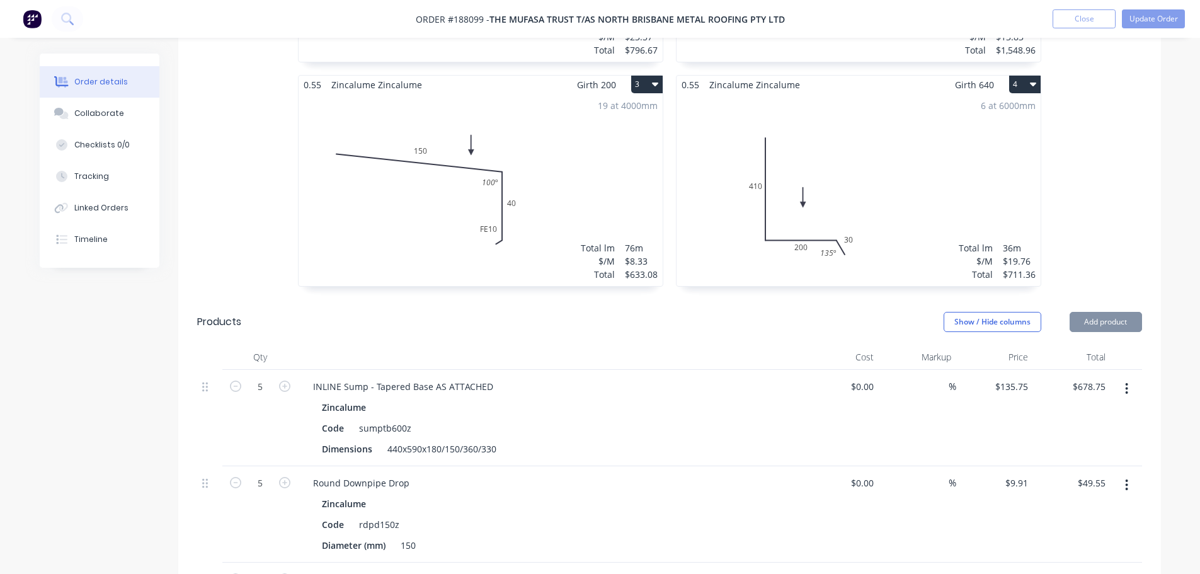
scroll to position [756, 0]
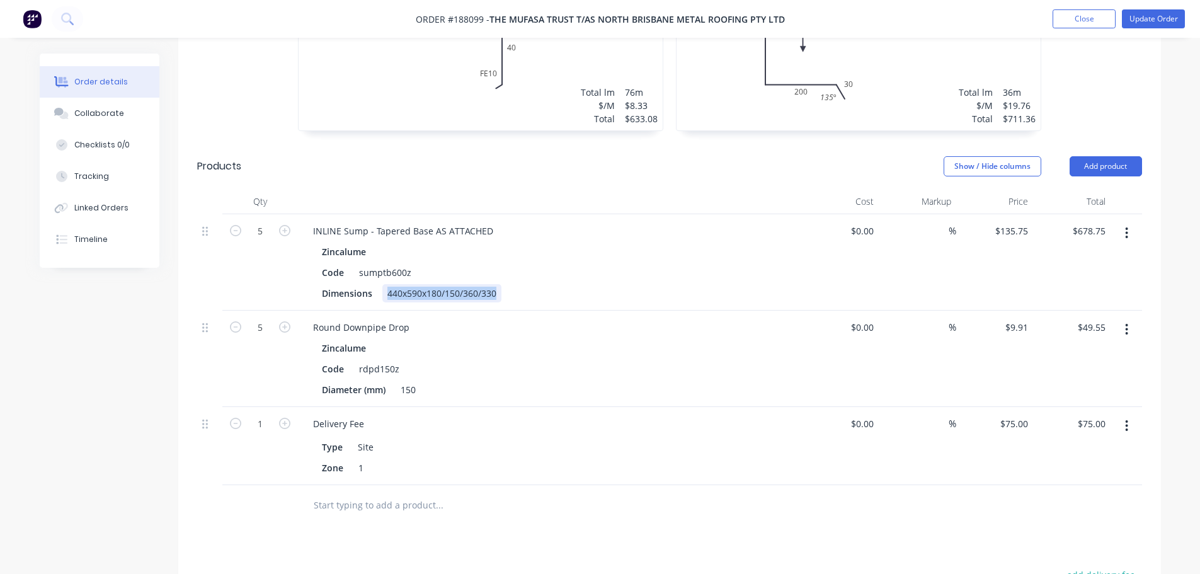
drag, startPoint x: 385, startPoint y: 236, endPoint x: 506, endPoint y: 244, distance: 121.2
click at [506, 284] on div "Dimensions 440x590x180/150/360/330" at bounding box center [547, 293] width 461 height 18
copy div "440x590x180/150/360/330"
click at [801, 222] on button "button" at bounding box center [1127, 233] width 30 height 23
click at [801, 257] on div "Edit" at bounding box center [1082, 266] width 97 height 18
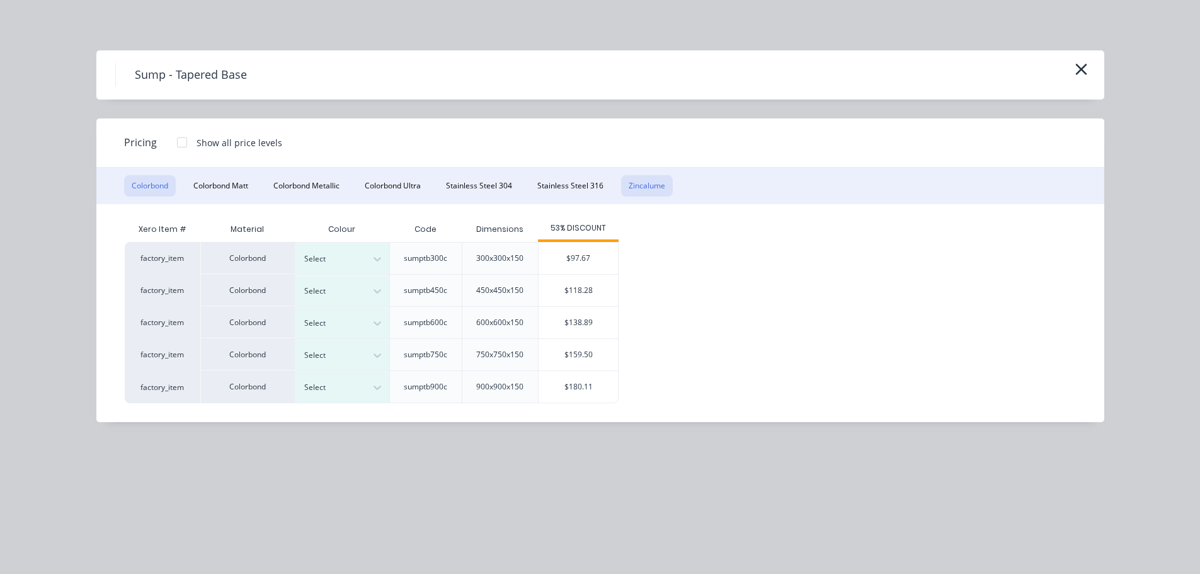
click at [659, 185] on button "Zincalume" at bounding box center [647, 185] width 52 height 21
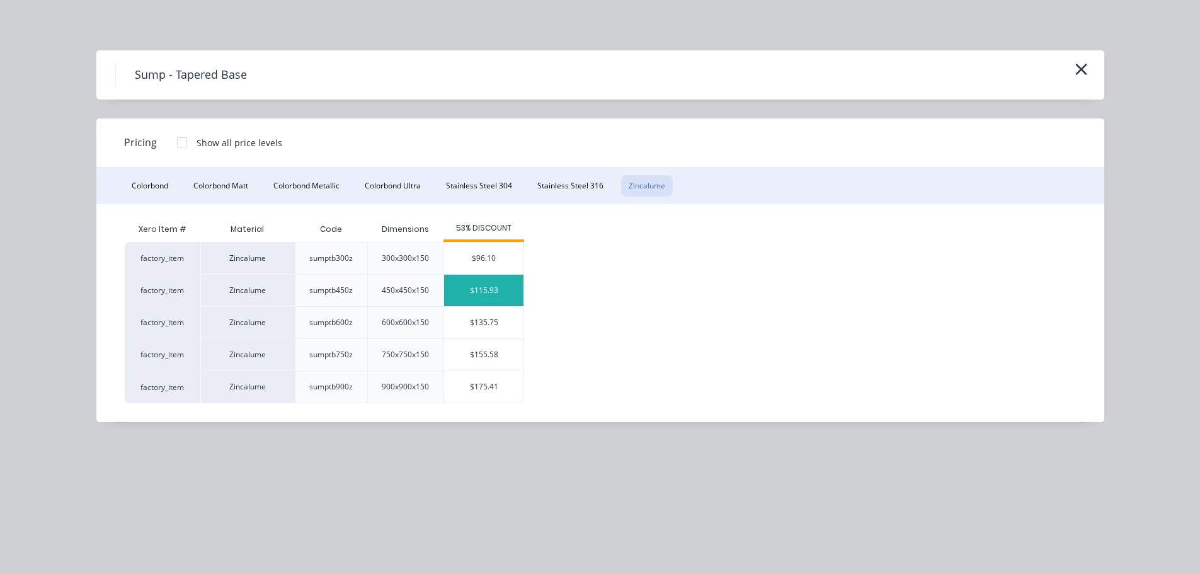
click at [475, 295] on div "$115.93" at bounding box center [483, 290] width 79 height 31
type input "$115.93"
type input "$579.65"
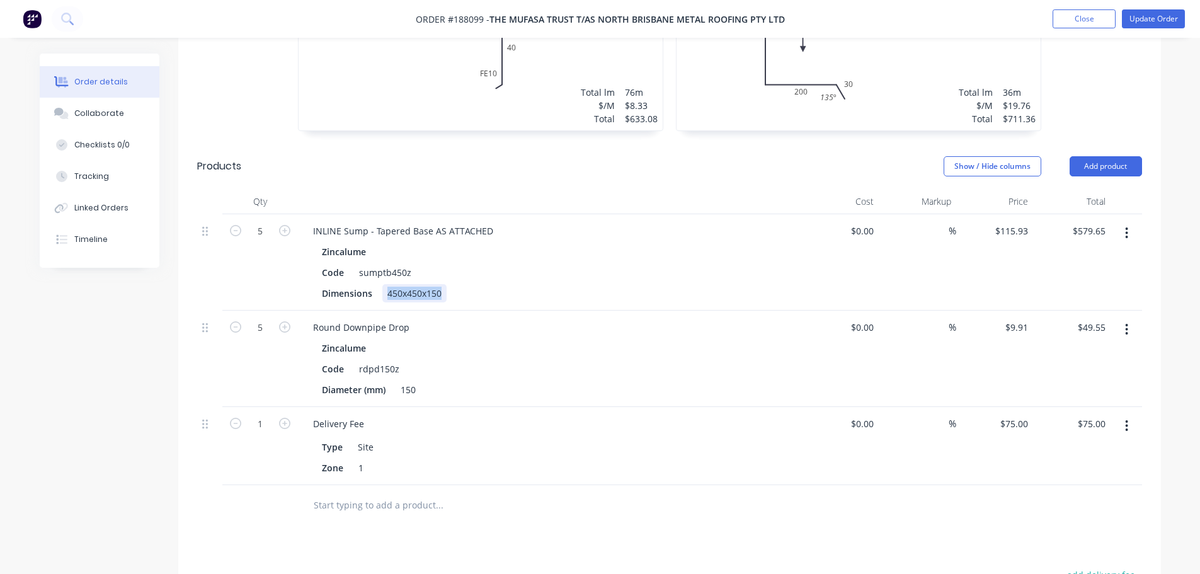
drag, startPoint x: 385, startPoint y: 240, endPoint x: 525, endPoint y: 233, distance: 140.0
click at [525, 284] on div "Dimensions 450x450x150" at bounding box center [547, 293] width 461 height 18
paste div
click at [619, 242] on div "Zincalume" at bounding box center [550, 251] width 456 height 18
click at [801, 20] on button "Update Order" at bounding box center [1153, 18] width 63 height 19
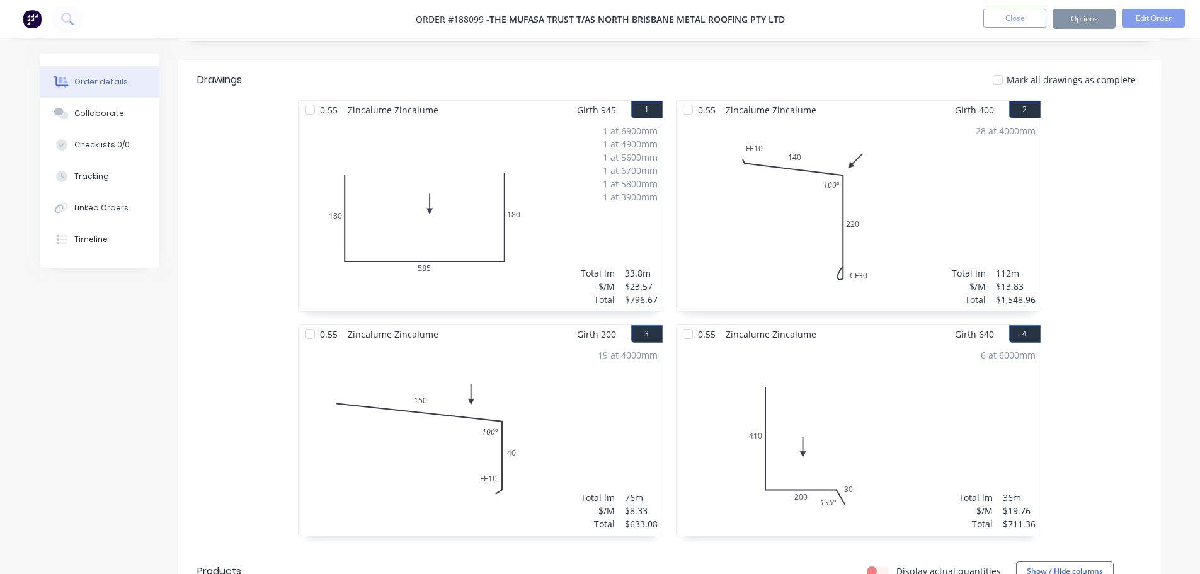
scroll to position [630, 0]
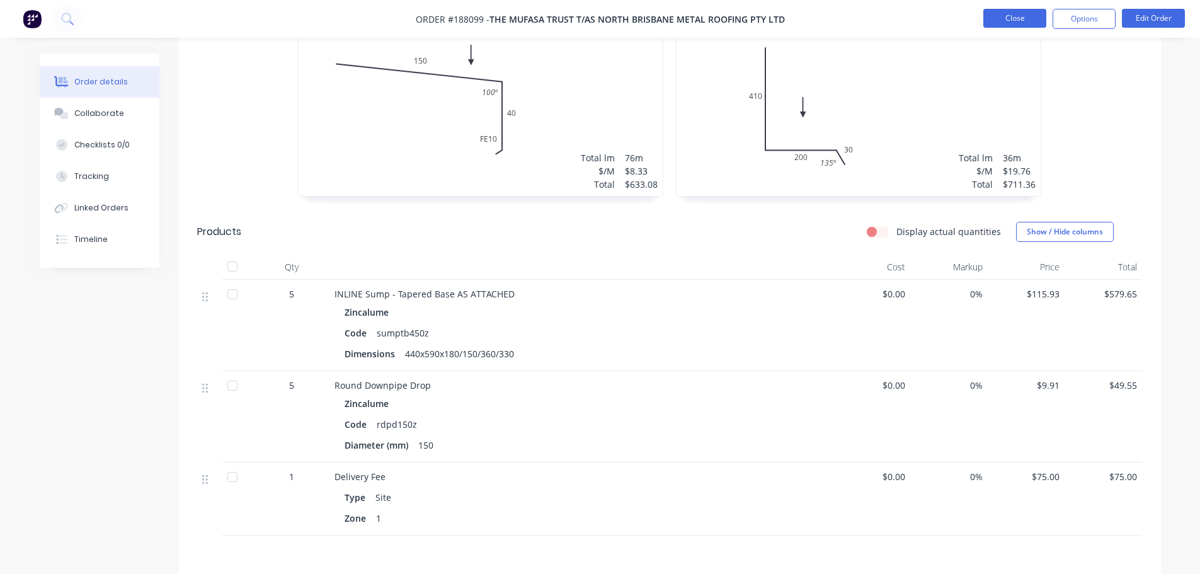
click at [801, 21] on button "Close" at bounding box center [1014, 18] width 63 height 19
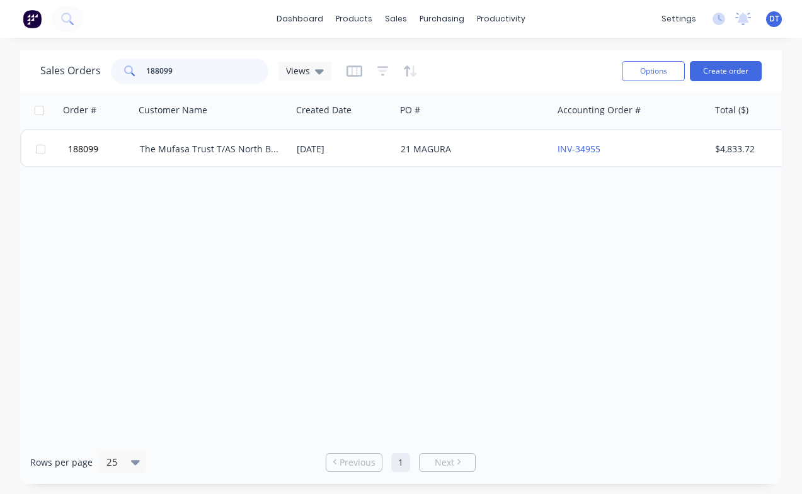
drag, startPoint x: 202, startPoint y: 66, endPoint x: 91, endPoint y: 72, distance: 110.4
click at [91, 72] on div "Sales Orders 188099 Views" at bounding box center [185, 71] width 291 height 25
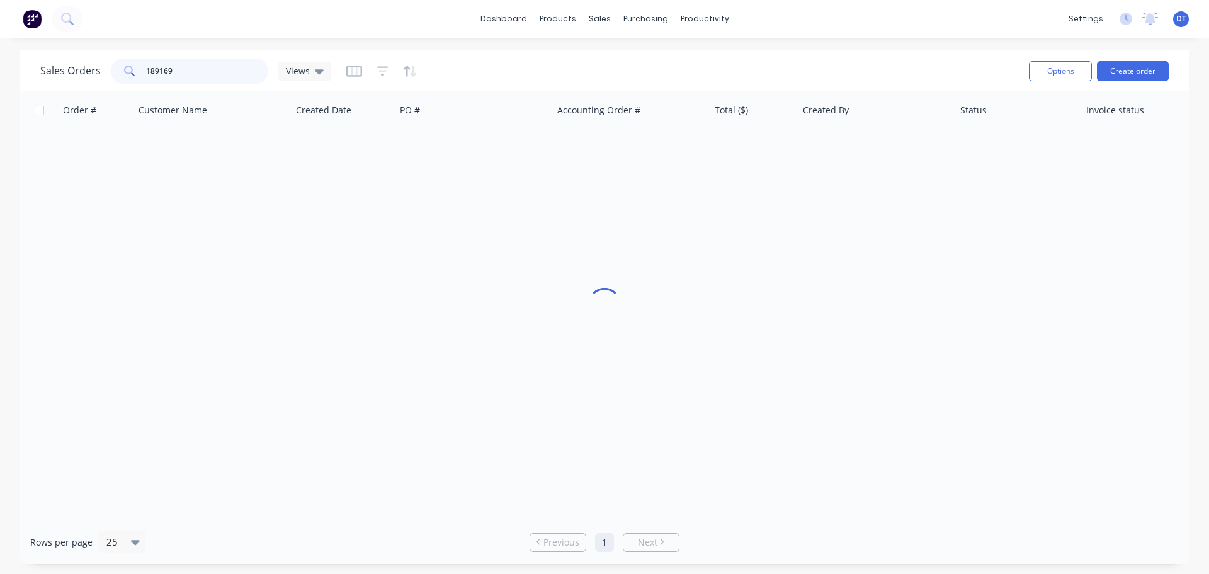
type input "189169"
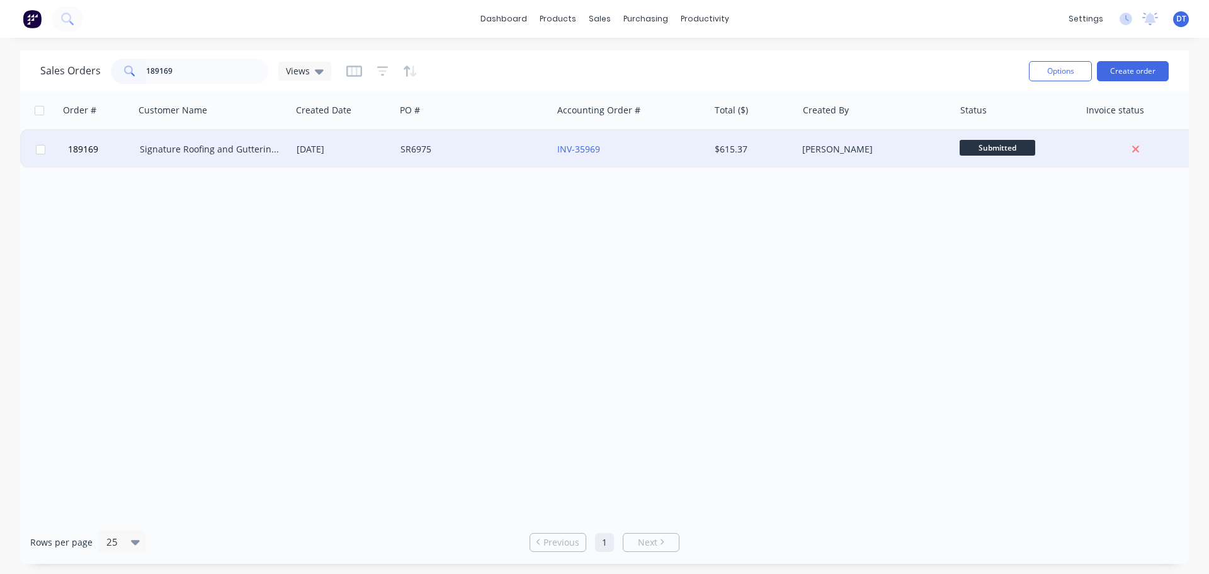
click at [202, 164] on div "Signature Roofing and Guttering - DJW Constructions Pty Ltd" at bounding box center [213, 149] width 157 height 38
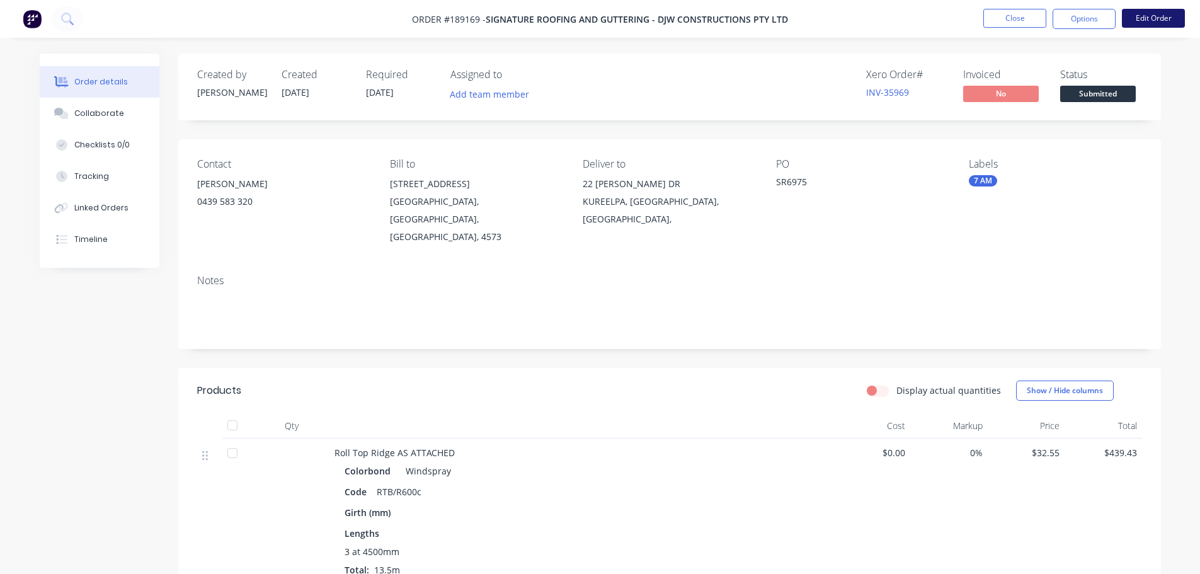
click at [801, 19] on button "Edit Order" at bounding box center [1153, 18] width 63 height 19
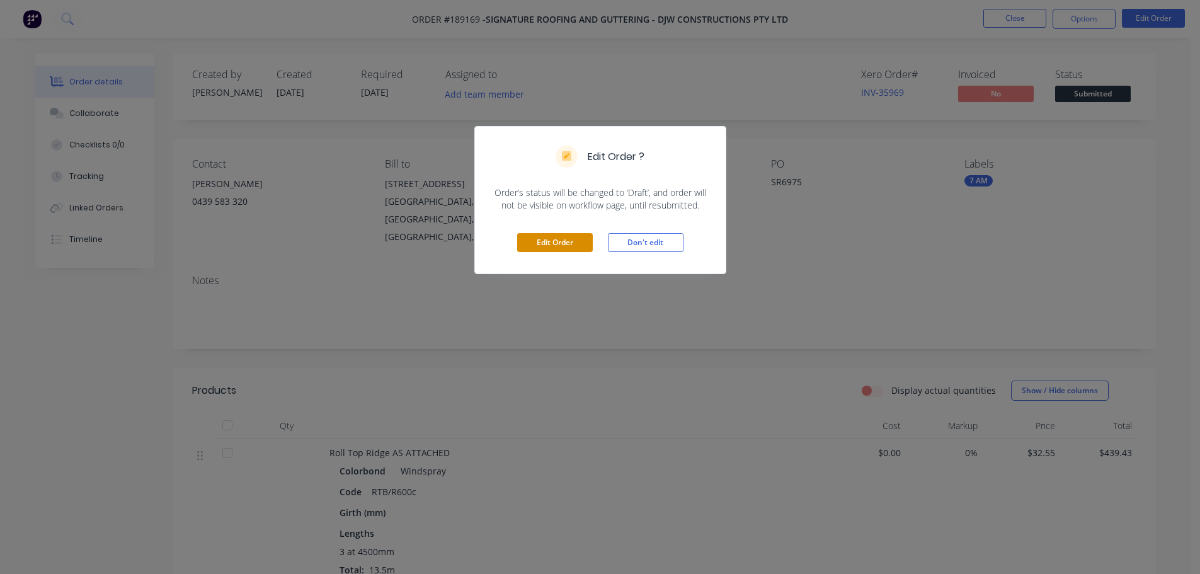
click at [566, 239] on button "Edit Order" at bounding box center [555, 242] width 76 height 19
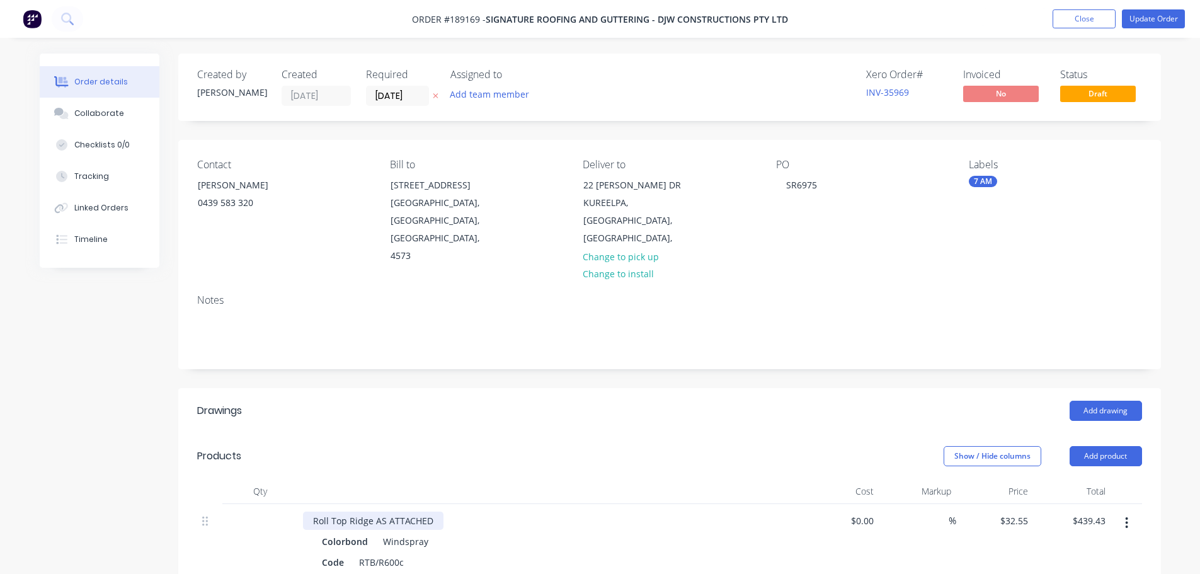
click at [307, 494] on div "Roll Top Ridge AS ATTACHED" at bounding box center [373, 520] width 140 height 18
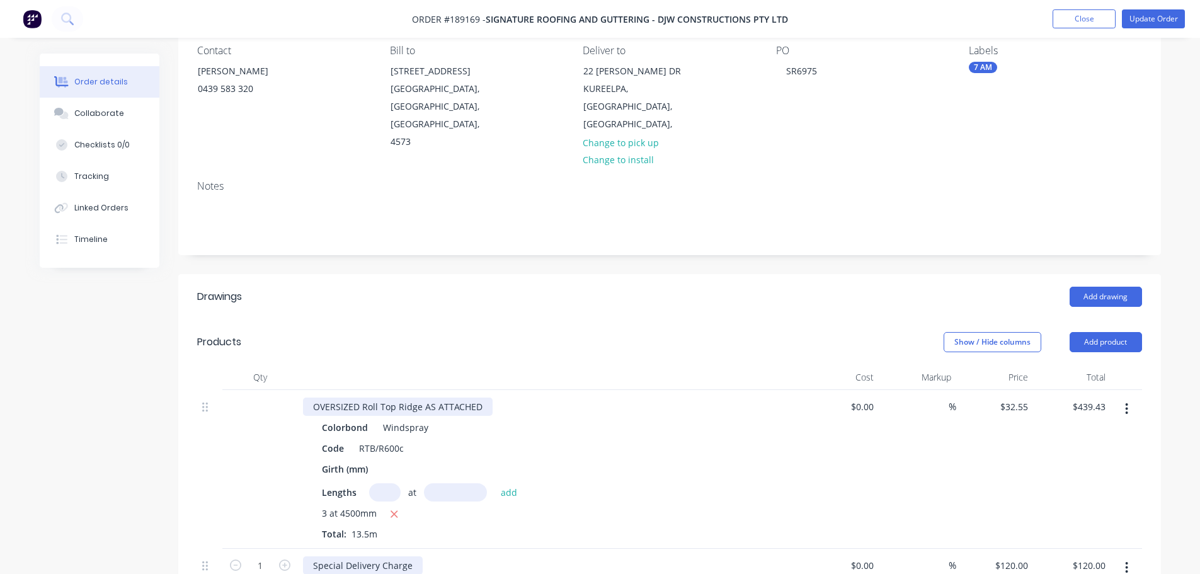
scroll to position [126, 0]
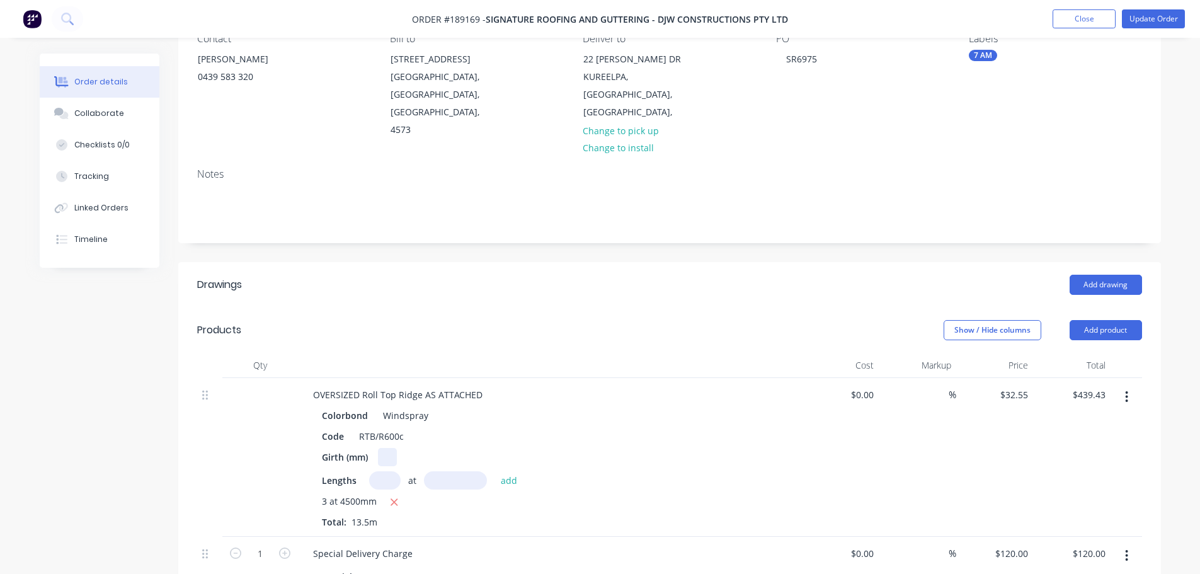
click at [383, 448] on div at bounding box center [387, 457] width 19 height 18
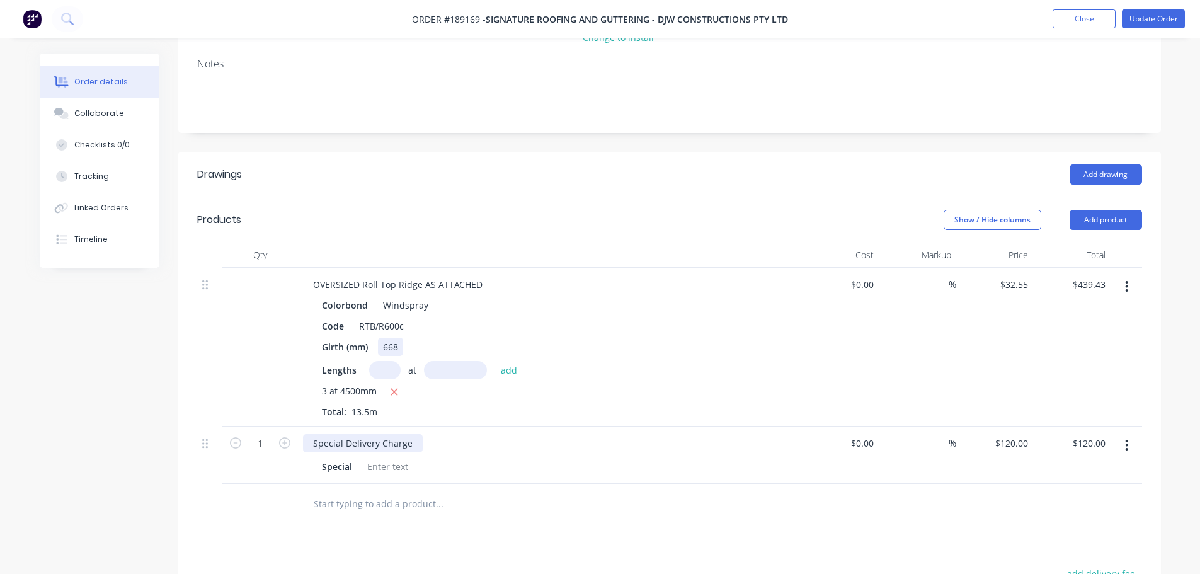
scroll to position [252, 0]
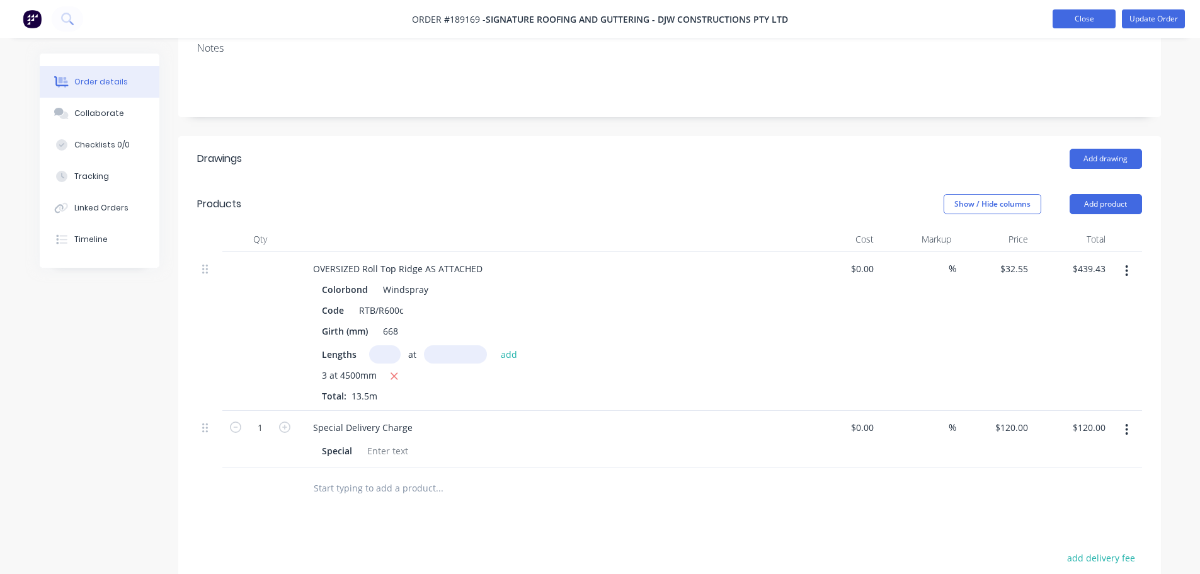
click at [801, 17] on button "Close" at bounding box center [1083, 18] width 63 height 19
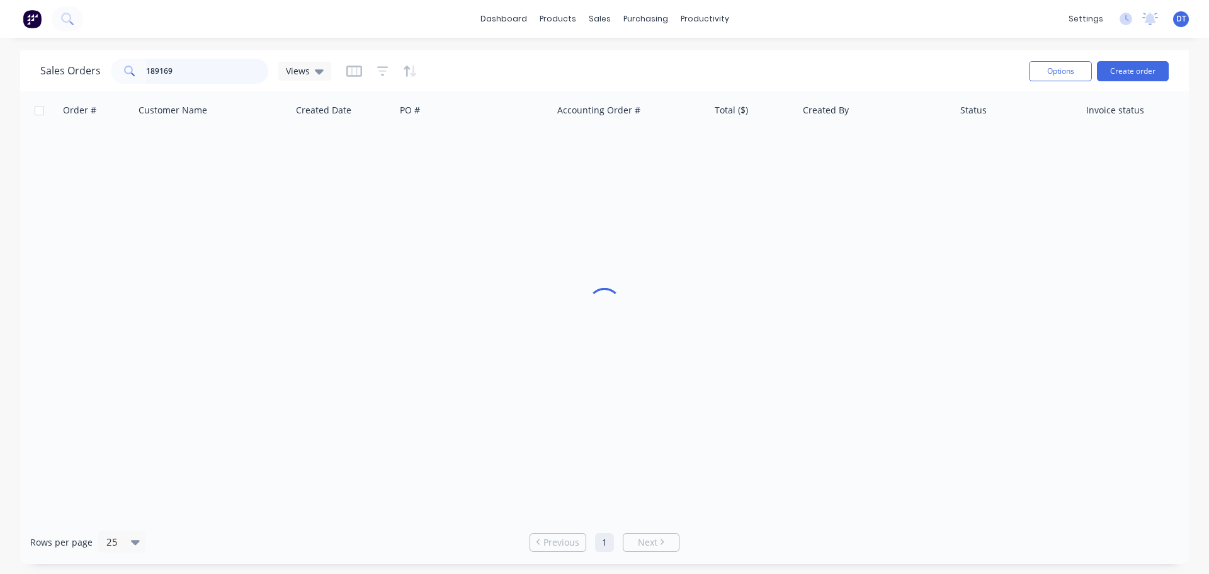
click at [211, 71] on input "189169" at bounding box center [207, 71] width 123 height 25
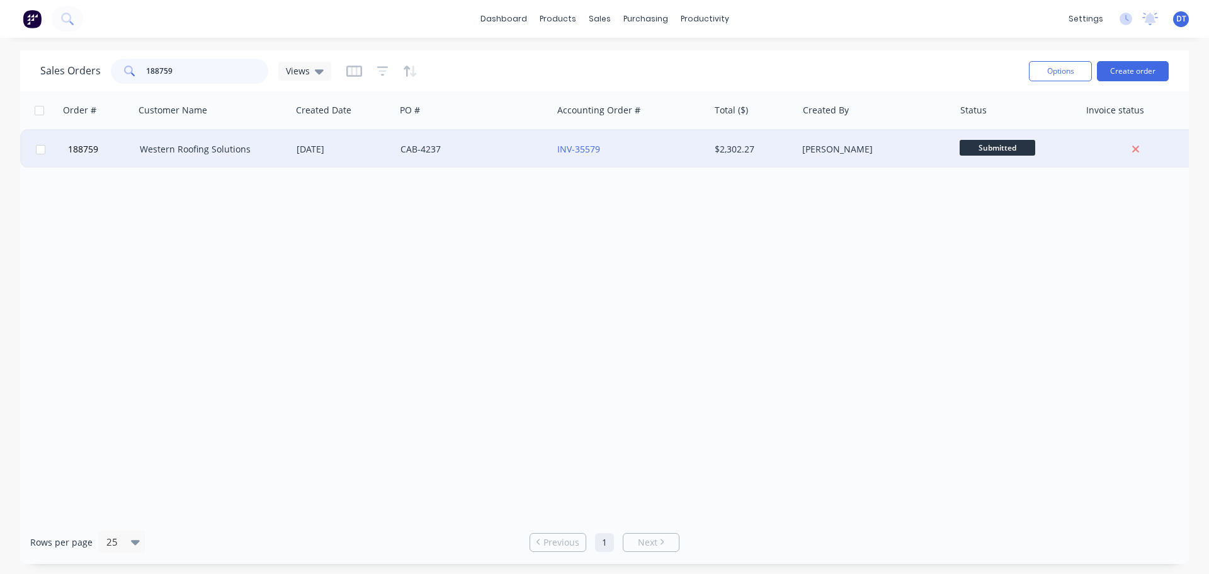
type input "188759"
click at [186, 140] on div "Western Roofing Solutions" at bounding box center [213, 149] width 157 height 38
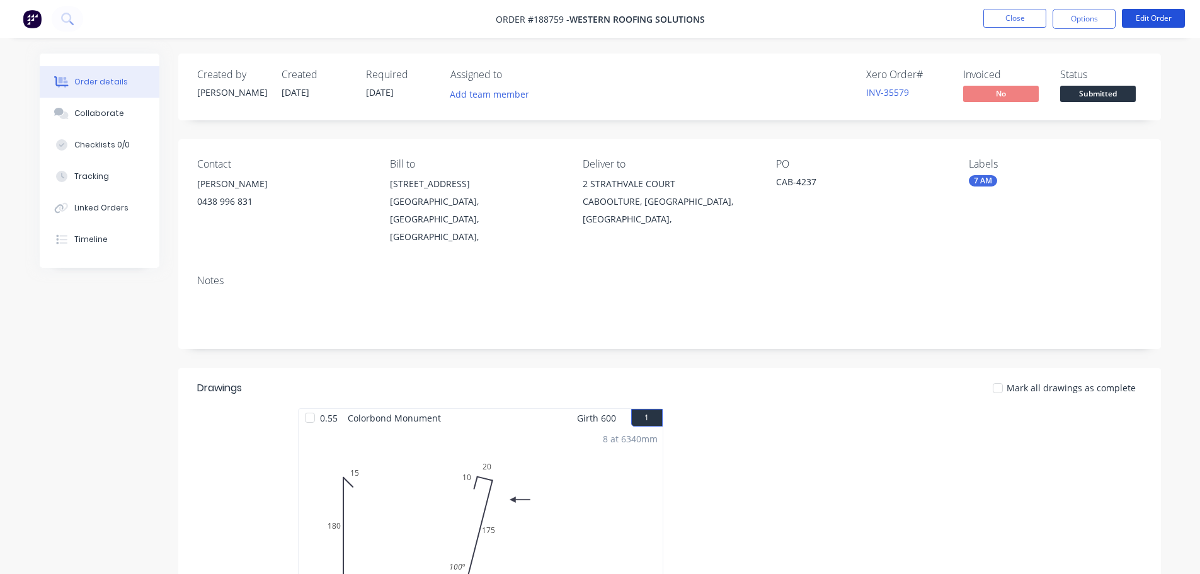
click at [801, 21] on button "Edit Order" at bounding box center [1153, 18] width 63 height 19
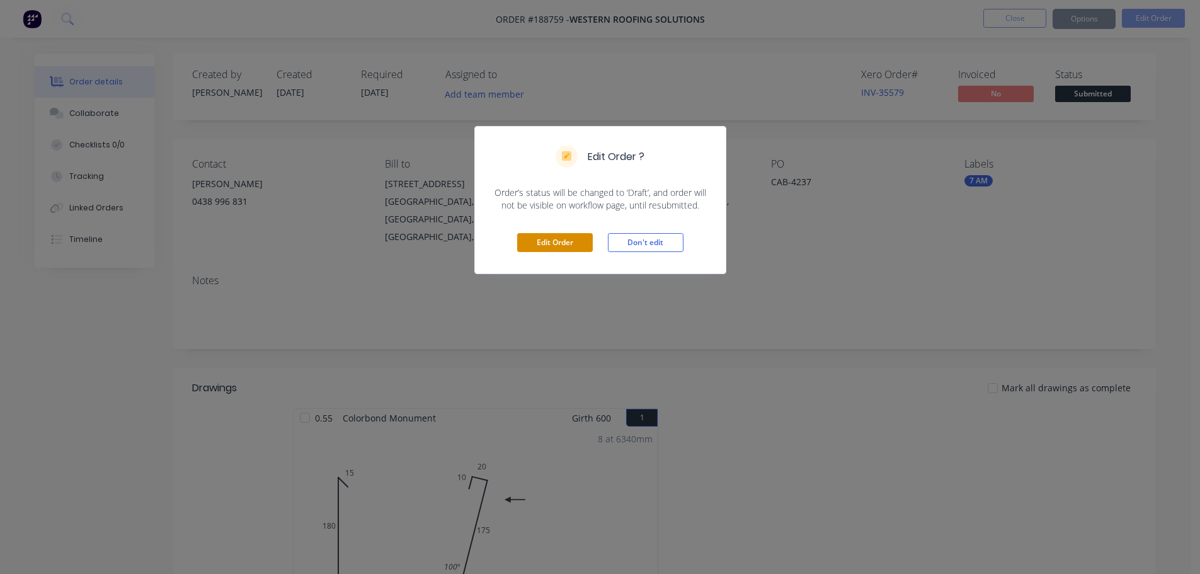
click at [547, 236] on button "Edit Order" at bounding box center [555, 242] width 76 height 19
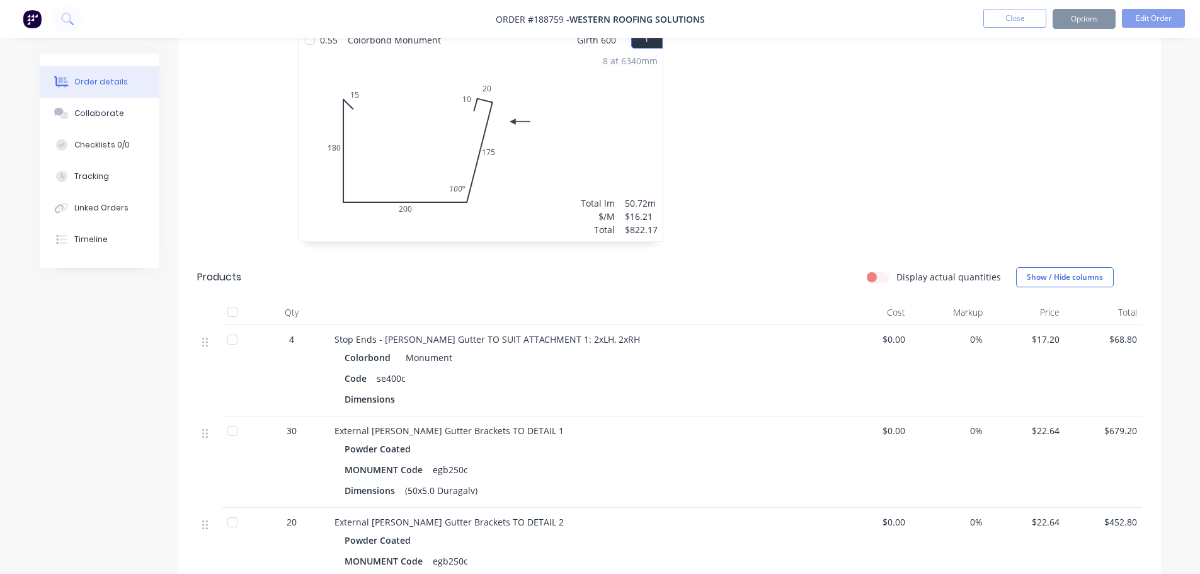
scroll to position [398, 0]
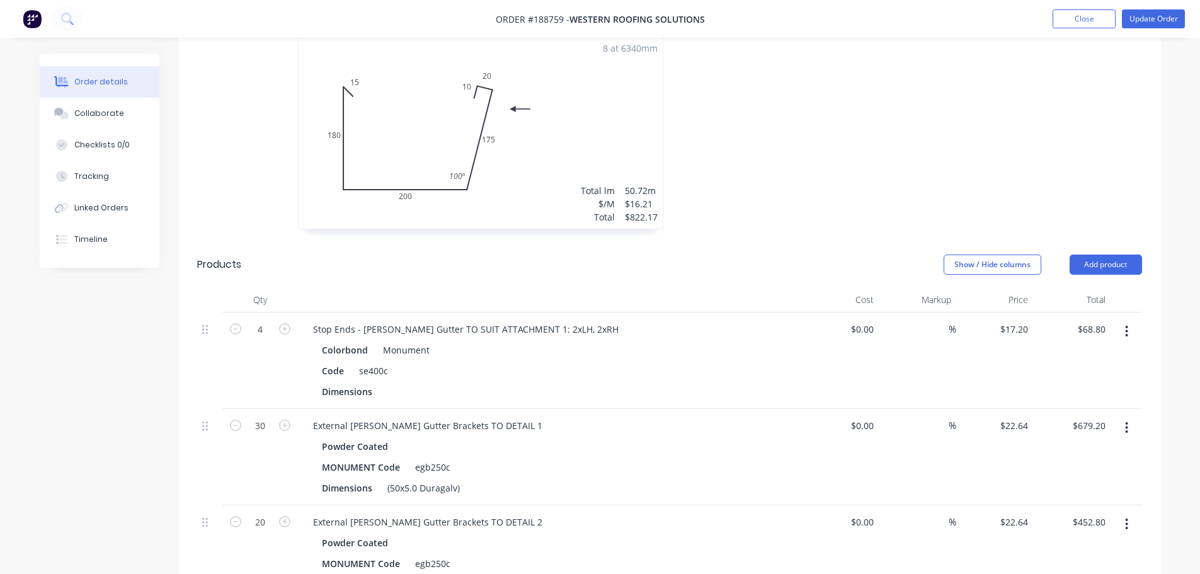
click at [801, 320] on button "button" at bounding box center [1127, 331] width 30 height 23
click at [801, 355] on div "Edit" at bounding box center [1082, 364] width 97 height 18
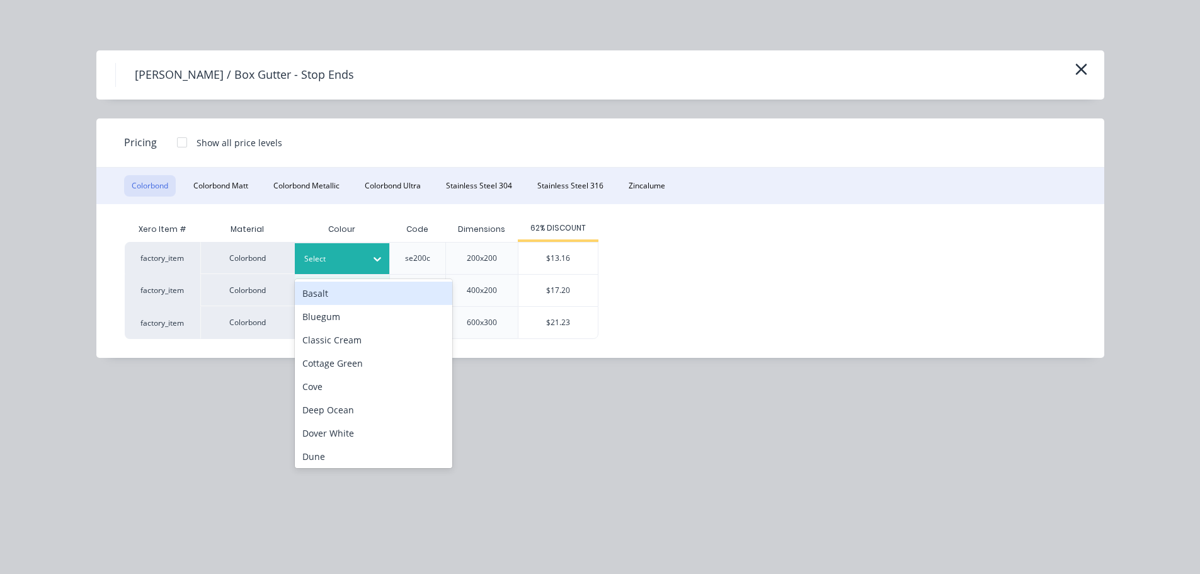
click at [328, 259] on div at bounding box center [332, 259] width 57 height 14
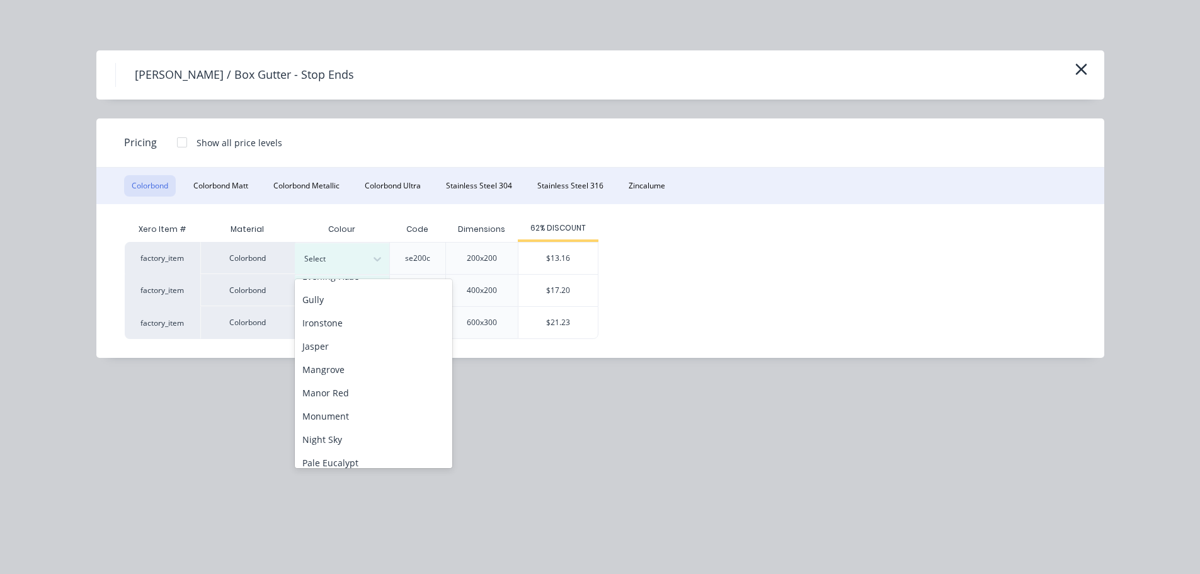
scroll to position [252, 0]
click at [342, 368] on div "Monument" at bounding box center [373, 367] width 157 height 23
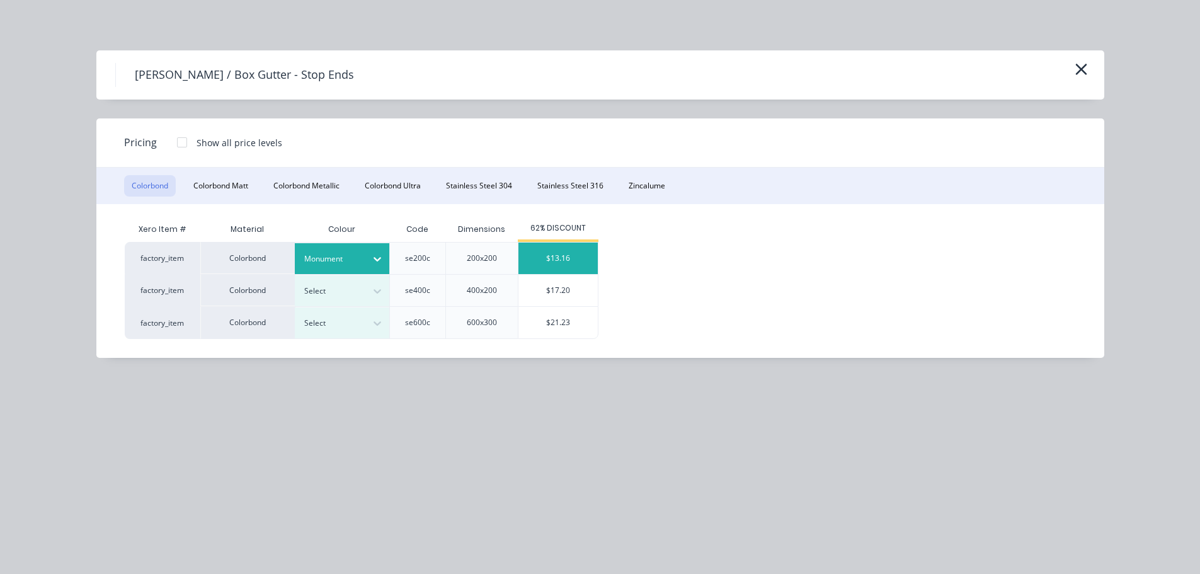
click at [550, 264] on div "$13.16" at bounding box center [557, 257] width 79 height 31
type input "$13.16"
type input "$52.64"
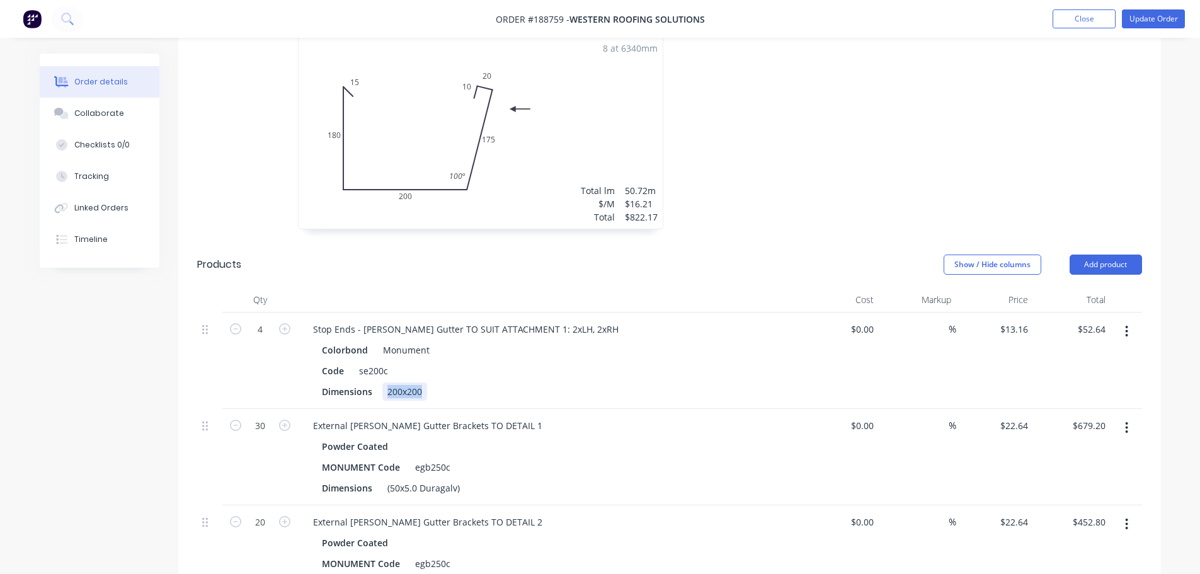
drag, startPoint x: 384, startPoint y: 374, endPoint x: 453, endPoint y: 380, distance: 69.5
click at [458, 384] on div "Stop Ends - Eaves Gutter TO SUIT ATTACHMENT 1: 2xLH, 2xRH Colorbond Monument Co…" at bounding box center [550, 360] width 504 height 96
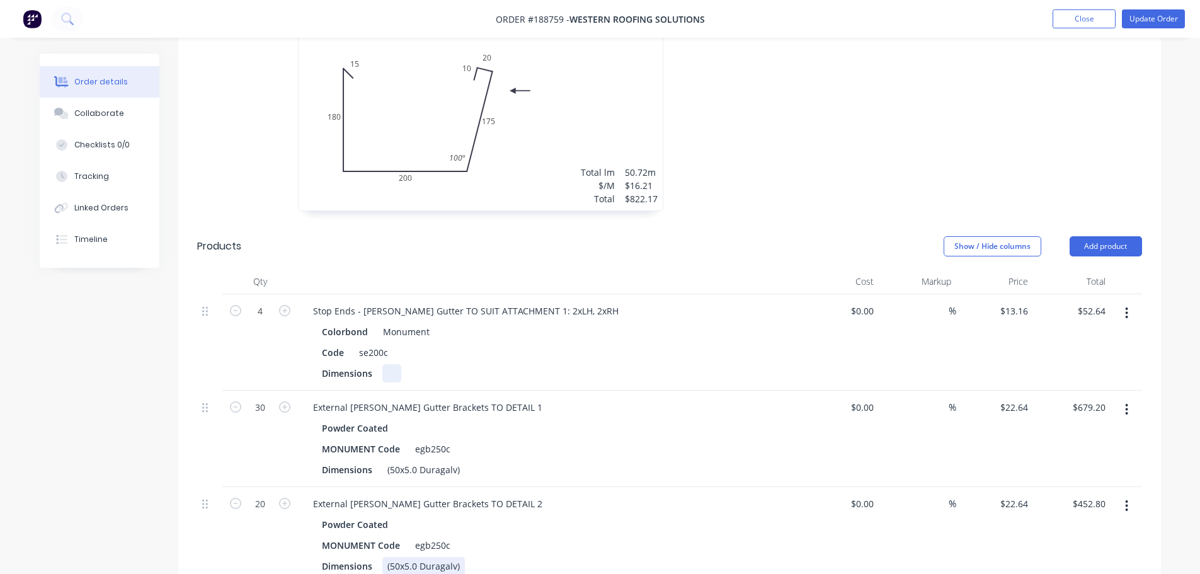
scroll to position [587, 0]
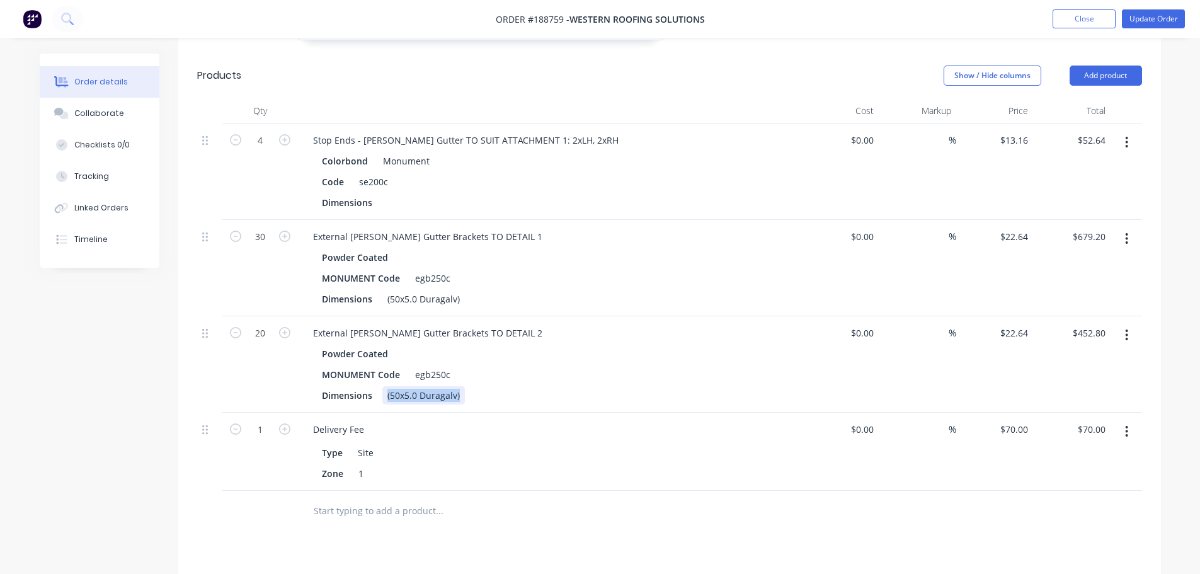
drag, startPoint x: 384, startPoint y: 382, endPoint x: 472, endPoint y: 382, distance: 88.8
click at [472, 386] on div "Dimensions (50x5.0 Duragalv)" at bounding box center [547, 395] width 461 height 18
copy div "(50x5.0 Duragalv)"
click at [801, 324] on button "button" at bounding box center [1127, 335] width 30 height 23
click at [801, 359] on div "Edit" at bounding box center [1082, 368] width 97 height 18
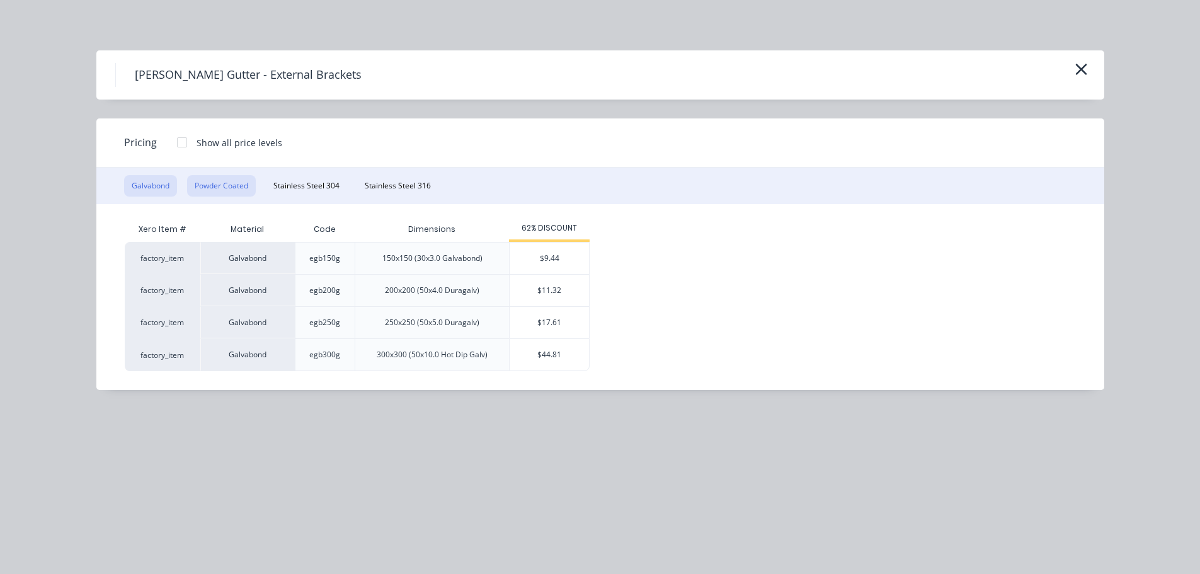
click at [224, 190] on button "Powder Coated" at bounding box center [221, 185] width 69 height 21
click at [535, 287] on div "$15.09" at bounding box center [549, 290] width 79 height 31
type input "$15.09"
type input "$301.80"
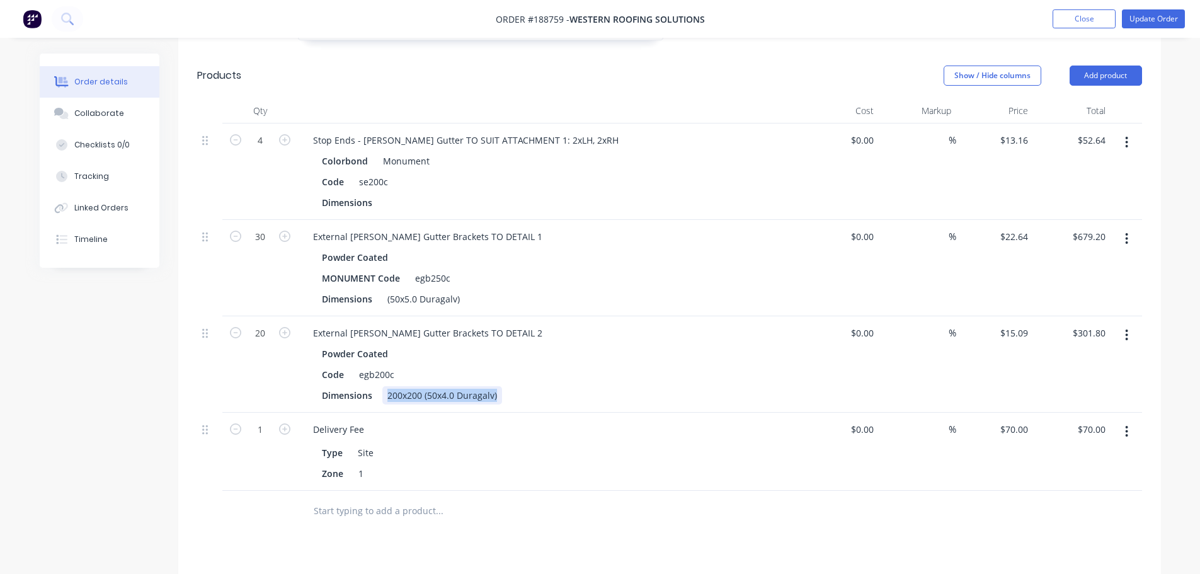
drag, startPoint x: 384, startPoint y: 379, endPoint x: 533, endPoint y: 384, distance: 149.3
click at [533, 386] on div "Dimensions 200x200 (50x4.0 Duragalv)" at bounding box center [547, 395] width 461 height 18
paste div
drag, startPoint x: 350, startPoint y: 356, endPoint x: 323, endPoint y: 358, distance: 26.6
click at [323, 365] on div "Code egb200c" at bounding box center [547, 374] width 461 height 18
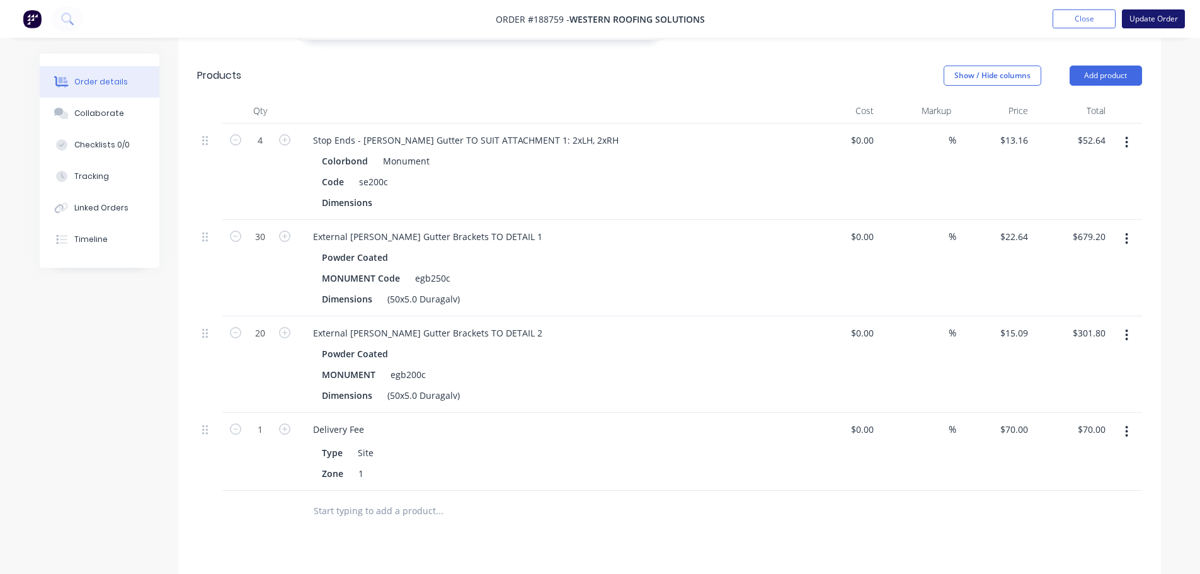
click at [801, 20] on button "Update Order" at bounding box center [1153, 18] width 63 height 19
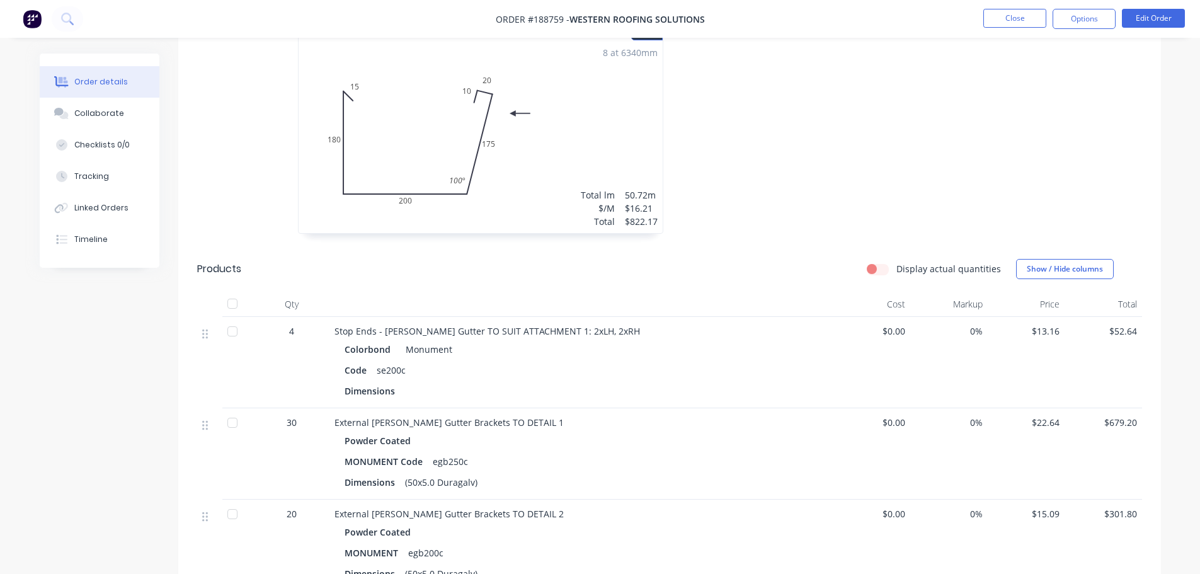
scroll to position [441, 0]
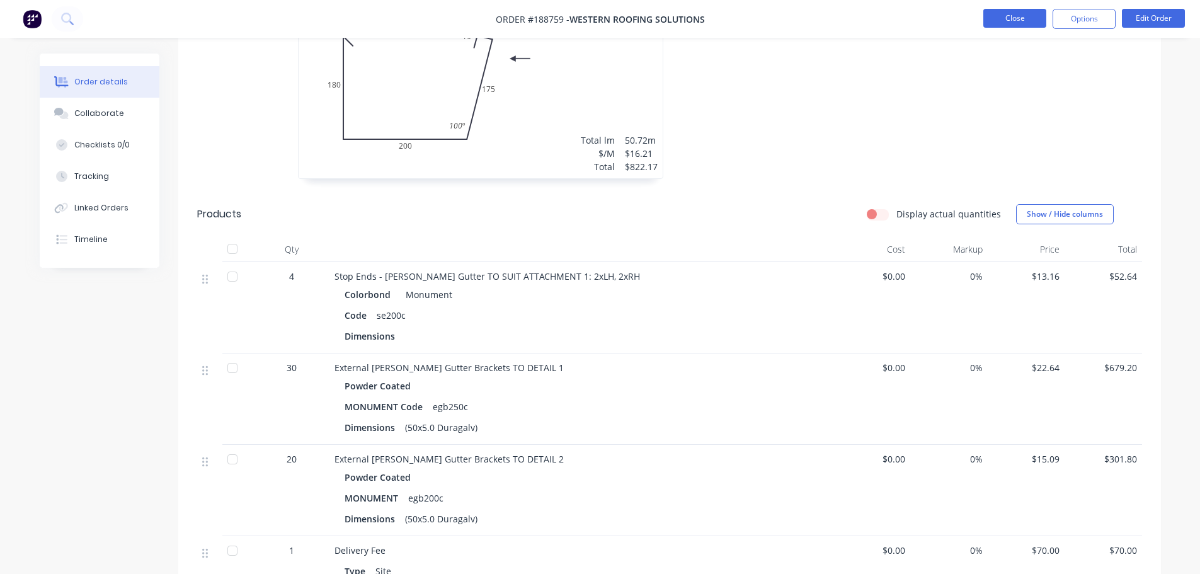
click at [801, 20] on button "Close" at bounding box center [1014, 18] width 63 height 19
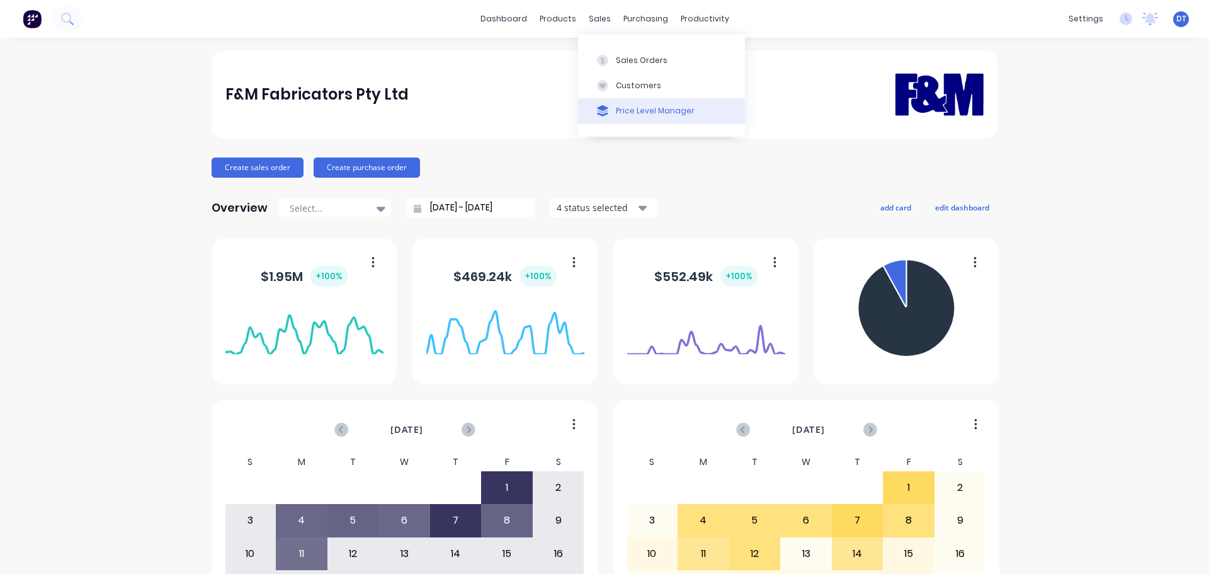
click at [621, 113] on div "Price Level Manager" at bounding box center [655, 110] width 79 height 11
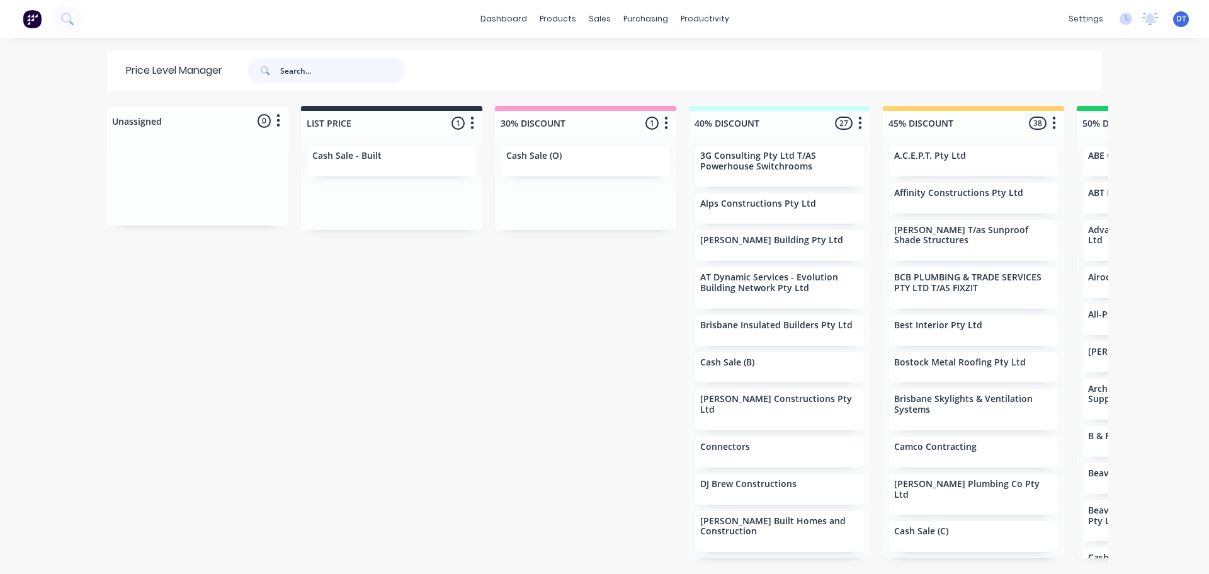
click at [361, 71] on input "text" at bounding box center [342, 70] width 125 height 25
type input "high"
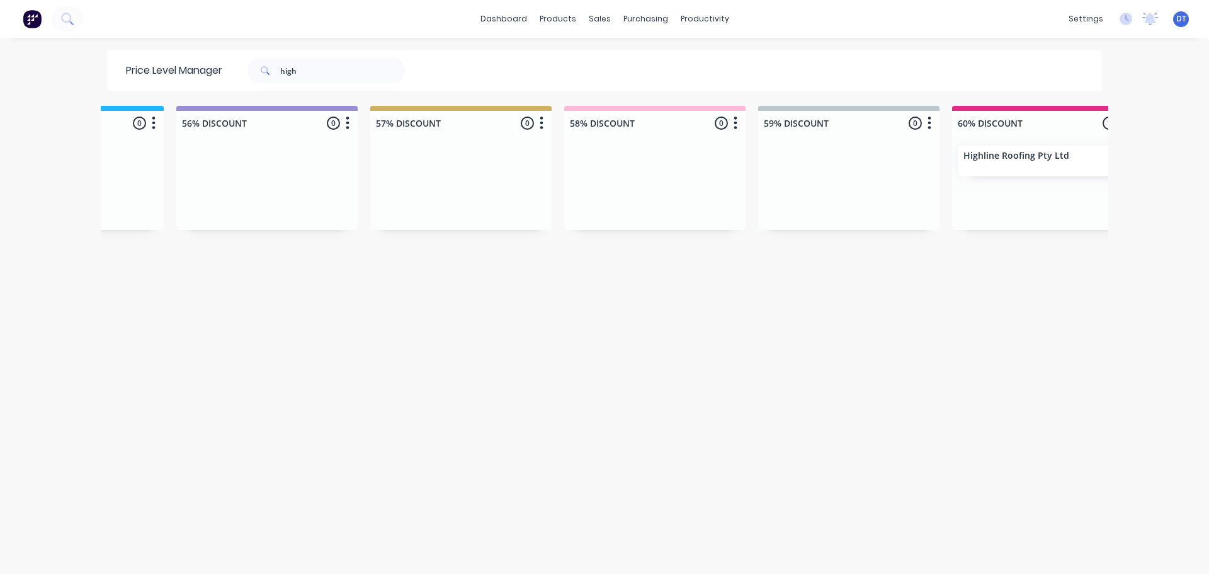
scroll to position [0, 1558]
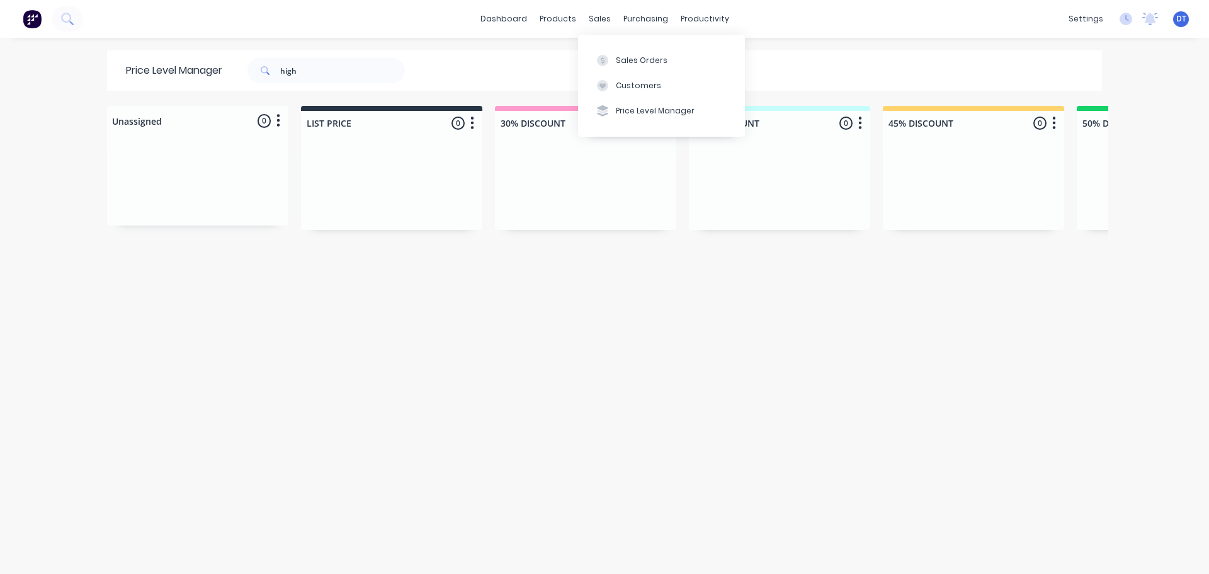
scroll to position [0, 1558]
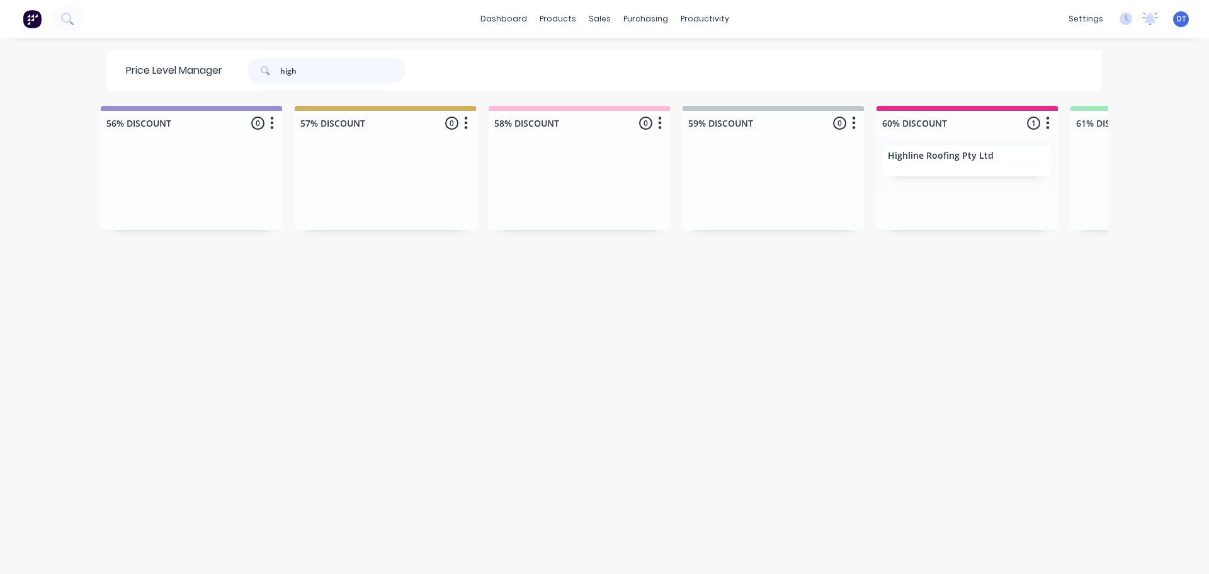
drag, startPoint x: 299, startPoint y: 69, endPoint x: 253, endPoint y: 74, distance: 45.7
click at [253, 74] on div "high" at bounding box center [326, 70] width 157 height 25
type input "signature"
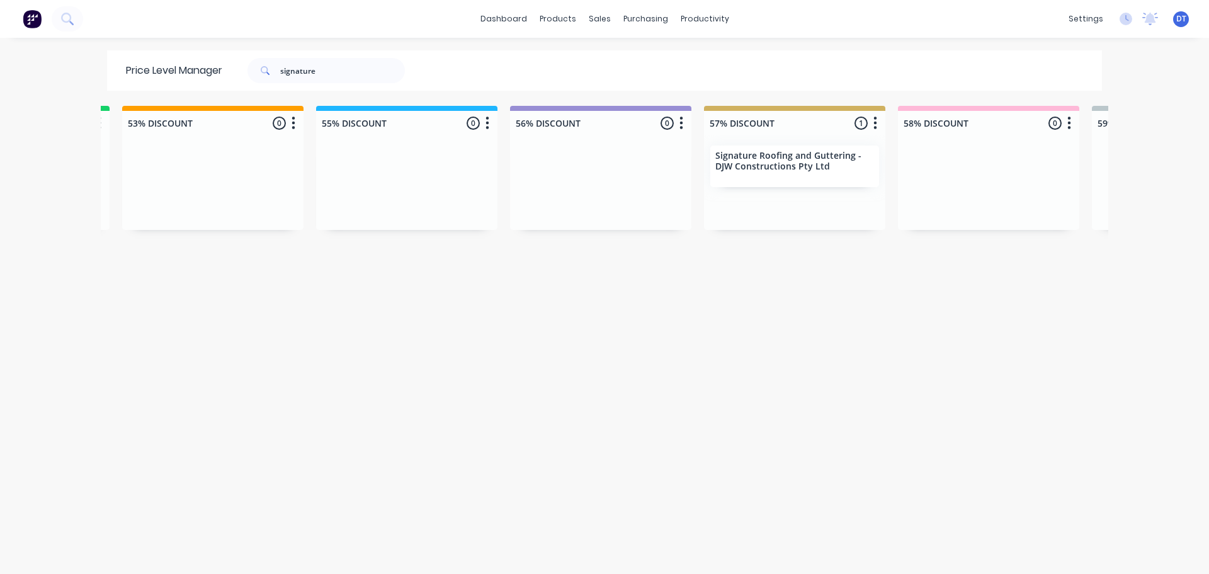
scroll to position [0, 1153]
